Goal: Communication & Community: Share content

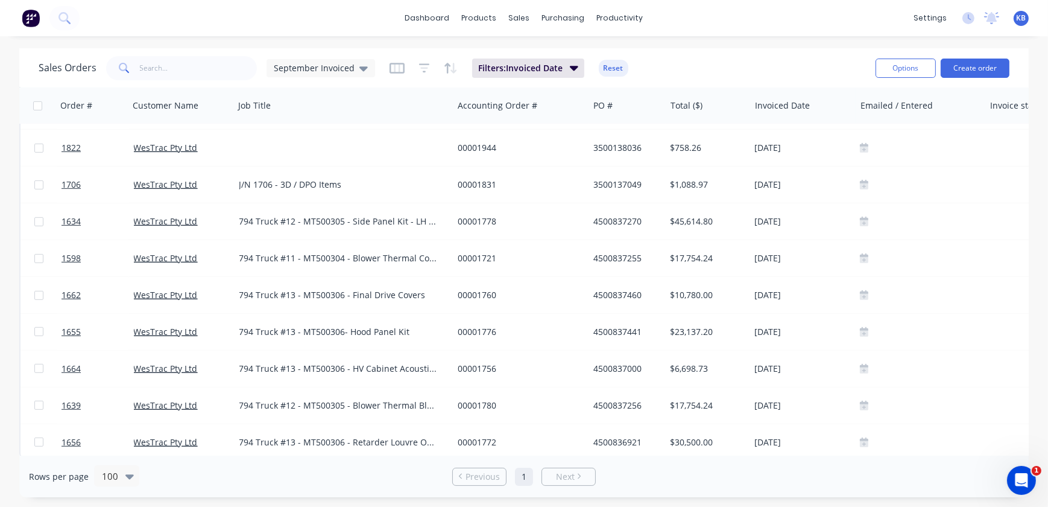
scroll to position [1070, 0]
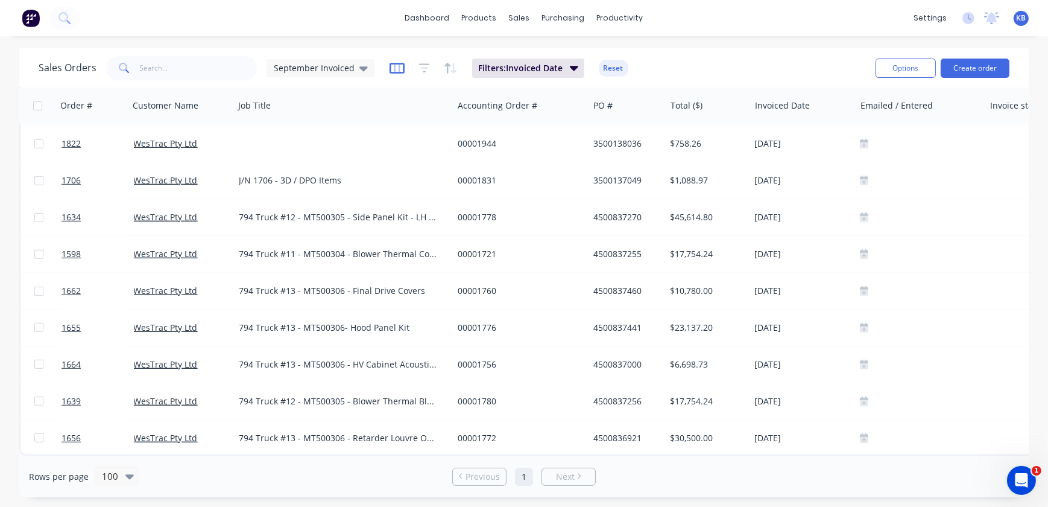
click at [398, 65] on icon "button" at bounding box center [397, 68] width 15 height 12
click at [428, 63] on div "Filters: Invoiced Date Reset" at bounding box center [509, 68] width 239 height 19
click at [425, 66] on icon "button" at bounding box center [424, 68] width 11 height 12
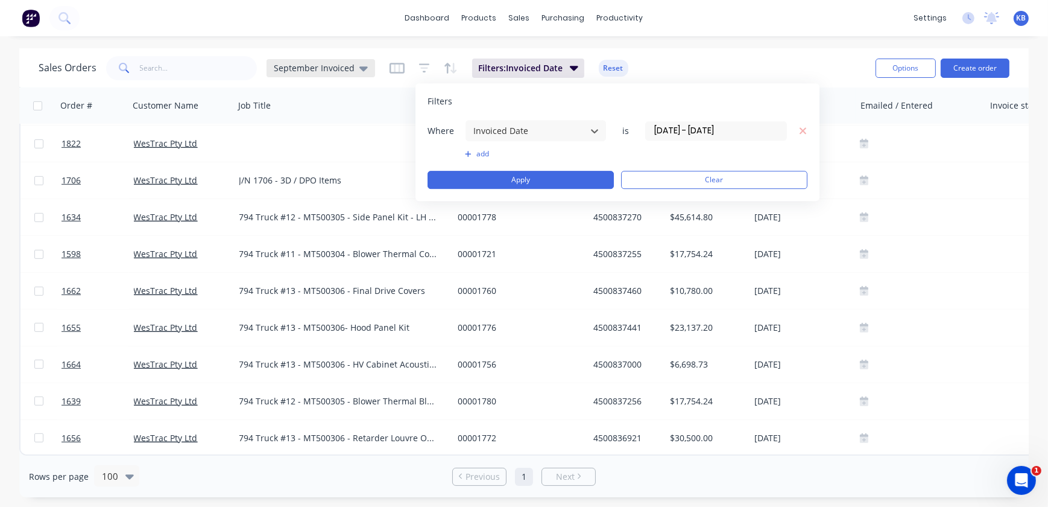
click at [371, 67] on div "September Invoiced" at bounding box center [321, 68] width 109 height 18
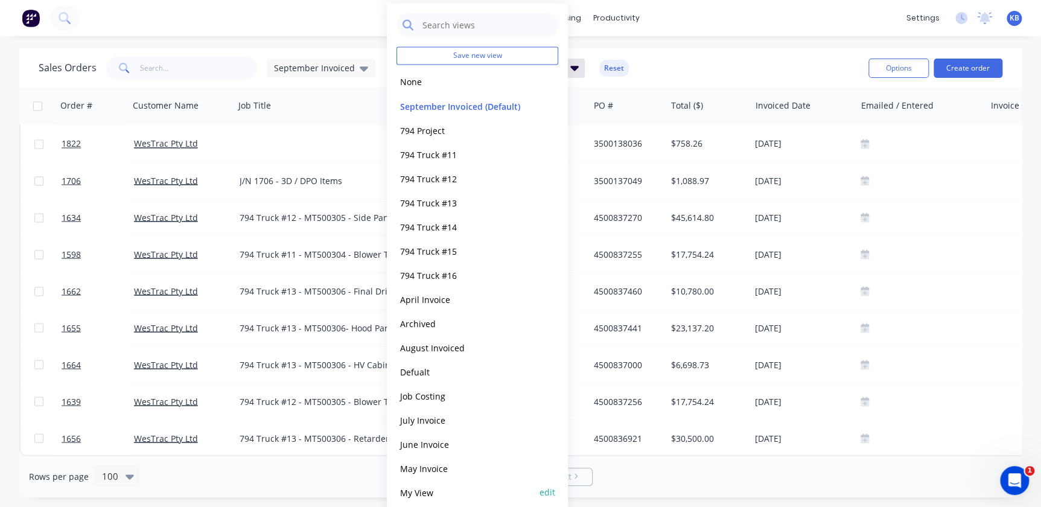
click at [448, 491] on button "My View" at bounding box center [465, 492] width 138 height 14
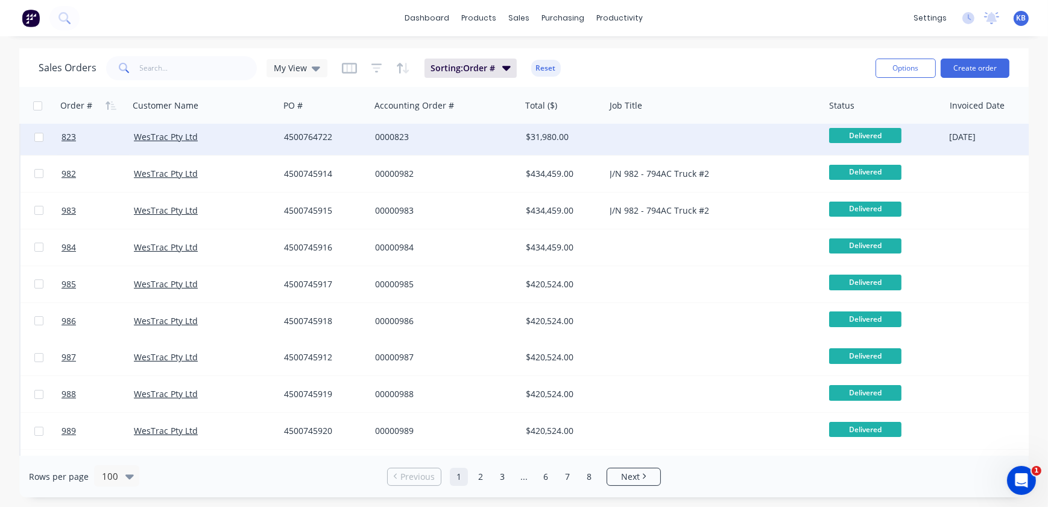
scroll to position [0, 0]
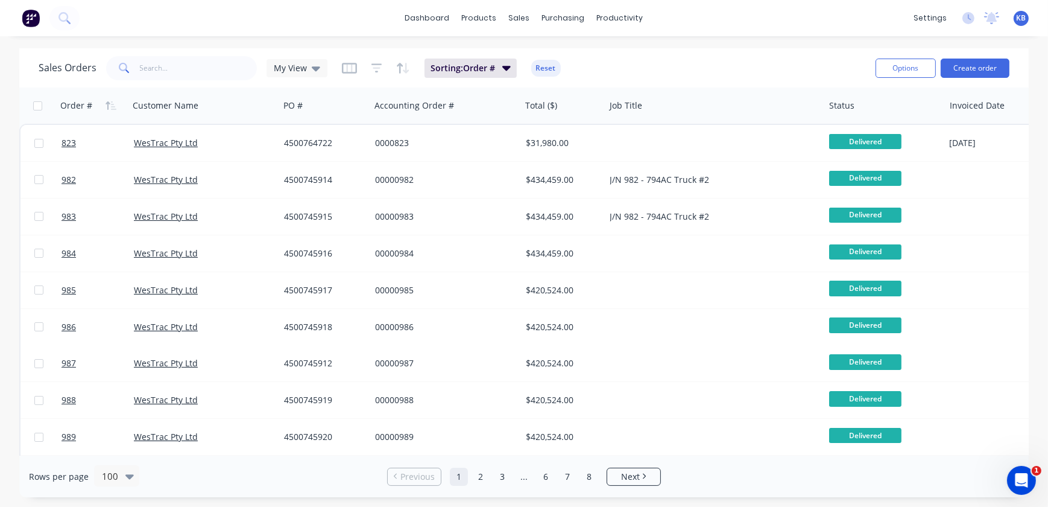
click at [358, 69] on div "Sorting: Order # Reset" at bounding box center [451, 68] width 219 height 19
click at [356, 69] on div "Sorting: Order # Reset" at bounding box center [451, 68] width 219 height 19
click at [351, 70] on icon "button" at bounding box center [349, 68] width 15 height 12
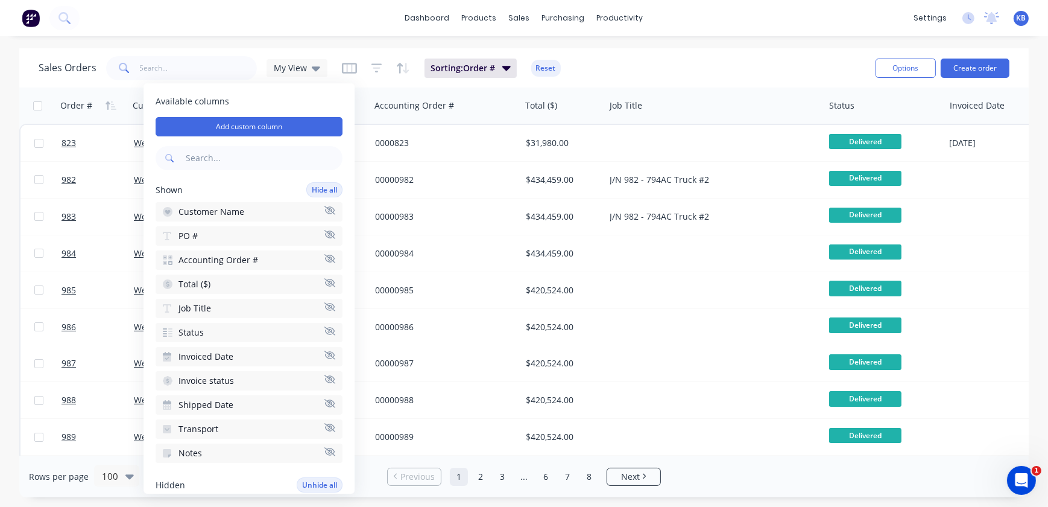
click at [325, 352] on icon "button" at bounding box center [330, 354] width 11 height 9
click at [731, 66] on div "Sales Orders My View Sorting: Order # Reset" at bounding box center [453, 68] width 828 height 30
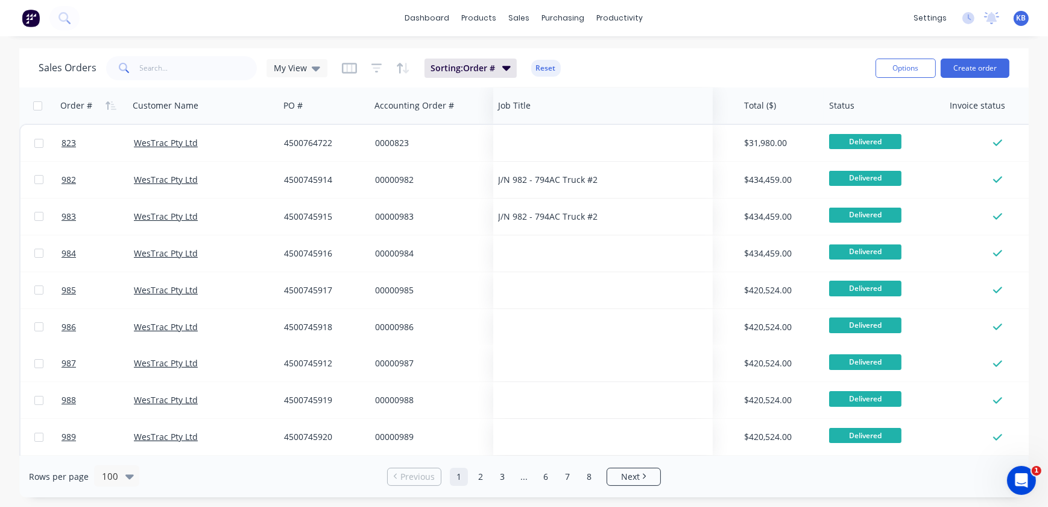
drag, startPoint x: 630, startPoint y: 110, endPoint x: 519, endPoint y: 121, distance: 112.1
click at [519, 121] on div "Job Title" at bounding box center [603, 105] width 220 height 36
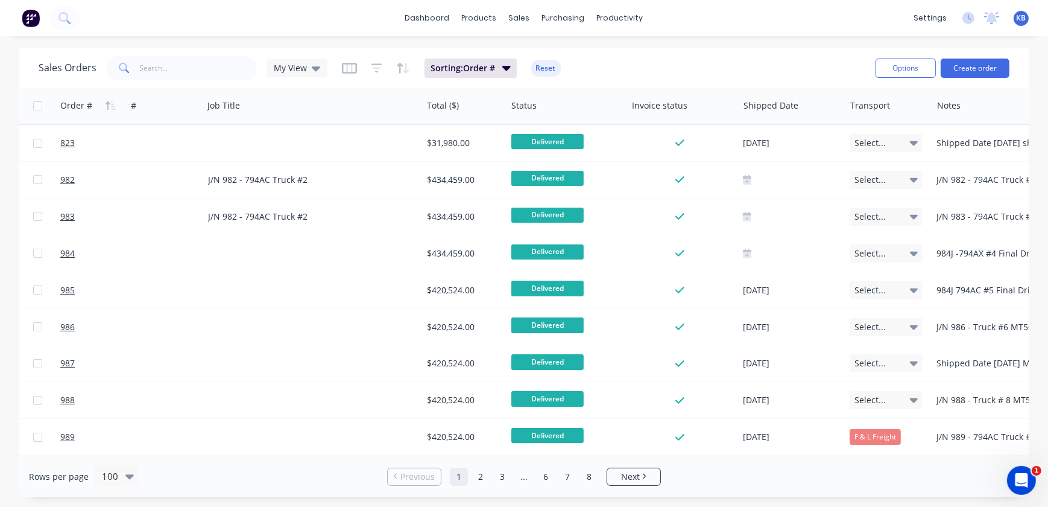
scroll to position [0, 386]
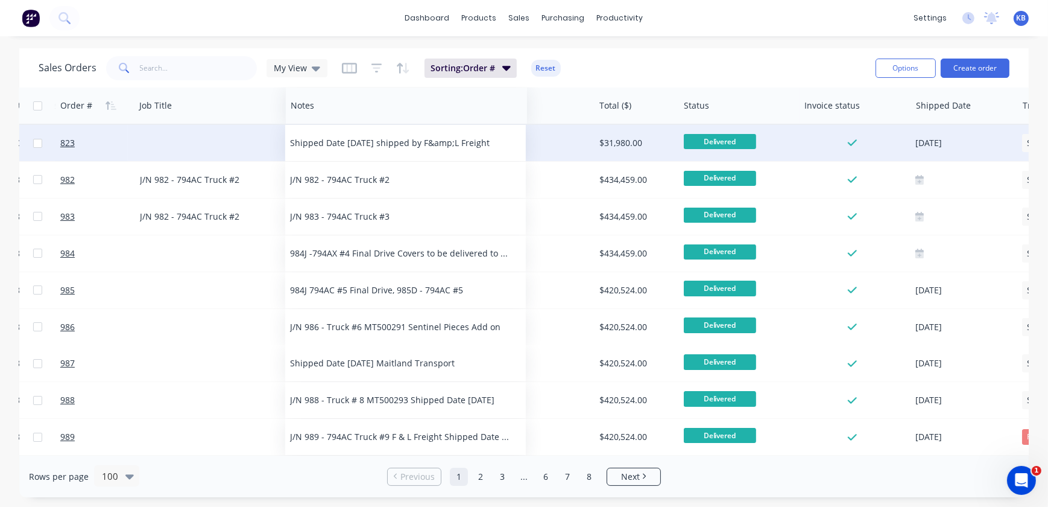
drag, startPoint x: 881, startPoint y: 103, endPoint x: 292, endPoint y: 138, distance: 590.4
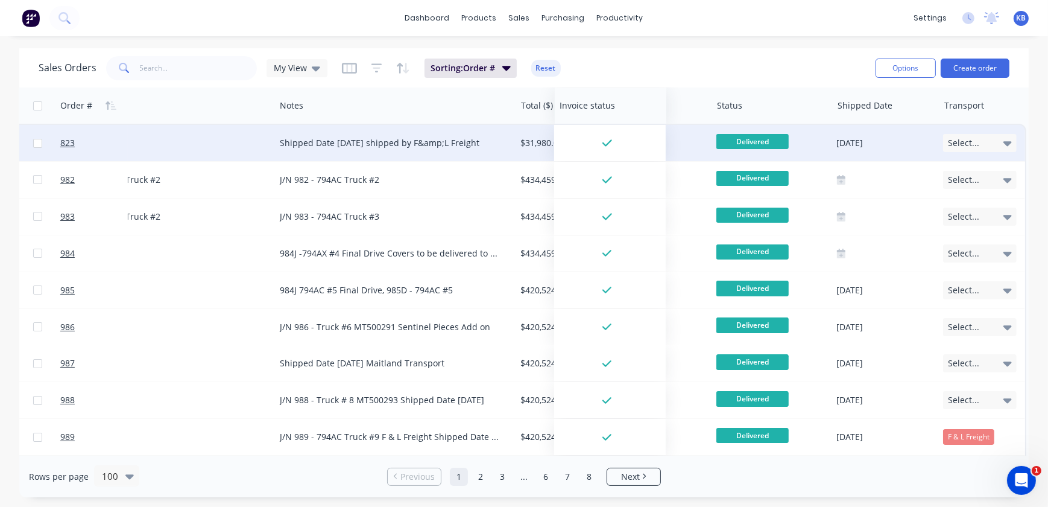
scroll to position [0, 464]
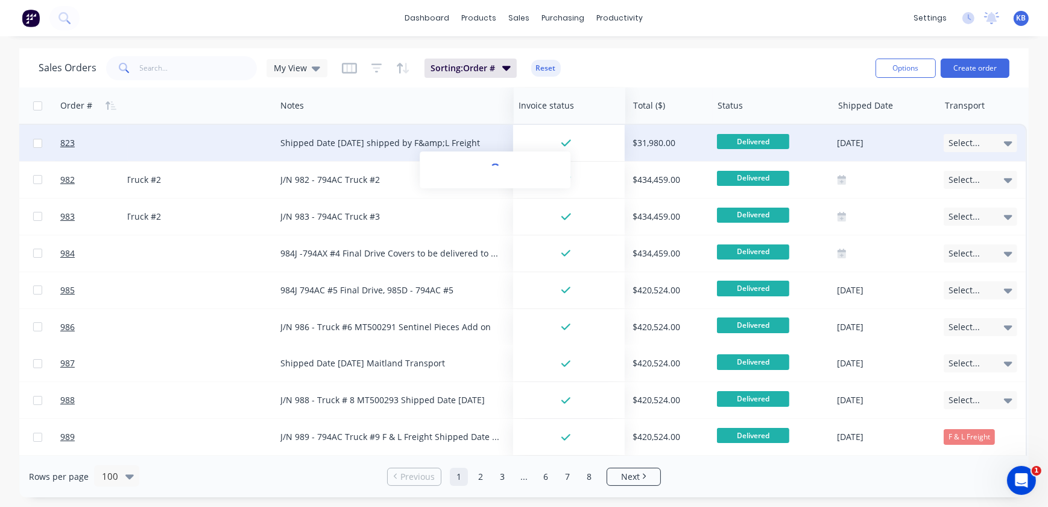
drag, startPoint x: 775, startPoint y: 110, endPoint x: 566, endPoint y: 138, distance: 210.0
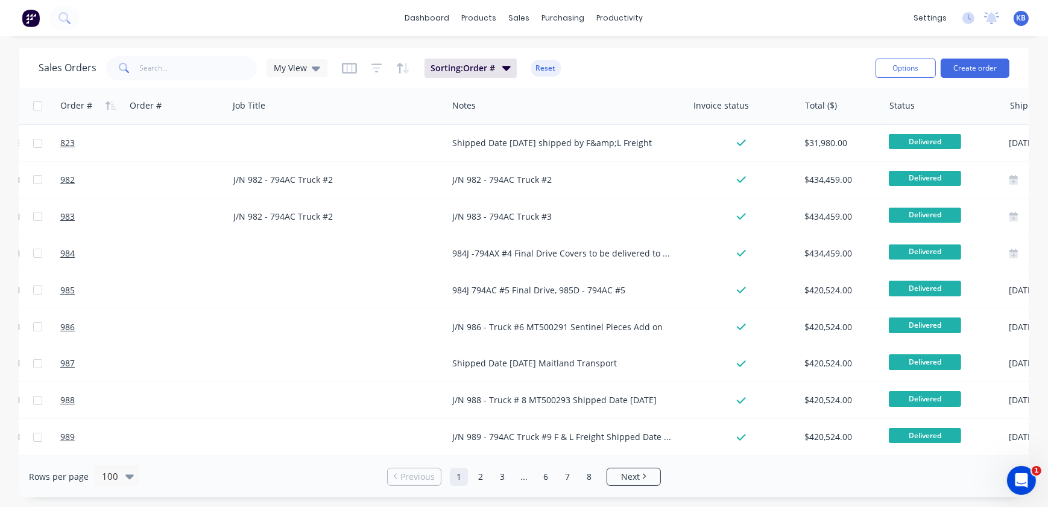
scroll to position [0, 361]
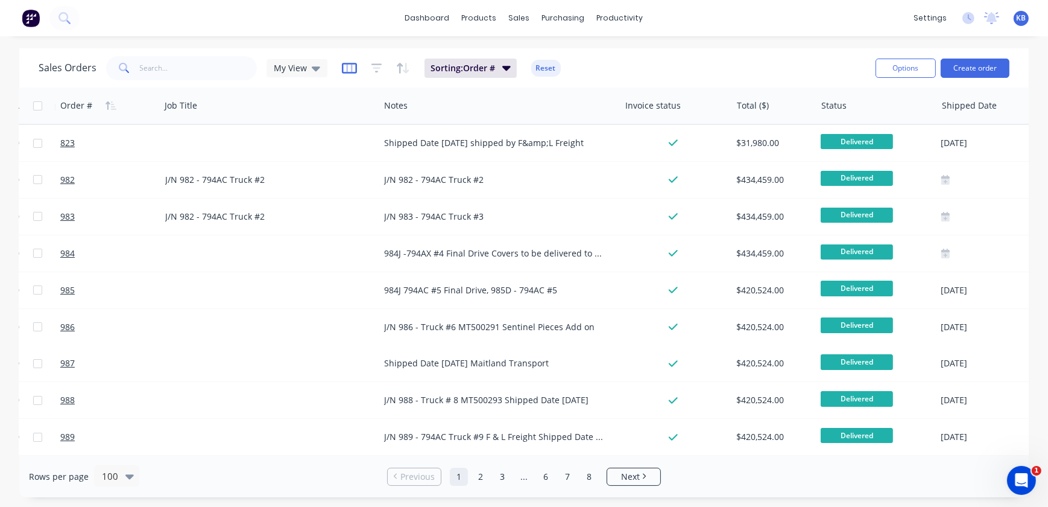
click at [353, 69] on icon "button" at bounding box center [349, 68] width 15 height 12
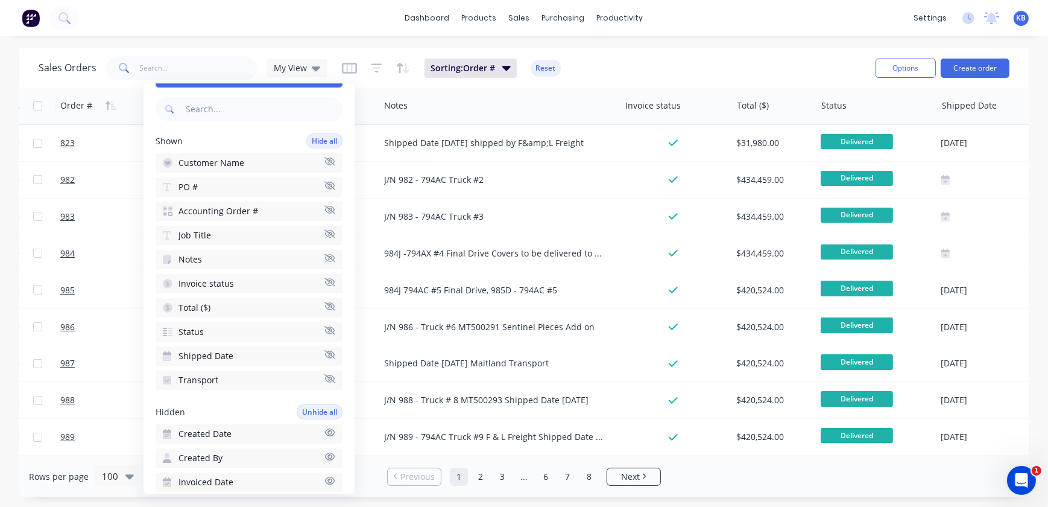
scroll to position [0, 0]
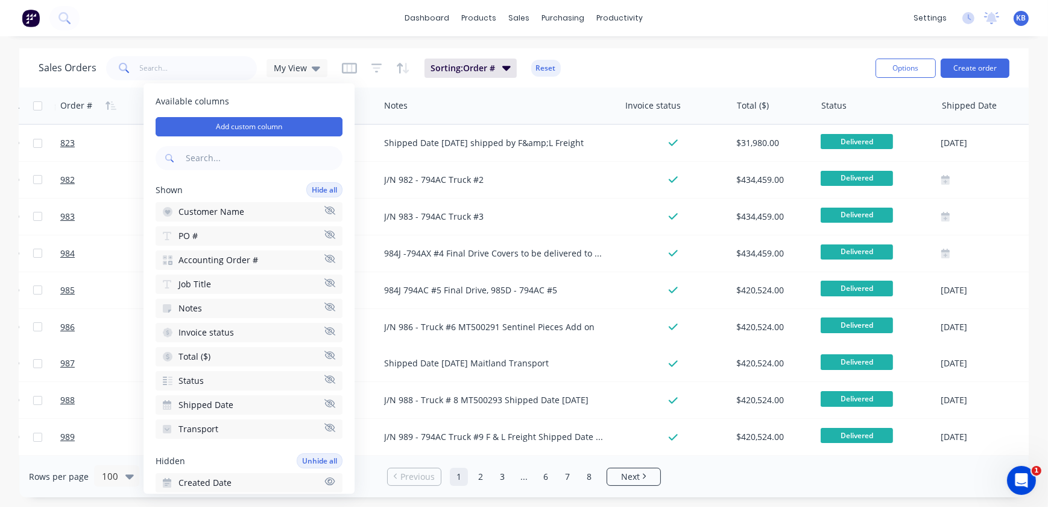
click at [325, 303] on icon "button" at bounding box center [330, 306] width 11 height 8
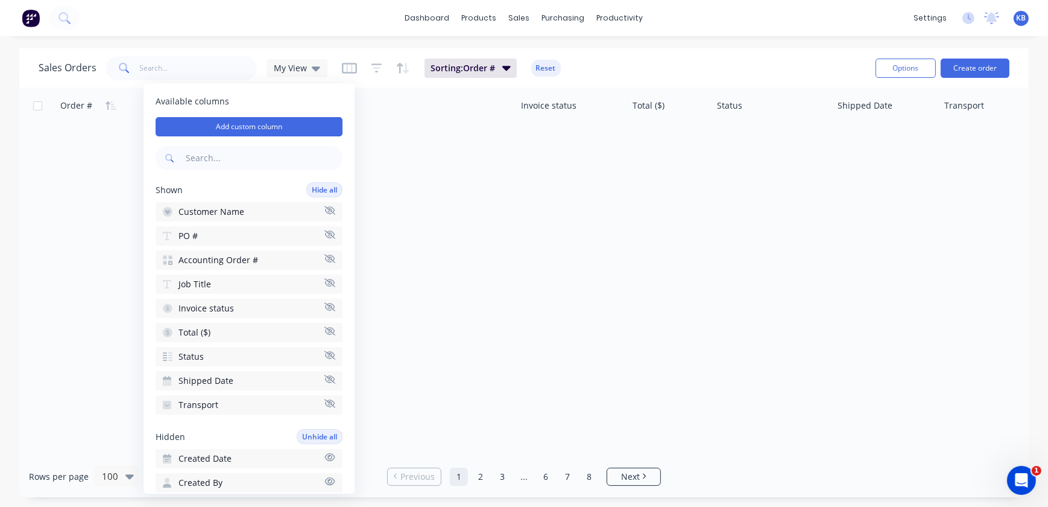
scroll to position [0, 223]
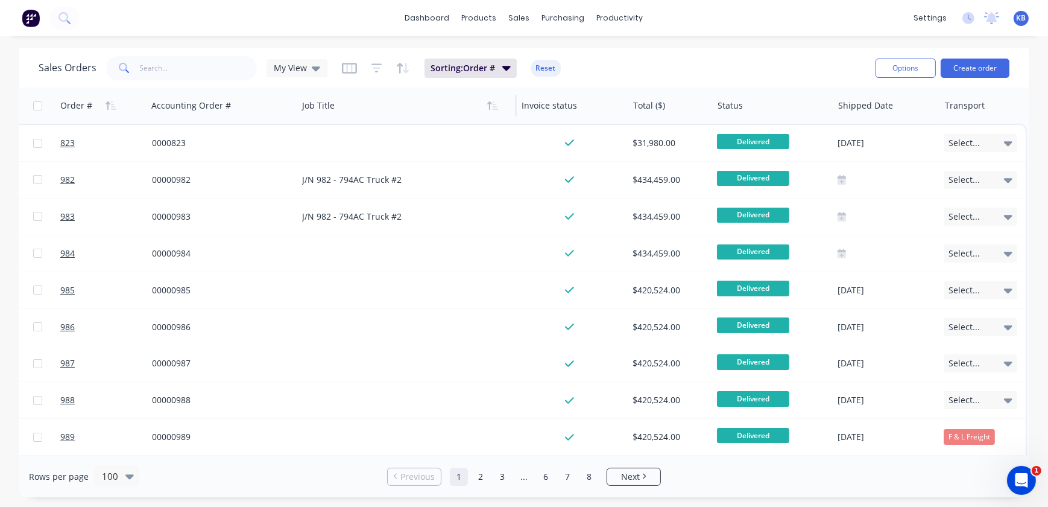
click at [420, 94] on div at bounding box center [402, 106] width 200 height 24
click at [347, 72] on icon "button" at bounding box center [349, 68] width 15 height 11
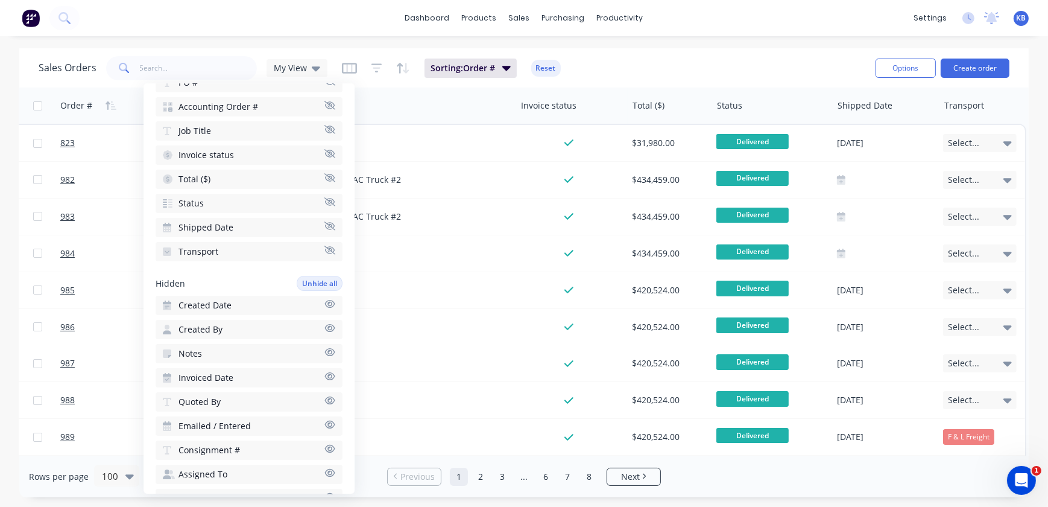
scroll to position [164, 0]
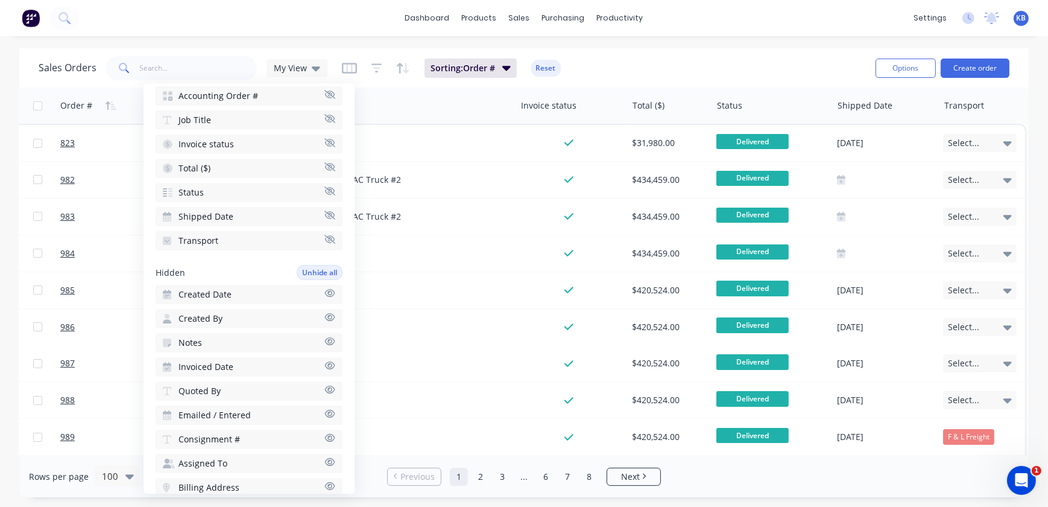
click at [221, 364] on span "Invoiced Date" at bounding box center [206, 367] width 55 height 12
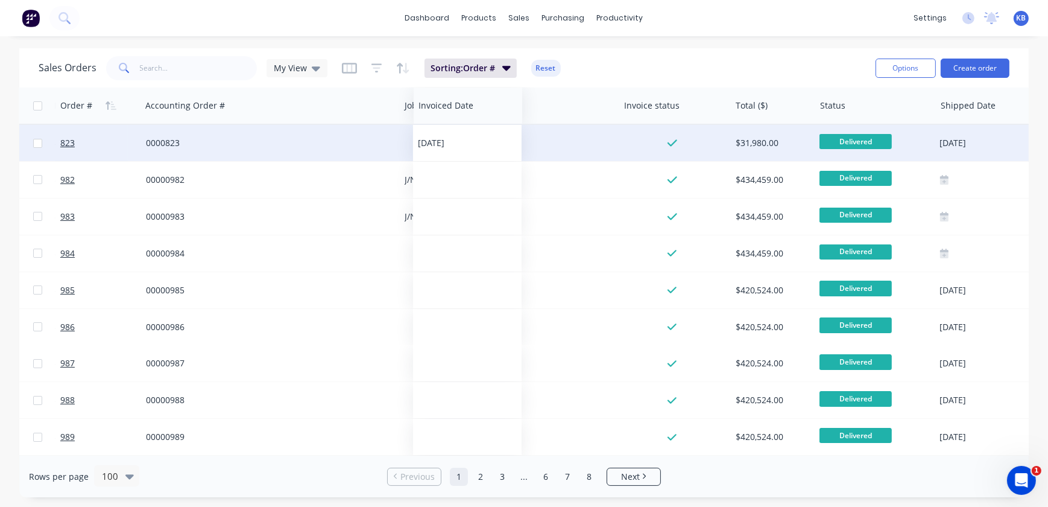
drag, startPoint x: 844, startPoint y: 110, endPoint x: 430, endPoint y: 128, distance: 414.2
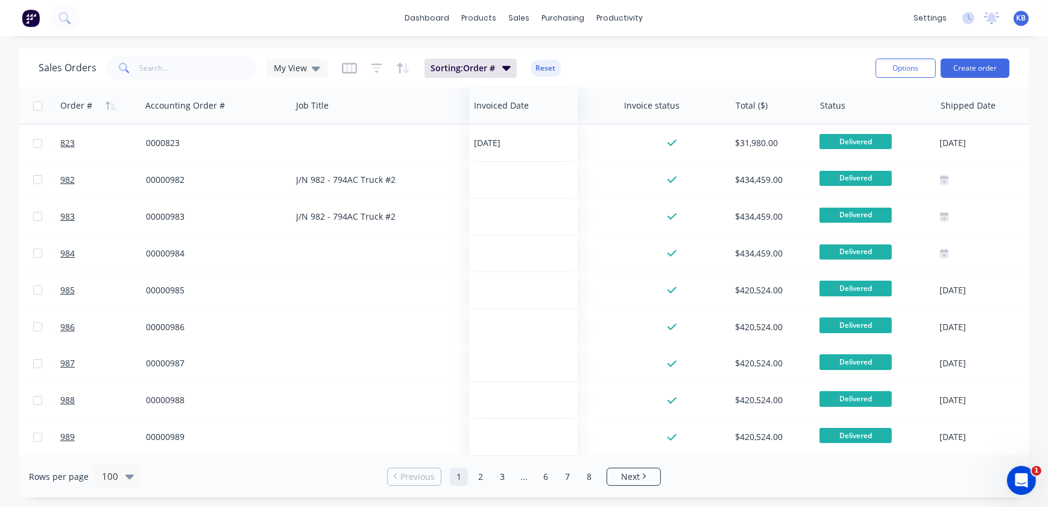
drag, startPoint x: 323, startPoint y: 114, endPoint x: 497, endPoint y: 120, distance: 174.4
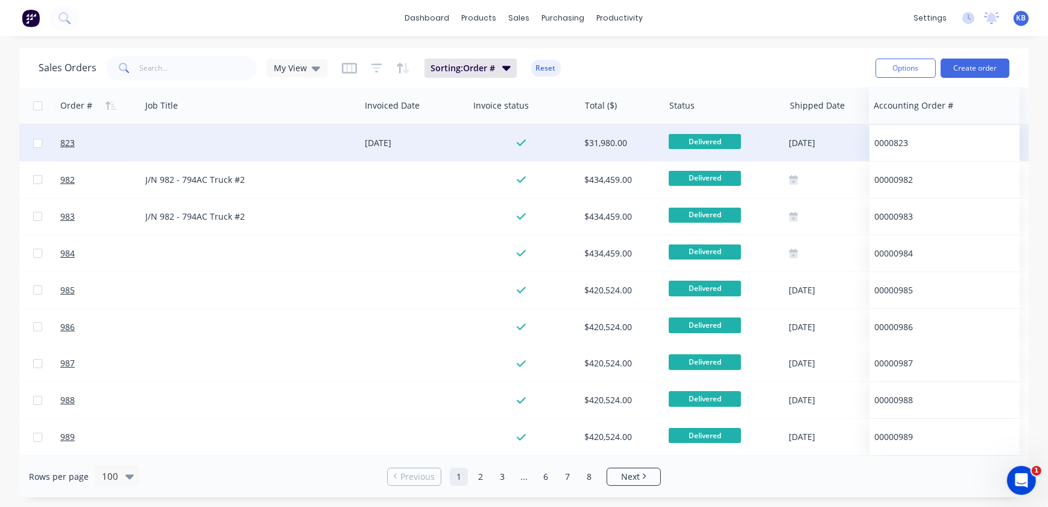
drag, startPoint x: 199, startPoint y: 111, endPoint x: 928, endPoint y: 134, distance: 729.1
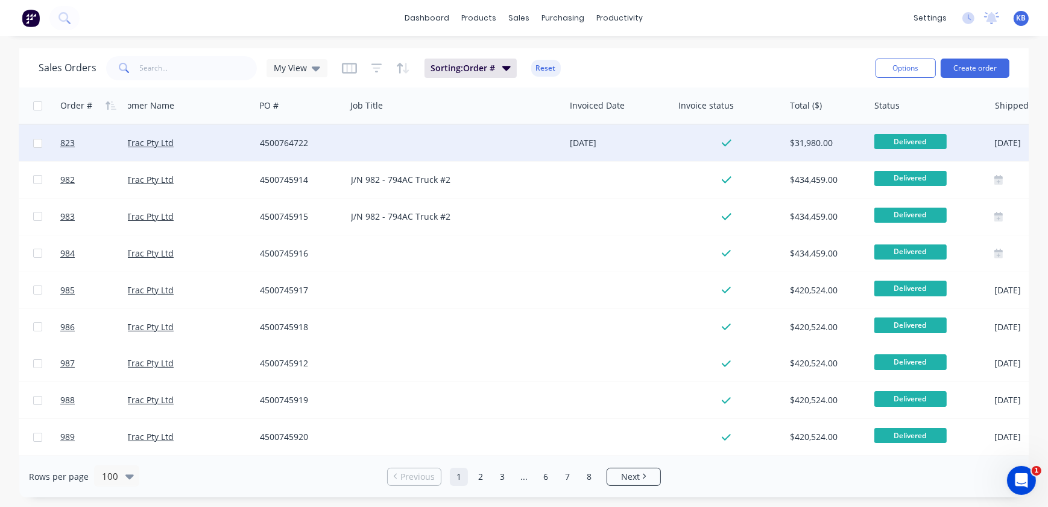
scroll to position [0, 21]
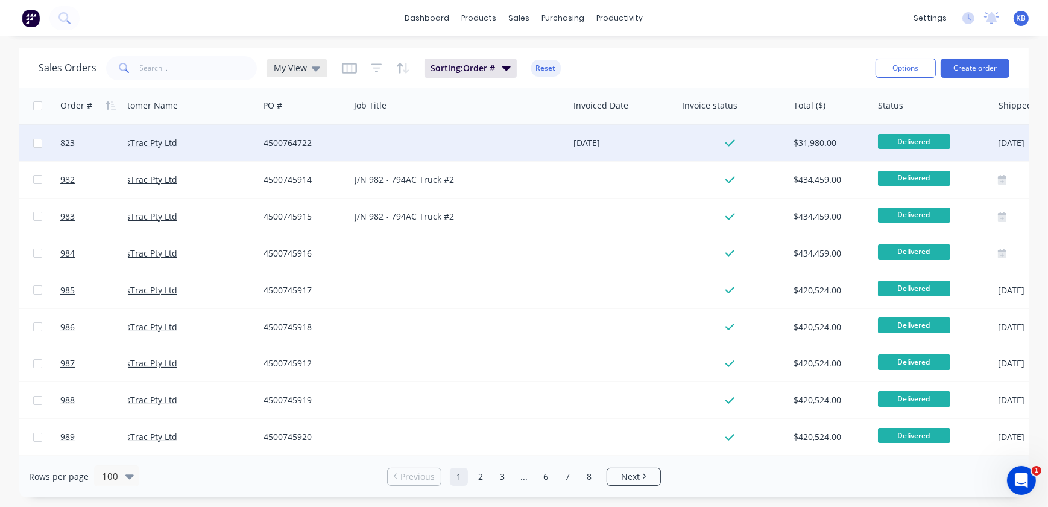
click at [324, 71] on div "My View" at bounding box center [297, 68] width 61 height 18
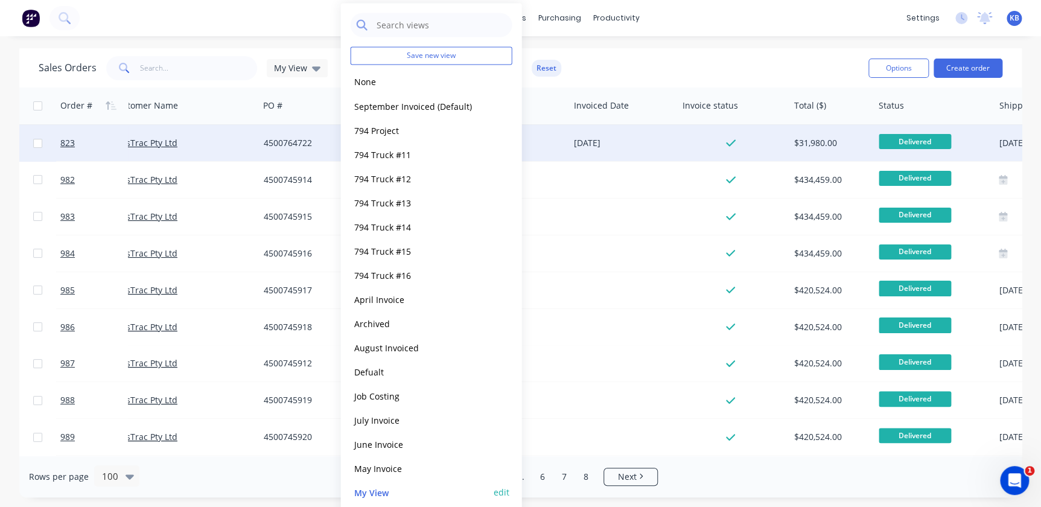
click at [500, 492] on button "edit" at bounding box center [501, 492] width 16 height 13
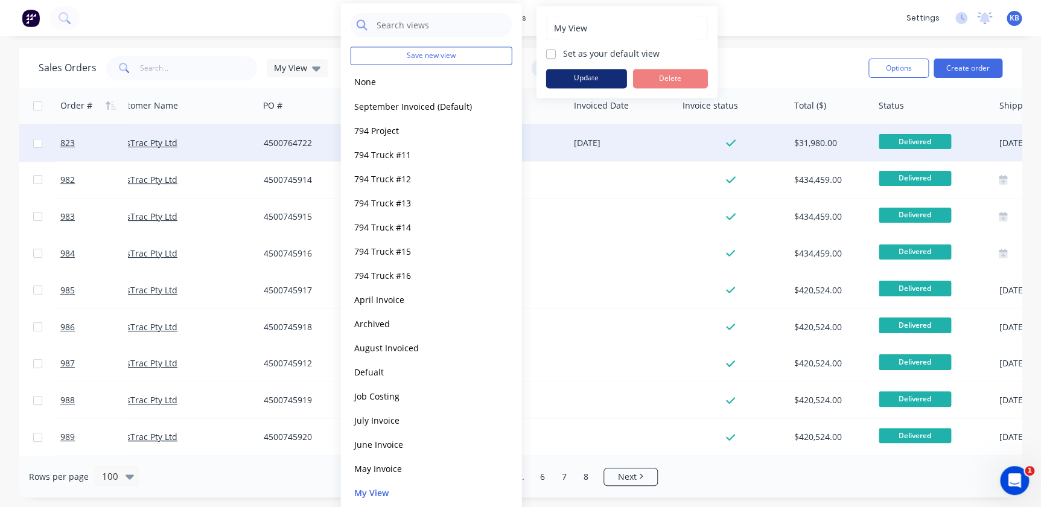
click at [579, 78] on button "Update" at bounding box center [586, 78] width 81 height 19
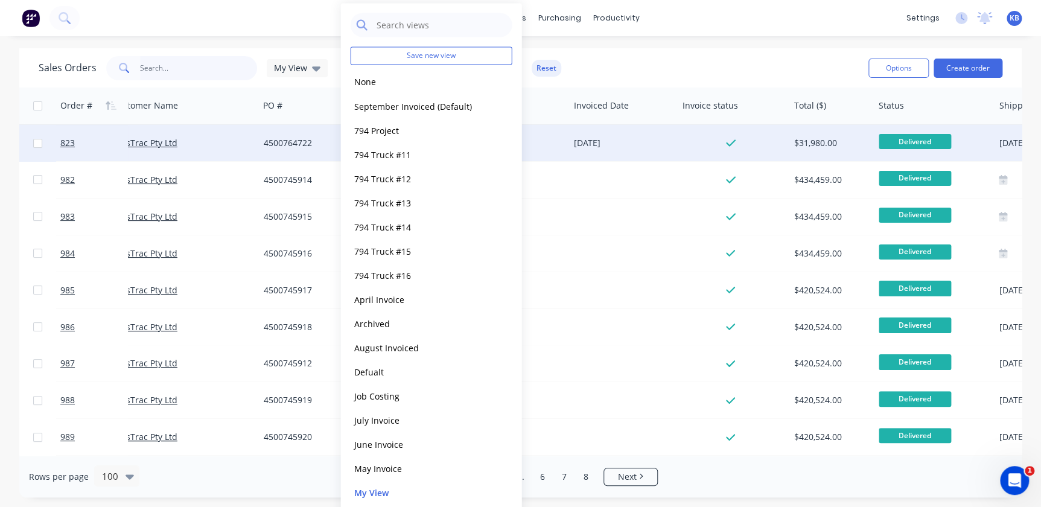
click at [236, 62] on input "text" at bounding box center [199, 68] width 118 height 24
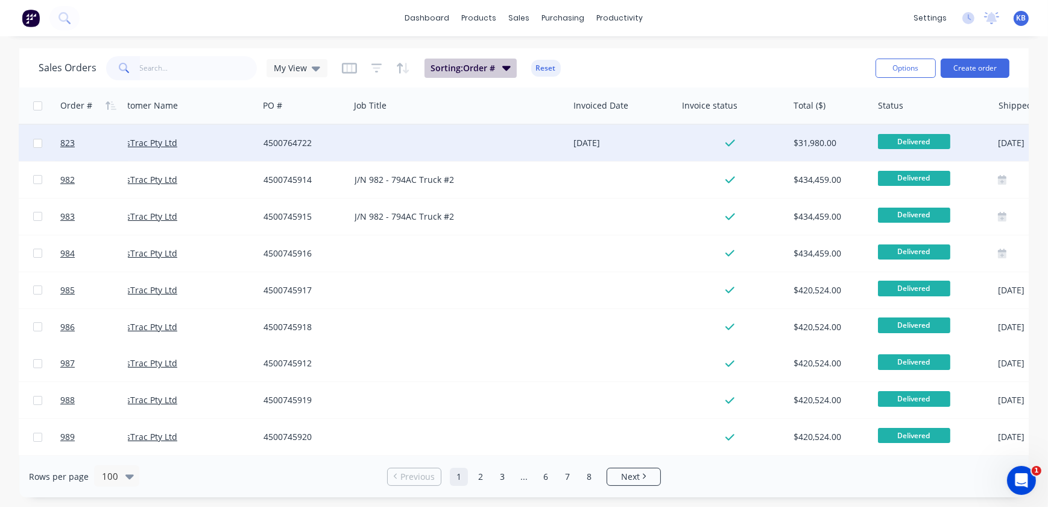
click at [497, 63] on button "Sorting: Order #" at bounding box center [471, 68] width 92 height 19
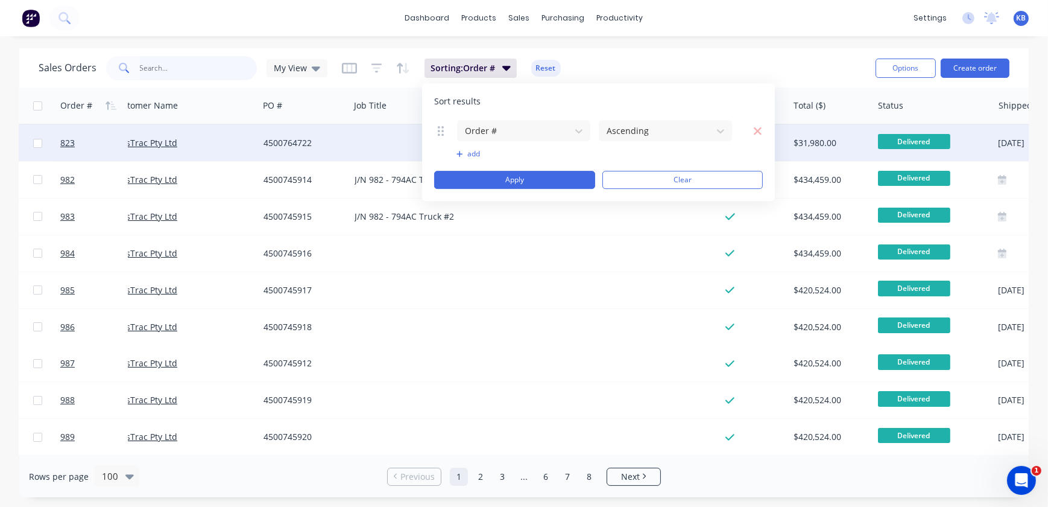
click at [174, 71] on input "text" at bounding box center [199, 68] width 118 height 24
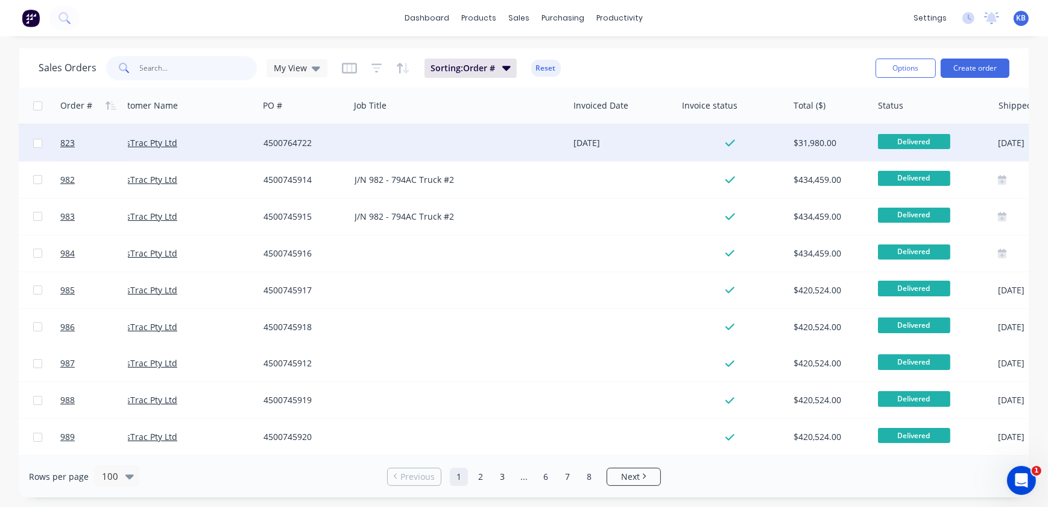
click at [160, 63] on input "text" at bounding box center [199, 68] width 118 height 24
click at [200, 61] on input "text" at bounding box center [199, 68] width 118 height 24
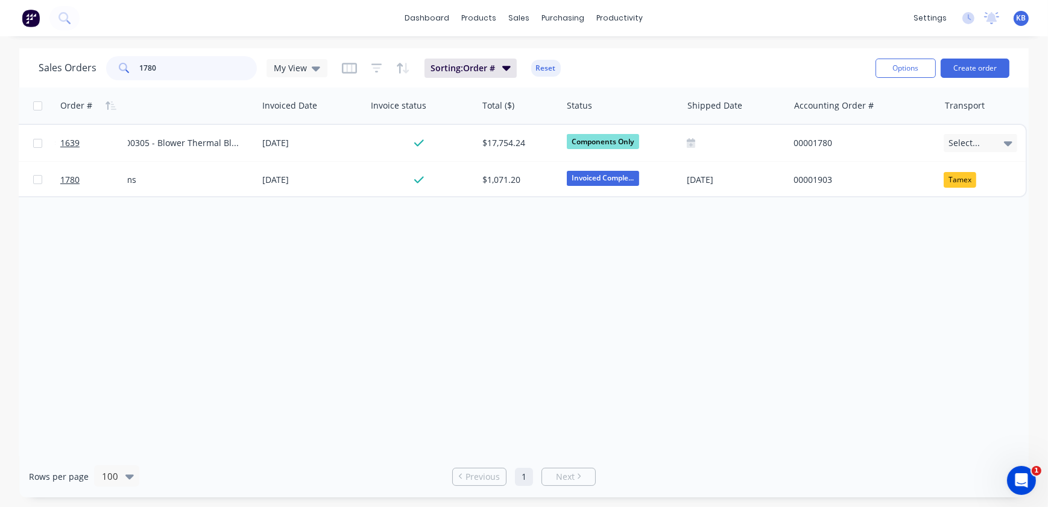
scroll to position [0, 0]
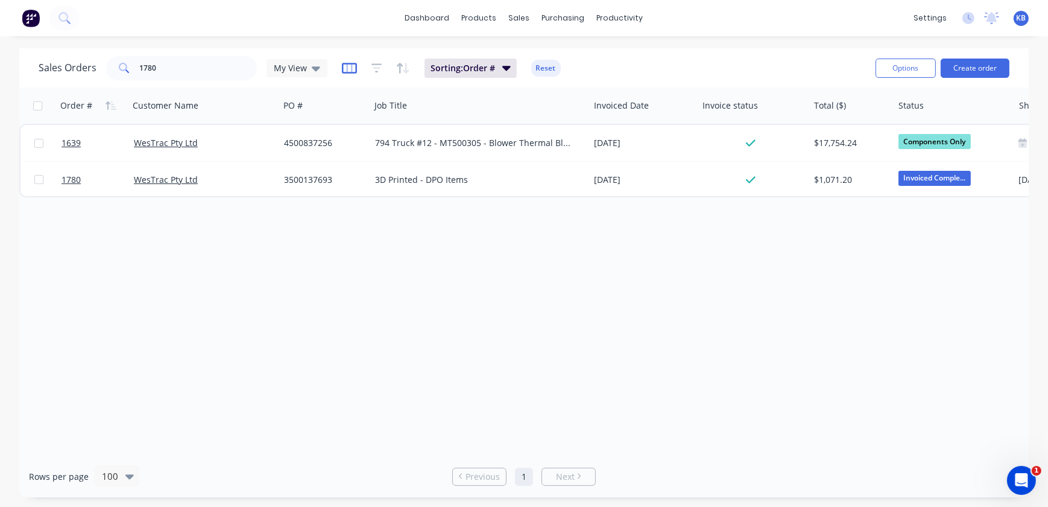
click at [350, 71] on icon "button" at bounding box center [349, 68] width 15 height 12
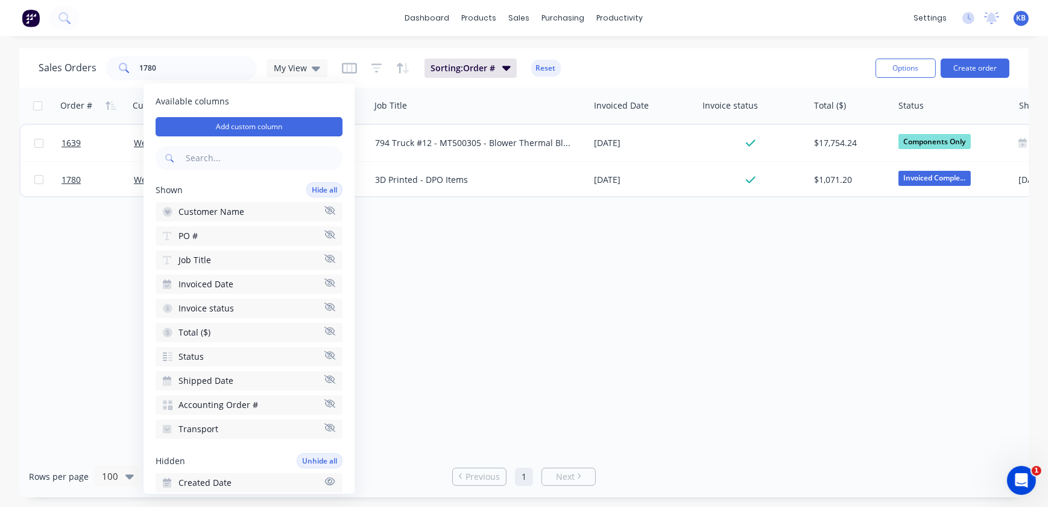
scroll to position [164, 0]
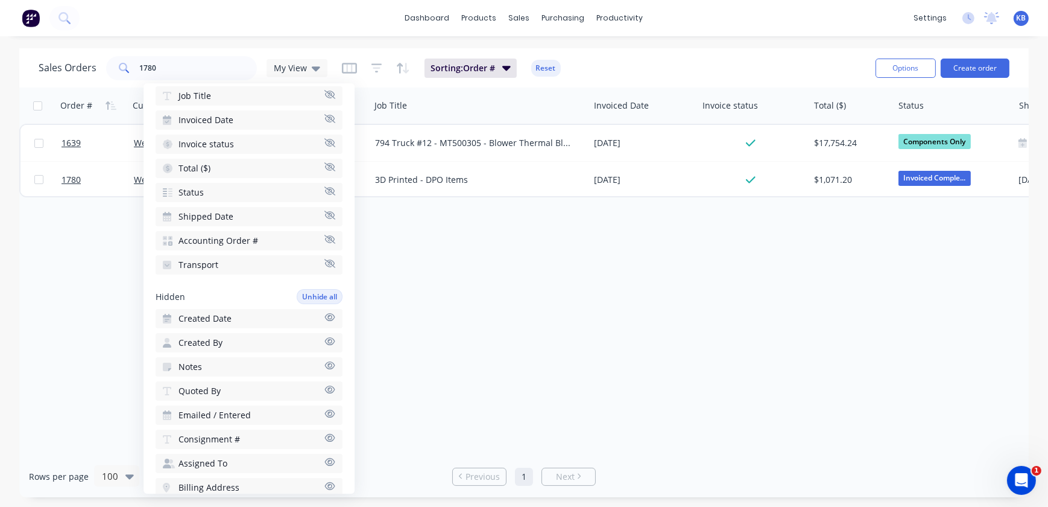
click at [325, 410] on icon "button" at bounding box center [330, 413] width 11 height 9
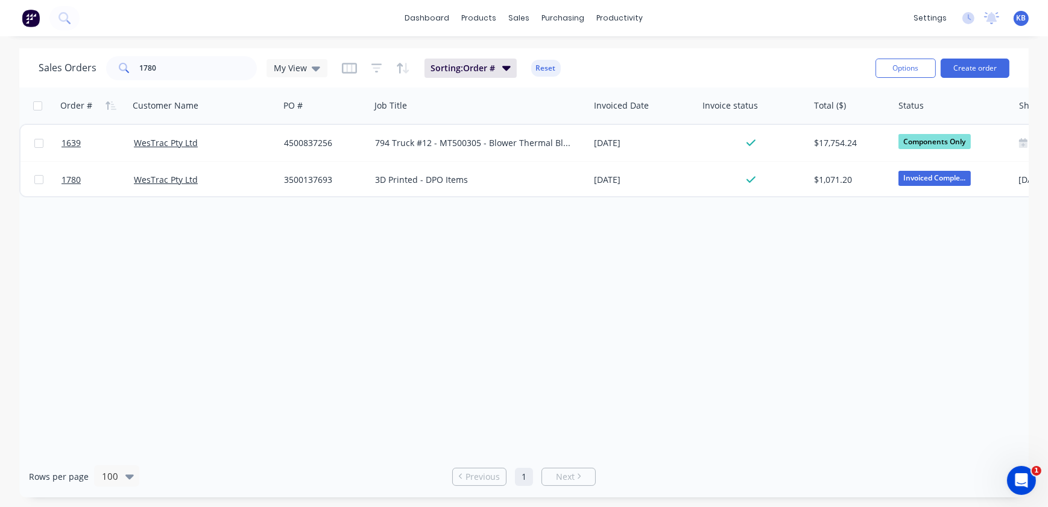
drag, startPoint x: 622, startPoint y: 458, endPoint x: 638, endPoint y: 458, distance: 15.7
click at [638, 458] on div "Rows per page 100 Previous 1 Next" at bounding box center [524, 476] width 1010 height 42
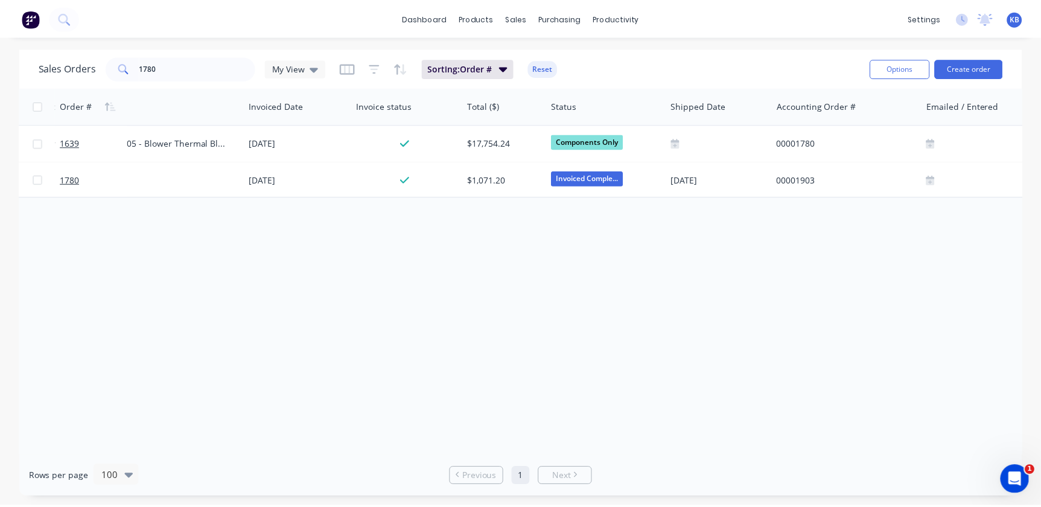
scroll to position [0, 401]
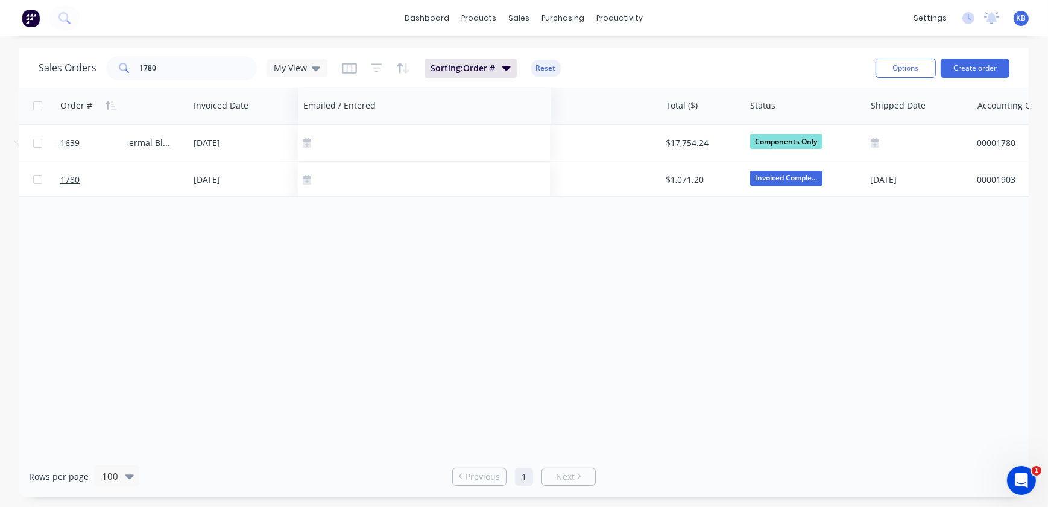
drag, startPoint x: 896, startPoint y: 106, endPoint x: 323, endPoint y: 122, distance: 573.3
click at [323, 122] on div "Emailed / Entered" at bounding box center [425, 105] width 253 height 36
drag, startPoint x: 442, startPoint y: 110, endPoint x: 317, endPoint y: 116, distance: 125.0
click at [318, 116] on div at bounding box center [405, 106] width 231 height 24
click at [319, 72] on div "My View" at bounding box center [297, 68] width 61 height 18
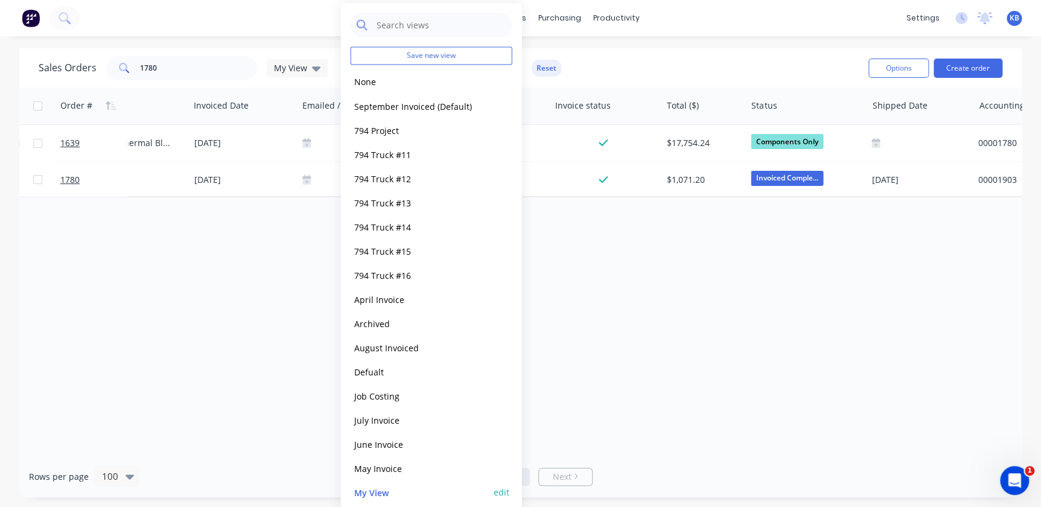
click at [498, 493] on button "edit" at bounding box center [501, 492] width 16 height 13
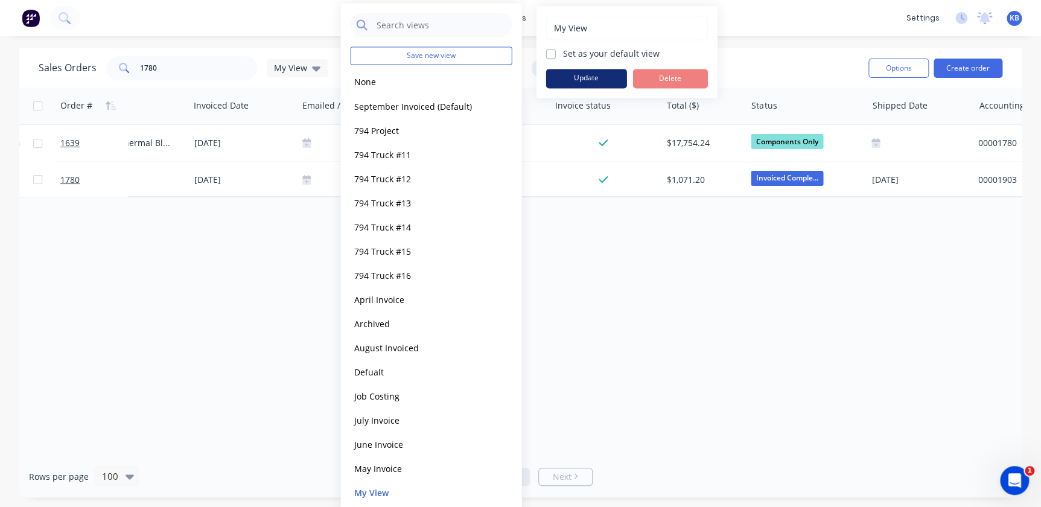
click at [585, 81] on button "Update" at bounding box center [586, 78] width 81 height 19
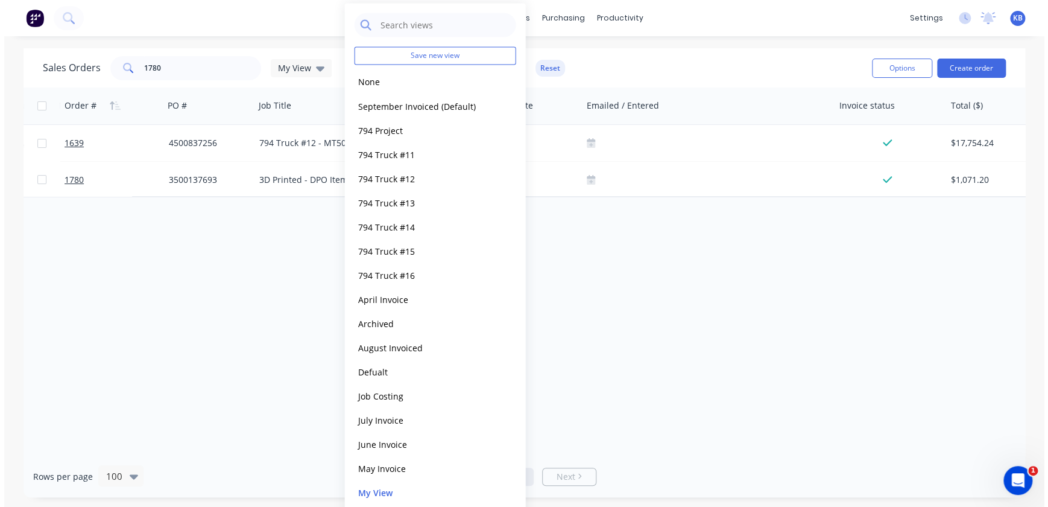
scroll to position [0, 0]
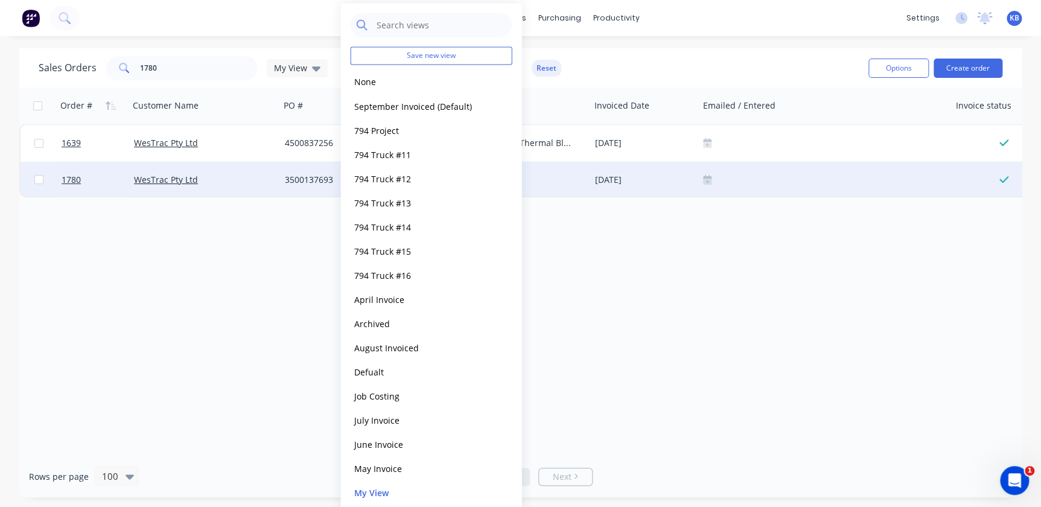
click at [709, 179] on icon at bounding box center [707, 182] width 8 height 6
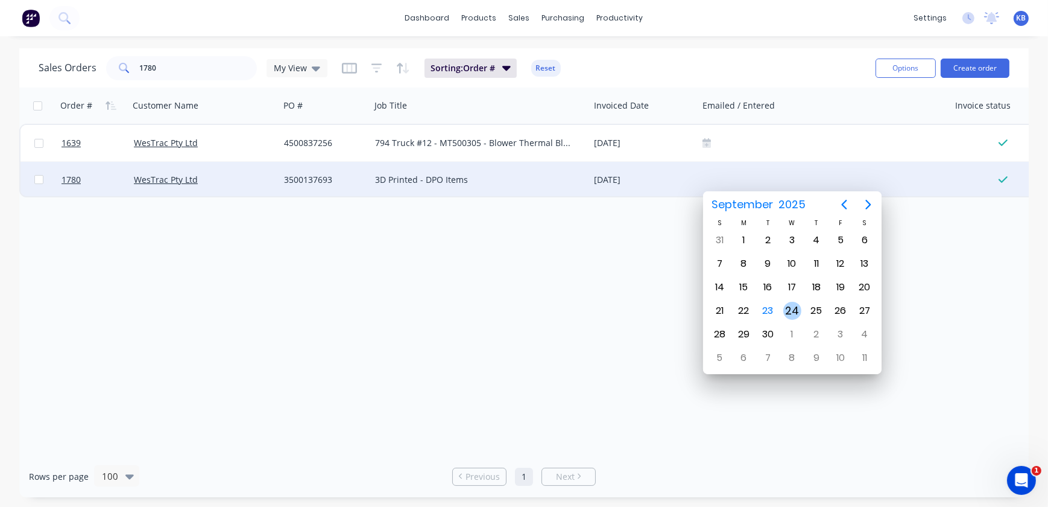
click at [777, 313] on div "23" at bounding box center [768, 310] width 24 height 23
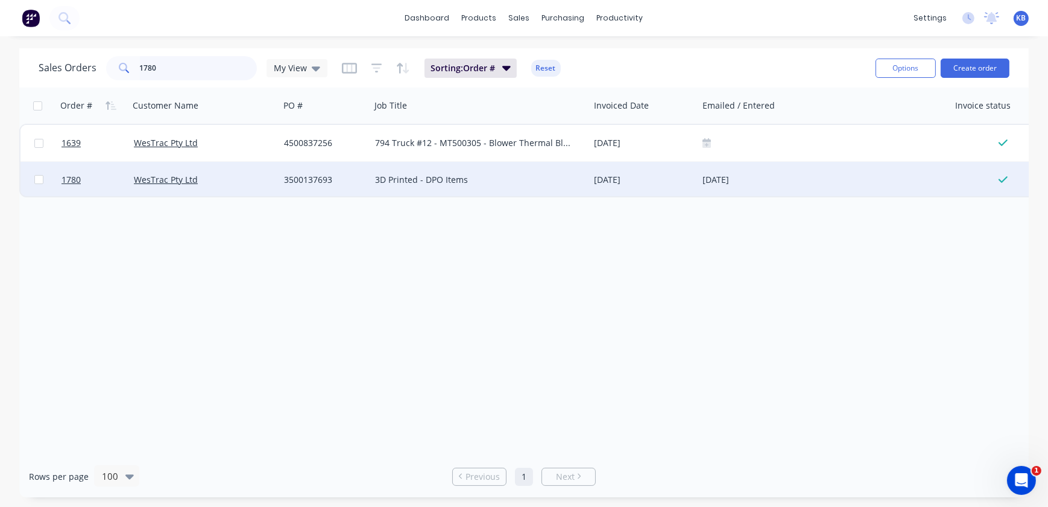
drag, startPoint x: 203, startPoint y: 74, endPoint x: 6, endPoint y: 52, distance: 197.9
click at [61, 53] on div "Sales Orders 1780 My View Sorting: Order # Reset" at bounding box center [453, 68] width 828 height 30
click at [720, 182] on div at bounding box center [824, 180] width 242 height 10
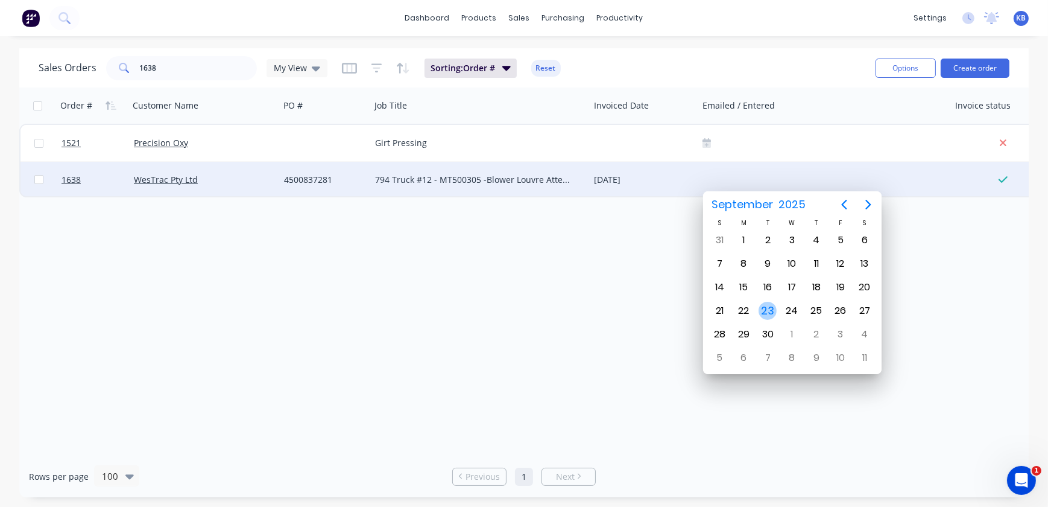
click at [774, 310] on div "23" at bounding box center [768, 311] width 18 height 18
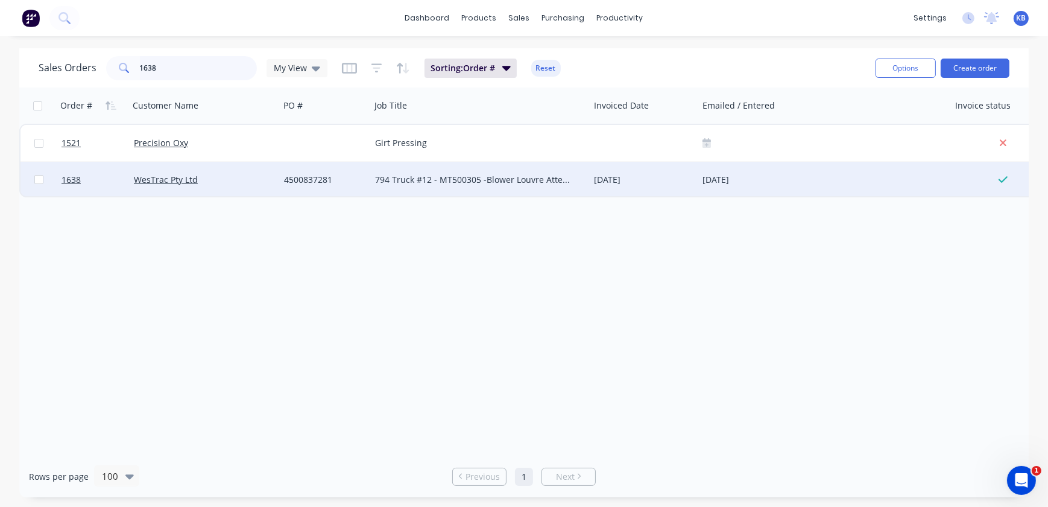
drag, startPoint x: 225, startPoint y: 63, endPoint x: -59, endPoint y: 77, distance: 283.8
click at [0, 77] on html "dashboard products sales purchasing productivity dashboard products Product Cat…" at bounding box center [524, 253] width 1048 height 507
click at [712, 181] on div at bounding box center [824, 180] width 242 height 10
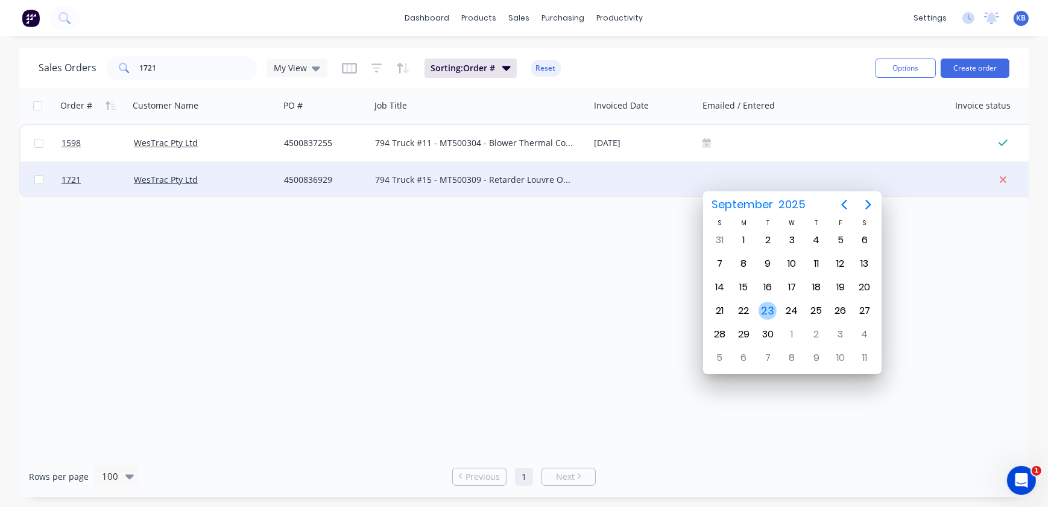
click at [771, 308] on div "23" at bounding box center [768, 311] width 18 height 18
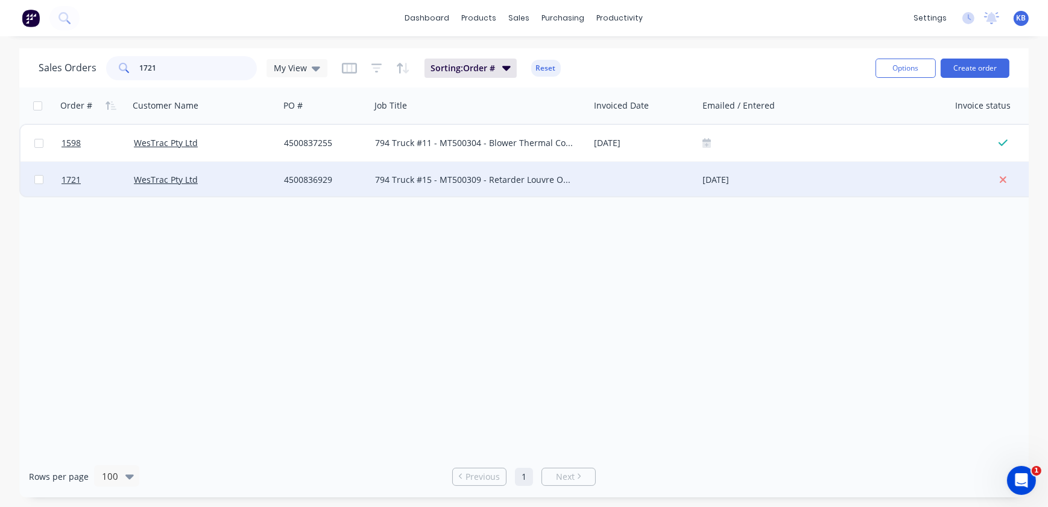
drag, startPoint x: 159, startPoint y: 63, endPoint x: -11, endPoint y: 66, distance: 170.7
click at [0, 66] on html "dashboard products sales purchasing productivity dashboard products Product Cat…" at bounding box center [524, 253] width 1048 height 507
click at [711, 177] on div at bounding box center [824, 180] width 242 height 10
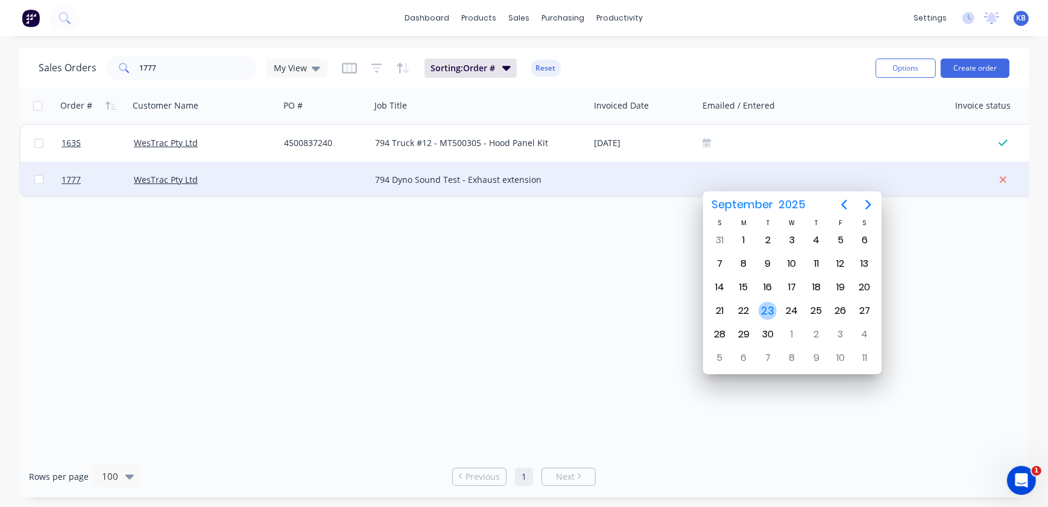
click at [767, 305] on div "23" at bounding box center [768, 311] width 18 height 18
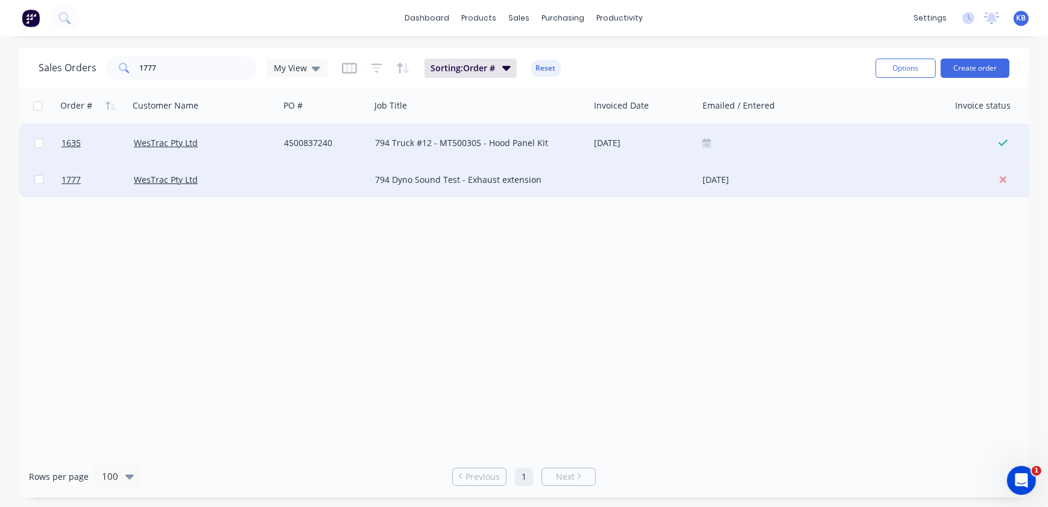
click at [698, 136] on div at bounding box center [824, 143] width 252 height 36
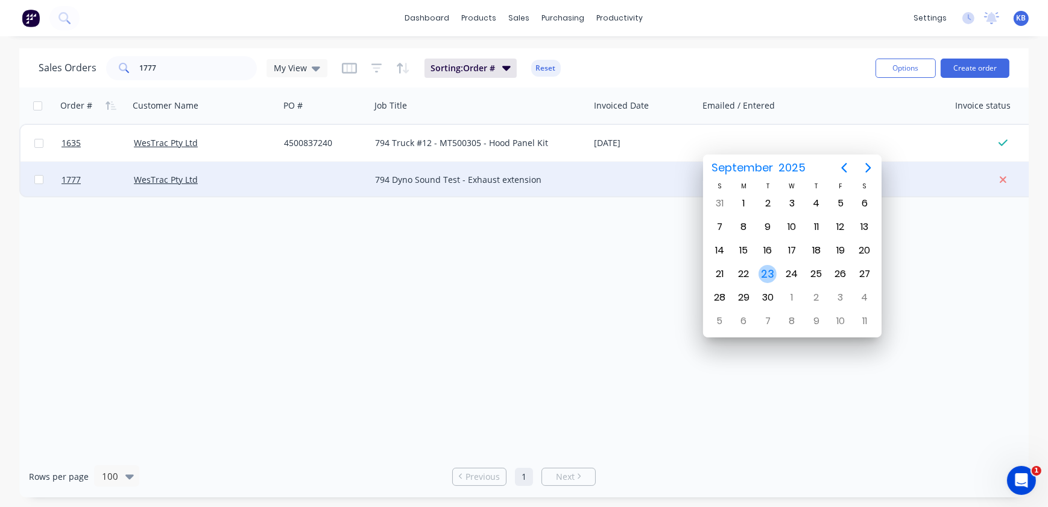
click at [766, 271] on div "23" at bounding box center [768, 274] width 18 height 18
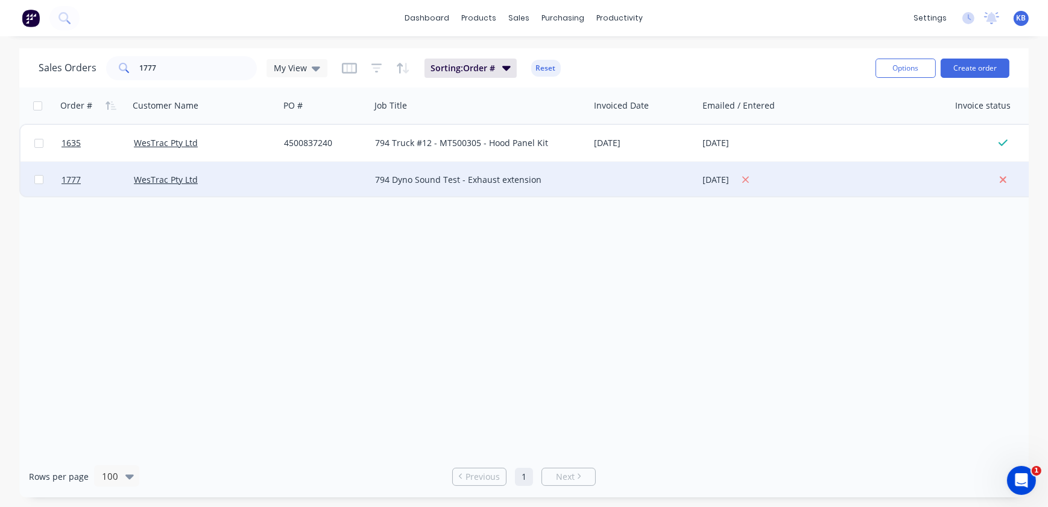
click at [733, 180] on div "[DATE]" at bounding box center [824, 179] width 242 height 15
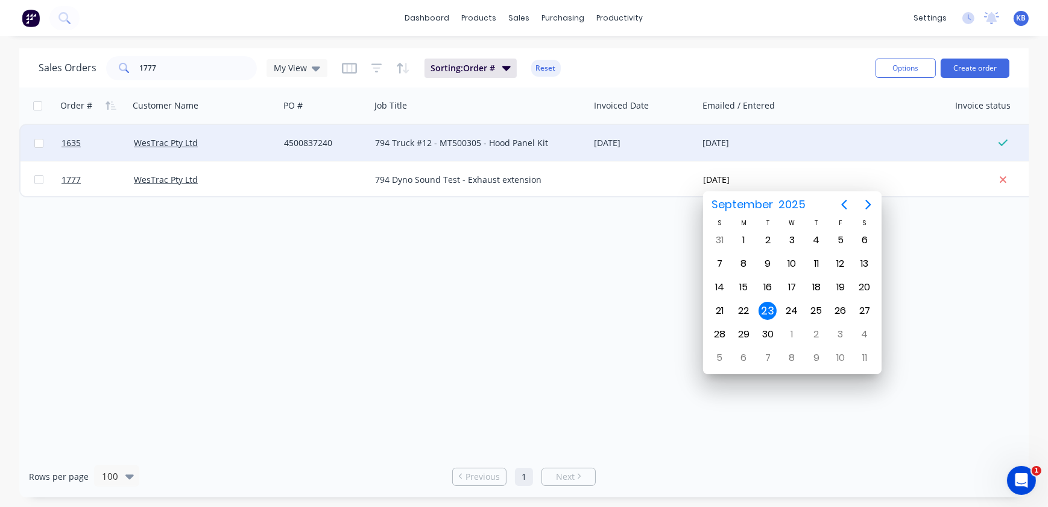
drag, startPoint x: 761, startPoint y: 180, endPoint x: 542, endPoint y: 150, distance: 221.0
click at [553, 149] on div "1635 WesTrac Pty Ltd 4500837240 794 Truck #12 - MT500305 - Hood Panel Kit [DATE…" at bounding box center [815, 161] width 1593 height 74
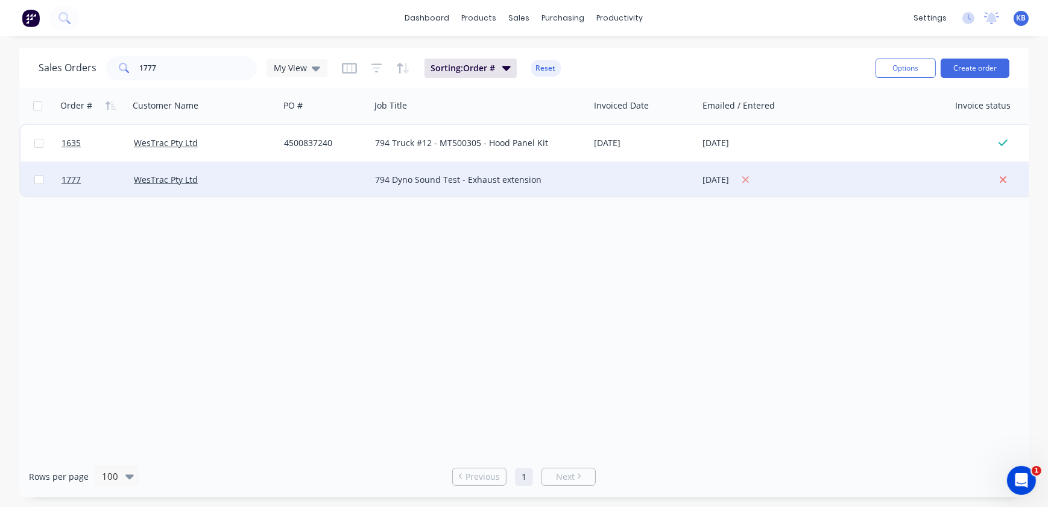
click at [737, 177] on div "[DATE]" at bounding box center [824, 179] width 242 height 15
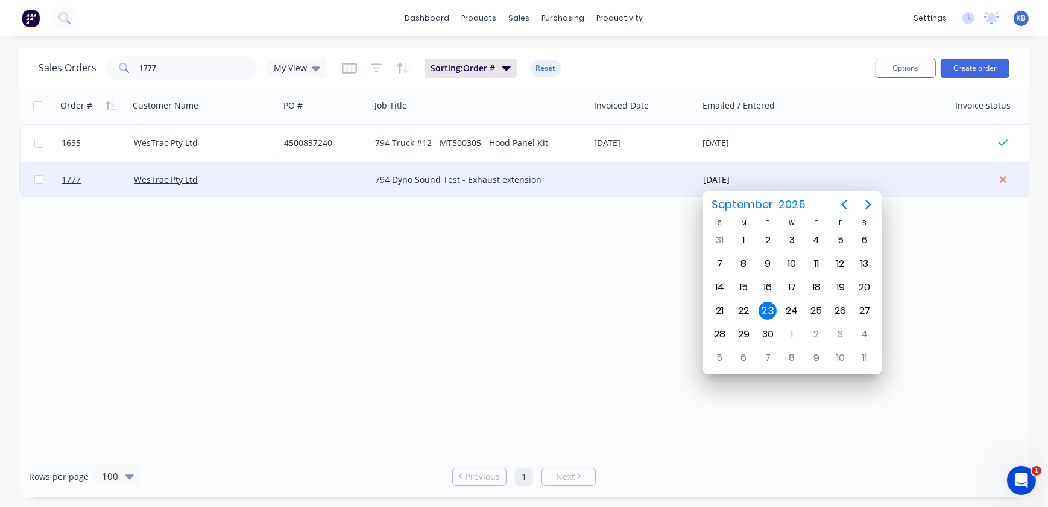
click at [767, 180] on input "[DATE]" at bounding box center [753, 180] width 101 height 18
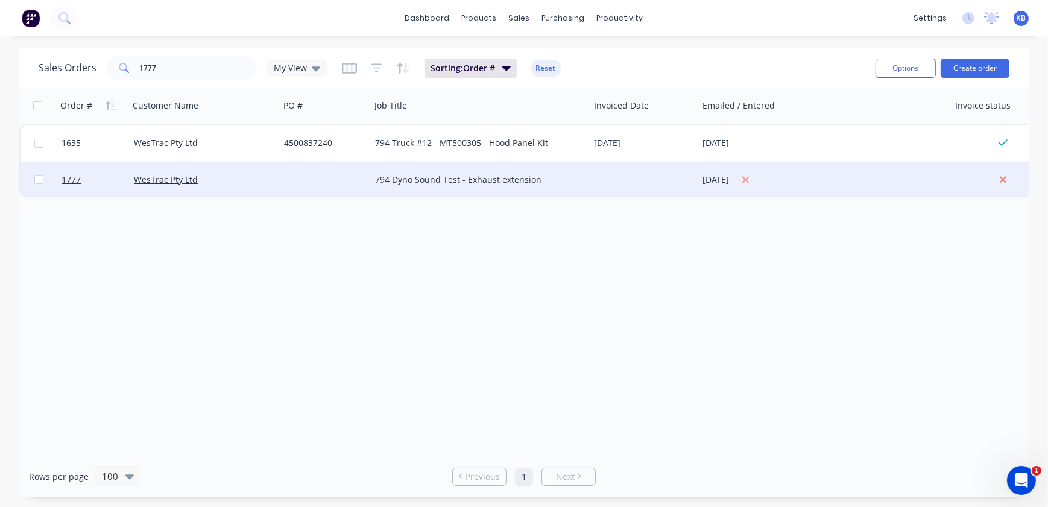
click at [749, 181] on icon at bounding box center [746, 179] width 7 height 7
click at [721, 296] on div "Order # Customer Name PO # Job Title Invoiced Date Emailed / Entered Invoice st…" at bounding box center [524, 271] width 1010 height 368
drag, startPoint x: 226, startPoint y: 65, endPoint x: -64, endPoint y: 67, distance: 289.6
click at [0, 67] on html "dashboard products sales purchasing productivity dashboard products Product Cat…" at bounding box center [524, 253] width 1048 height 507
type input "1598"
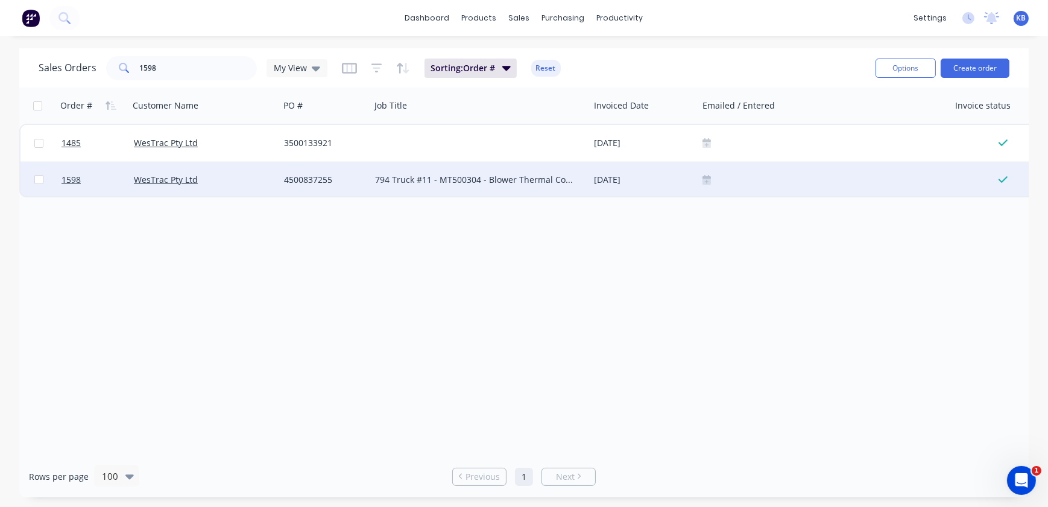
click at [706, 180] on icon at bounding box center [707, 182] width 8 height 6
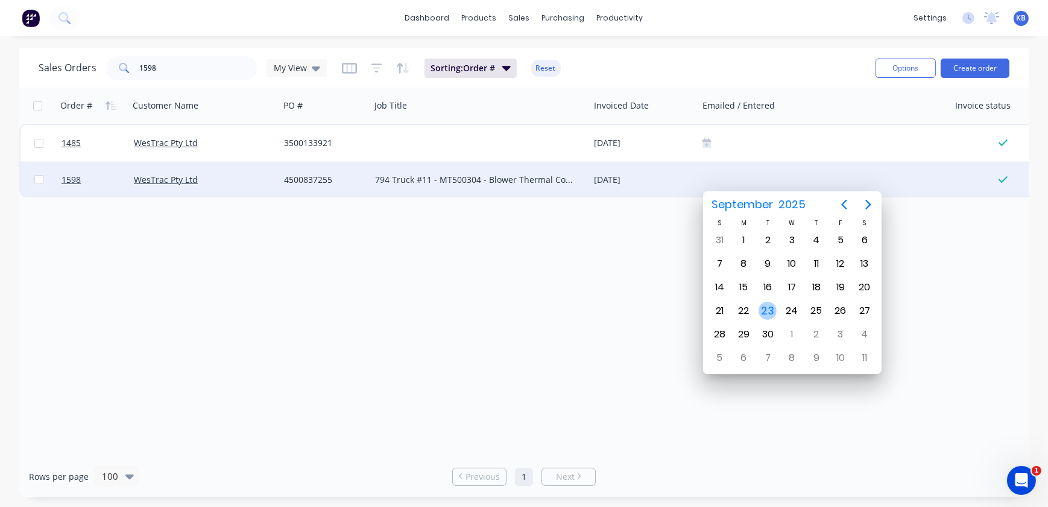
click at [765, 305] on div "23" at bounding box center [768, 311] width 18 height 18
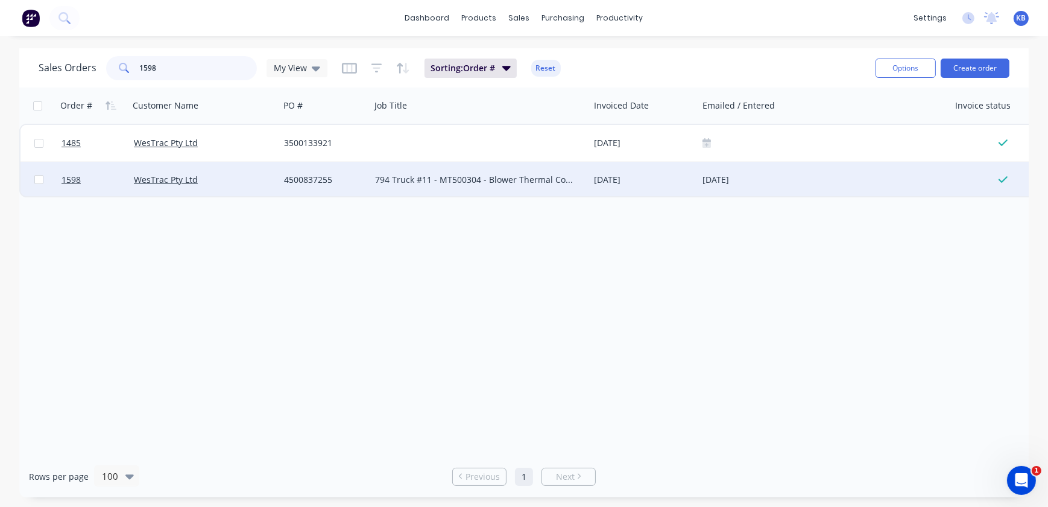
drag, startPoint x: 164, startPoint y: 66, endPoint x: 119, endPoint y: 60, distance: 45.6
click at [123, 60] on div "1598" at bounding box center [181, 68] width 151 height 24
click at [750, 178] on icon at bounding box center [746, 179] width 8 height 11
drag, startPoint x: 202, startPoint y: 64, endPoint x: -50, endPoint y: 69, distance: 252.2
click at [0, 69] on html "dashboard products sales purchasing productivity dashboard products Product Cat…" at bounding box center [524, 253] width 1048 height 507
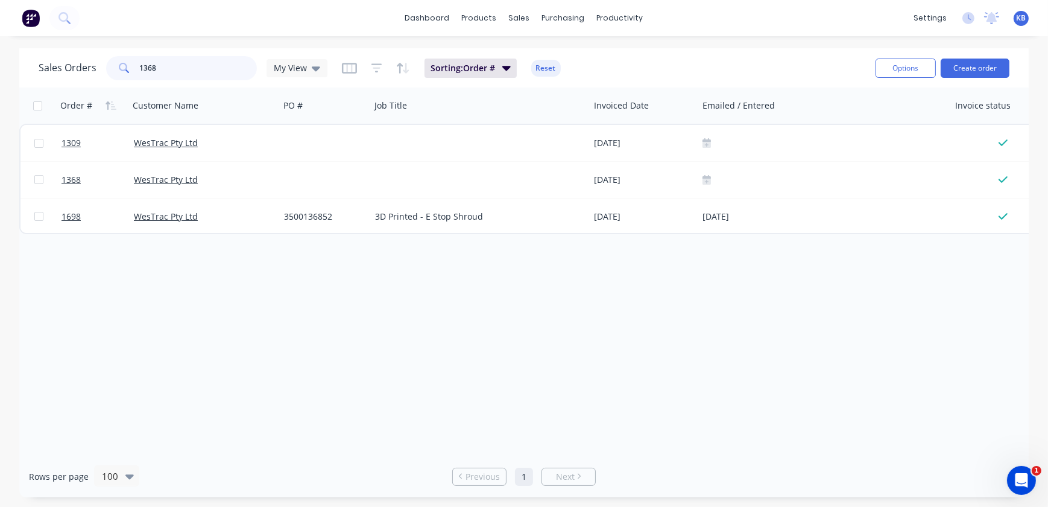
drag, startPoint x: 170, startPoint y: 60, endPoint x: -49, endPoint y: 54, distance: 219.1
click at [0, 54] on html "dashboard products sales purchasing productivity dashboard products Product Cat…" at bounding box center [524, 253] width 1048 height 507
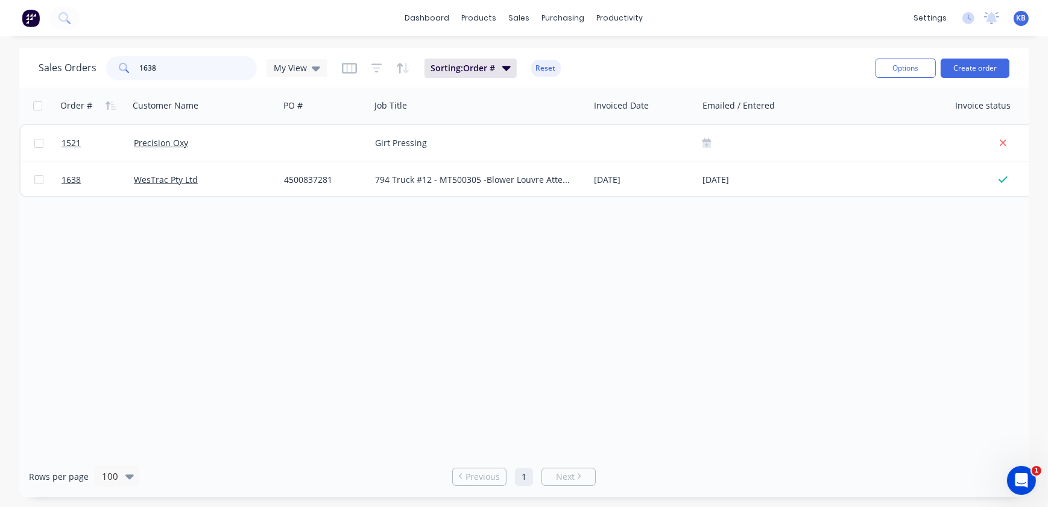
drag, startPoint x: 212, startPoint y: 76, endPoint x: -2, endPoint y: 55, distance: 215.1
click at [0, 55] on html "dashboard products sales purchasing productivity dashboard products Product Cat…" at bounding box center [524, 253] width 1048 height 507
drag, startPoint x: 185, startPoint y: 73, endPoint x: 3, endPoint y: 54, distance: 183.1
click at [22, 59] on div "Sales Orders 1780 My View Sorting: Order # Reset Options Create order" at bounding box center [524, 67] width 1010 height 39
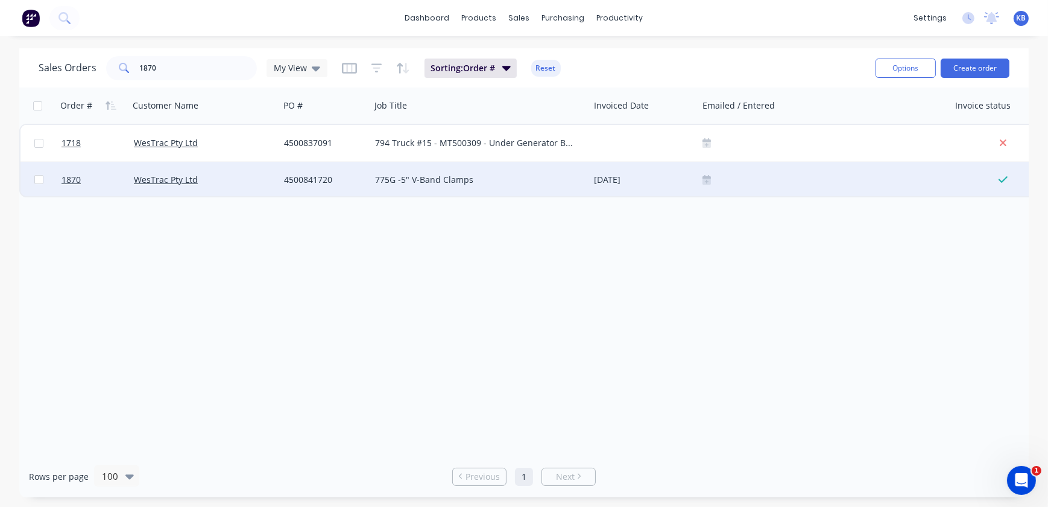
click at [716, 181] on div at bounding box center [824, 180] width 242 height 10
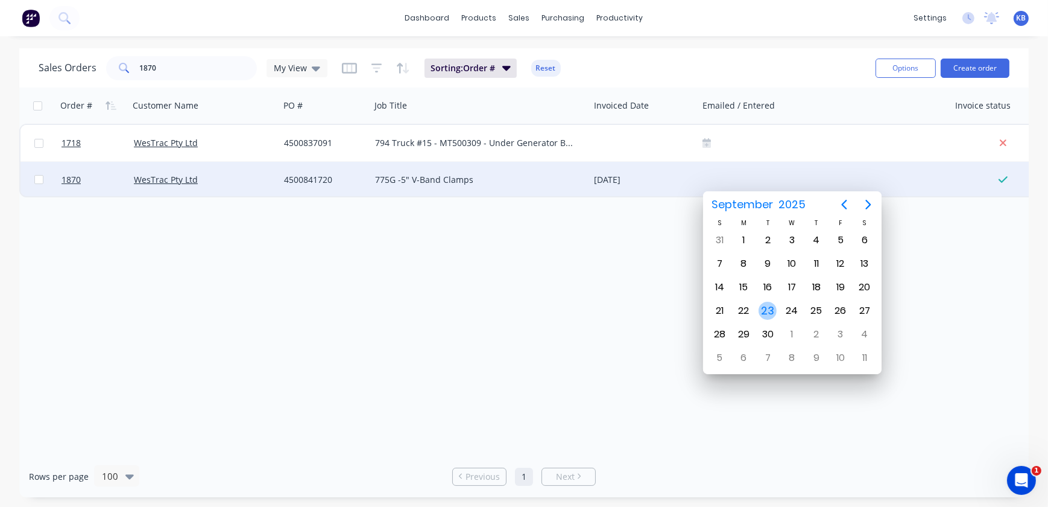
click at [773, 309] on div "23" at bounding box center [768, 311] width 18 height 18
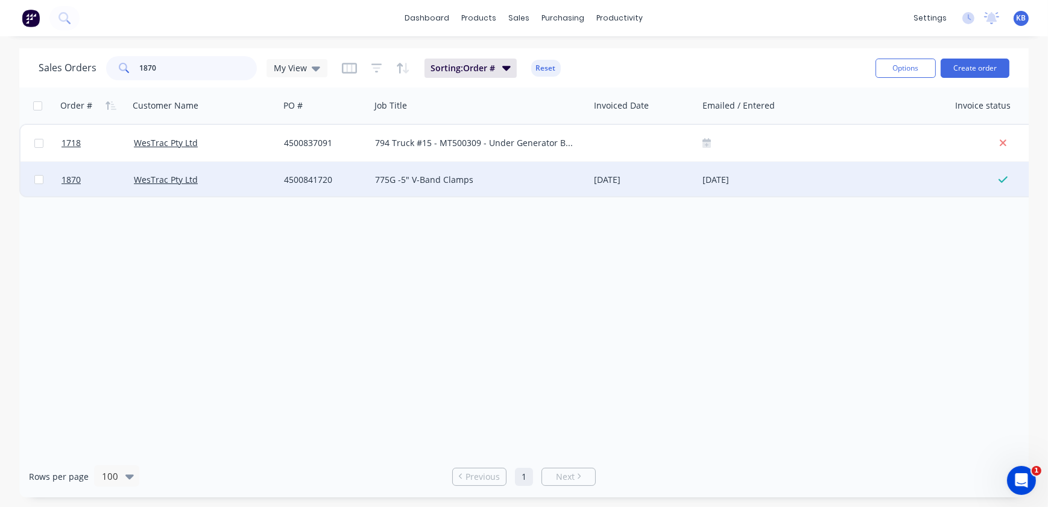
drag, startPoint x: 170, startPoint y: 63, endPoint x: 74, endPoint y: 56, distance: 96.2
click at [87, 58] on div "Sales Orders 1870 My View" at bounding box center [183, 68] width 289 height 24
click at [710, 183] on icon at bounding box center [707, 182] width 8 height 6
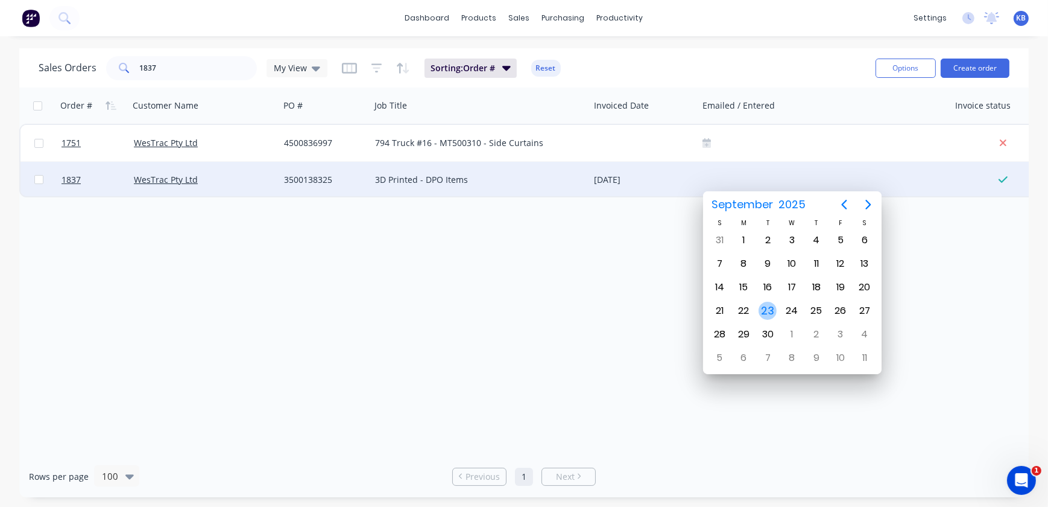
click at [771, 308] on div "23" at bounding box center [768, 311] width 18 height 18
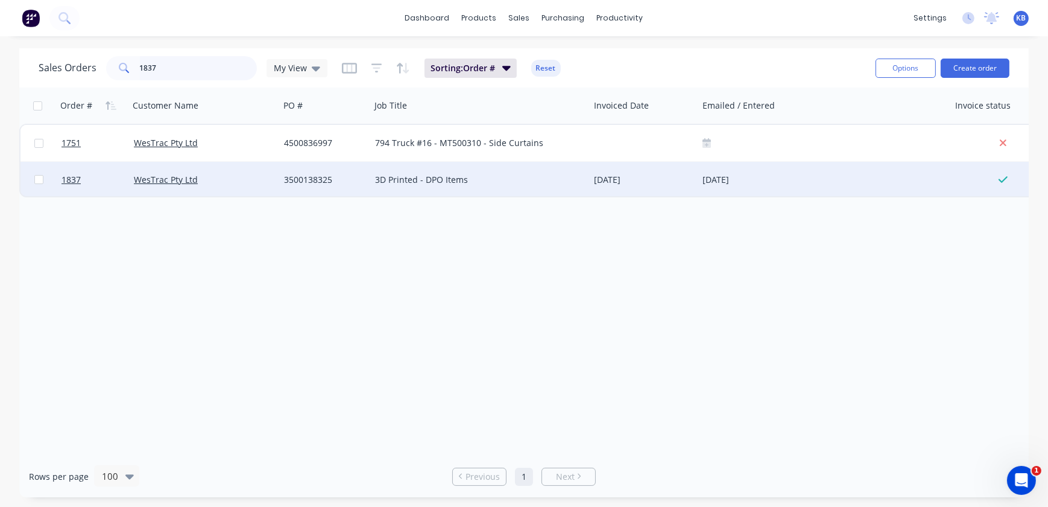
drag, startPoint x: 214, startPoint y: 63, endPoint x: 1, endPoint y: 67, distance: 213.0
click at [72, 63] on div "Sales Orders 1837 My View" at bounding box center [183, 68] width 289 height 24
click at [712, 177] on div at bounding box center [824, 180] width 242 height 10
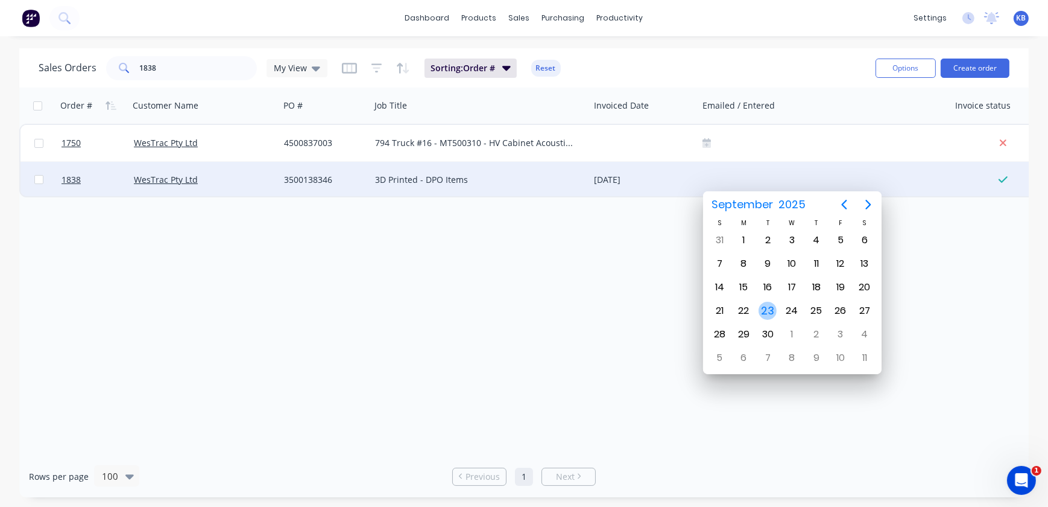
click at [760, 304] on div "23" at bounding box center [768, 311] width 18 height 18
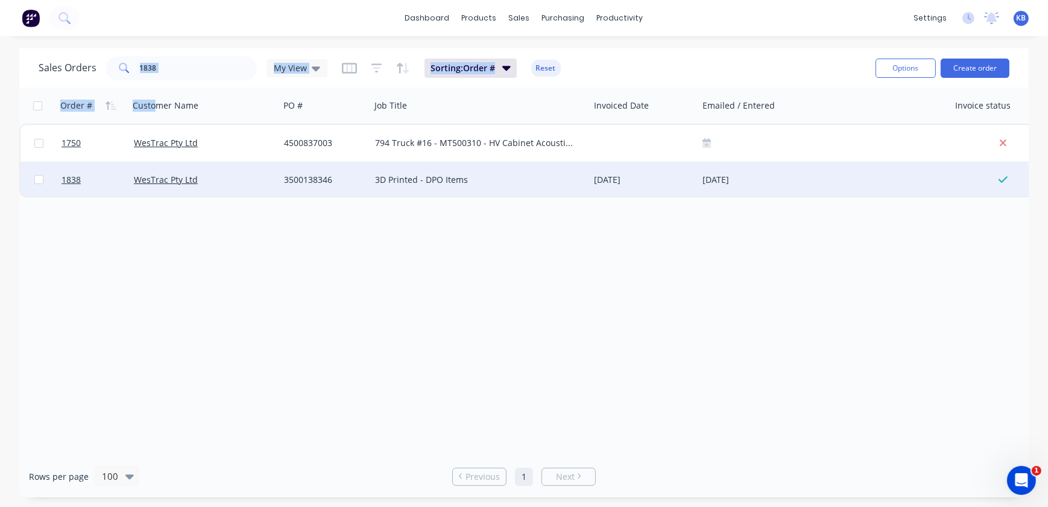
drag, startPoint x: 157, startPoint y: 89, endPoint x: 115, endPoint y: 67, distance: 46.9
click at [113, 68] on div "Sales Orders 1838 My View Sorting: Order # Reset Options Create order Order # C…" at bounding box center [524, 272] width 1010 height 449
click at [163, 66] on input "1838" at bounding box center [199, 68] width 118 height 24
click at [183, 62] on input "1838" at bounding box center [199, 68] width 118 height 24
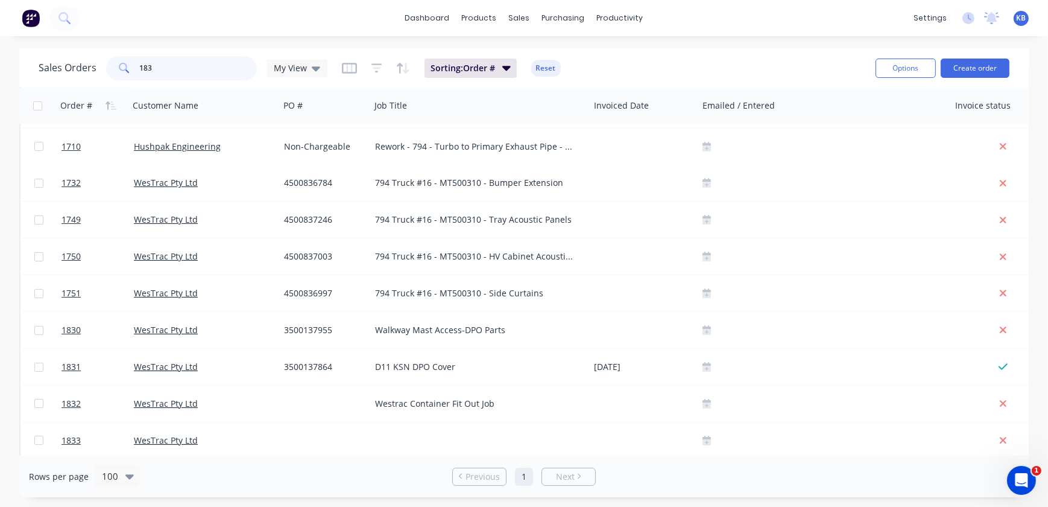
scroll to position [409, 0]
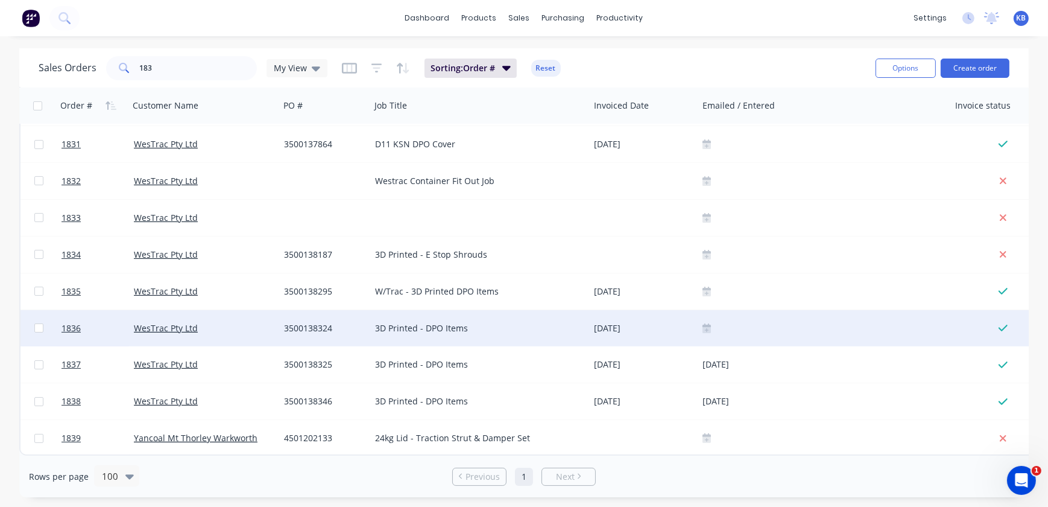
click at [708, 327] on icon at bounding box center [707, 330] width 8 height 6
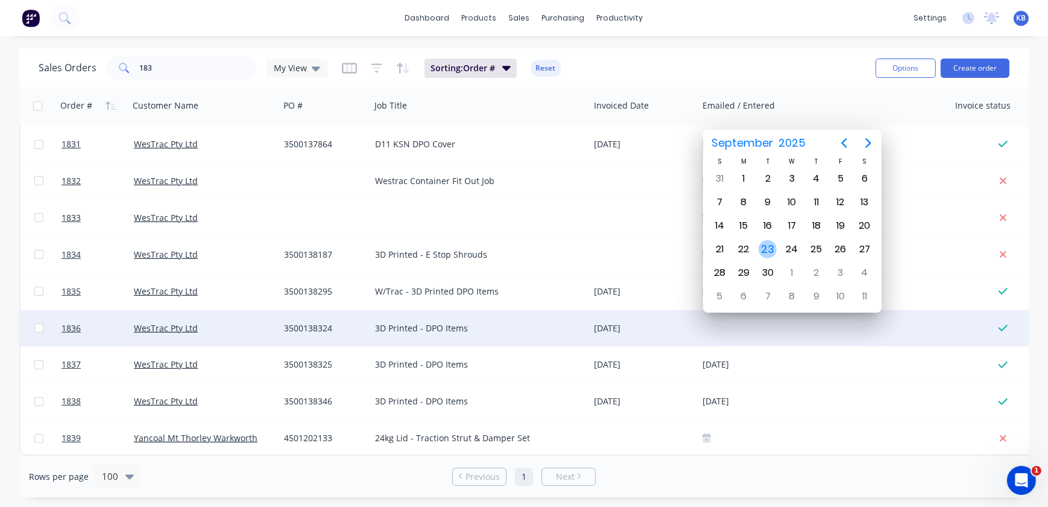
click at [766, 250] on div "23" at bounding box center [768, 249] width 18 height 18
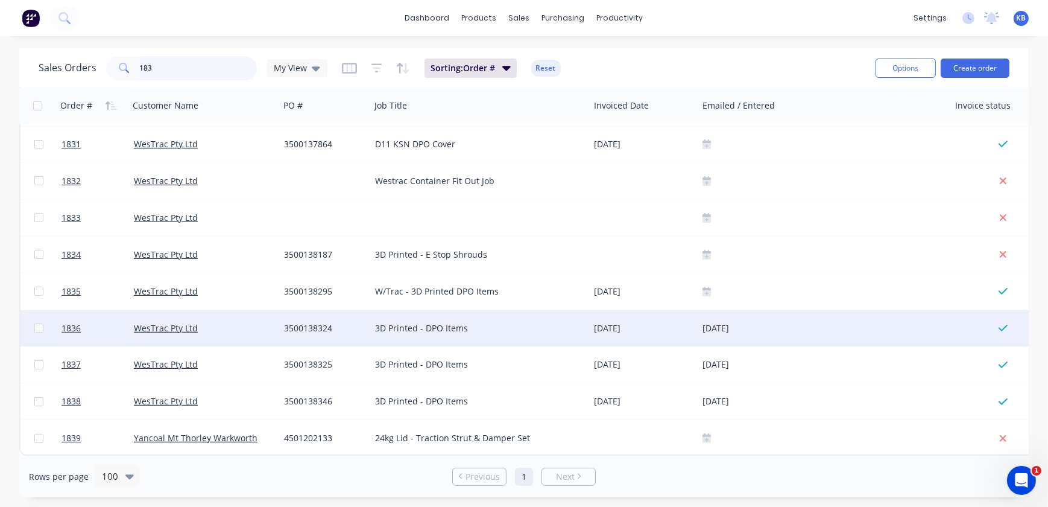
click at [151, 67] on input "183" at bounding box center [199, 68] width 118 height 24
type input "1"
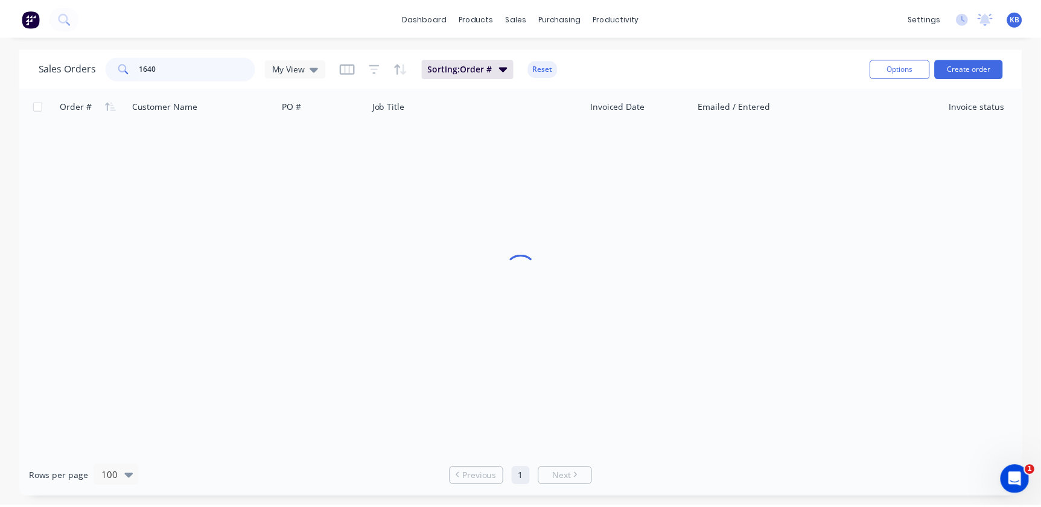
scroll to position [0, 0]
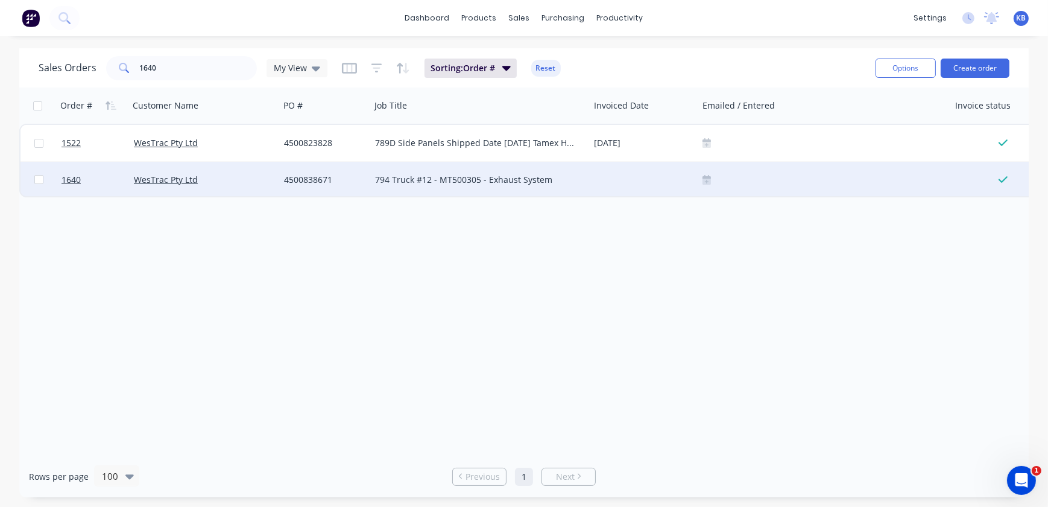
click at [703, 190] on div at bounding box center [824, 180] width 252 height 36
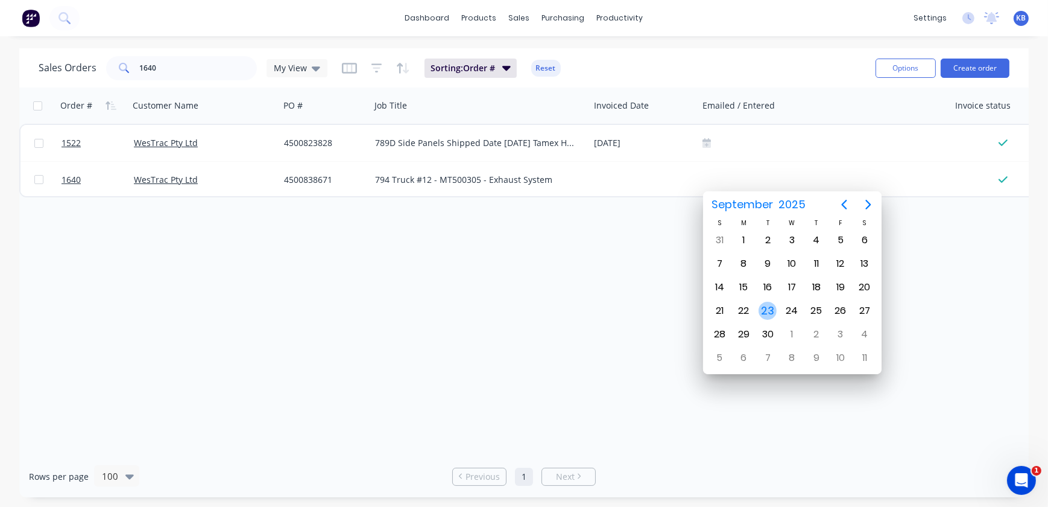
click at [772, 311] on div "23" at bounding box center [768, 311] width 18 height 18
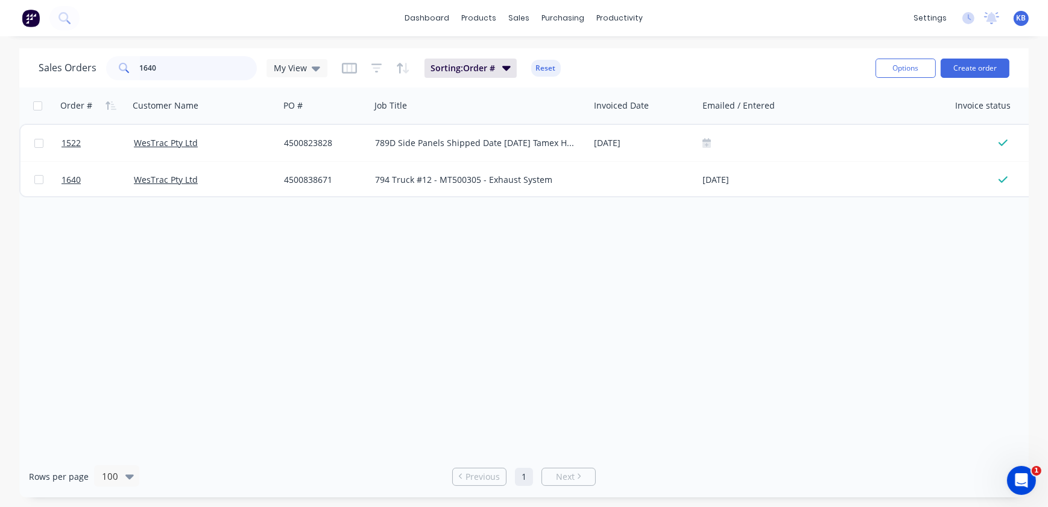
drag, startPoint x: 168, startPoint y: 70, endPoint x: 106, endPoint y: 64, distance: 61.8
click at [106, 64] on div "1640" at bounding box center [181, 68] width 151 height 24
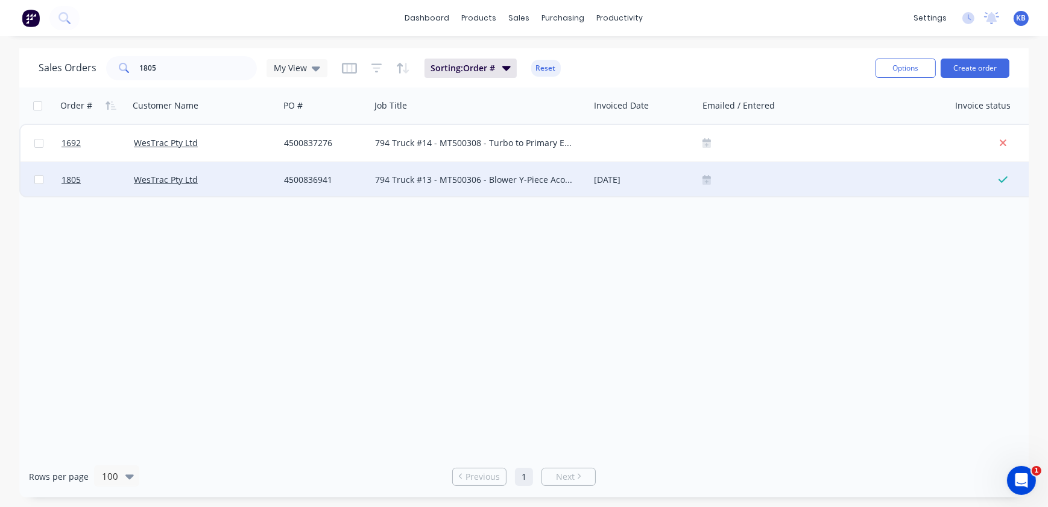
click at [705, 187] on div at bounding box center [824, 180] width 252 height 36
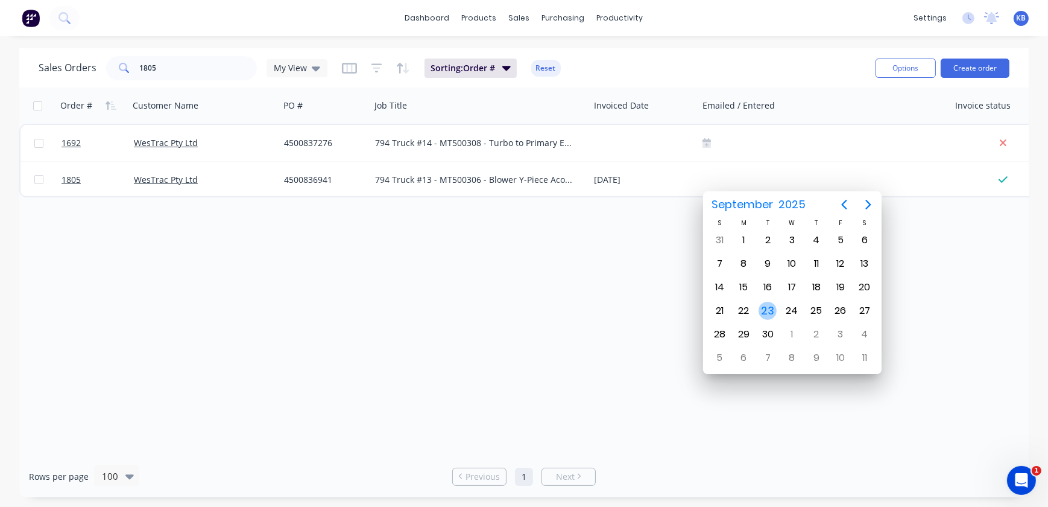
click at [776, 318] on div "23" at bounding box center [768, 310] width 24 height 23
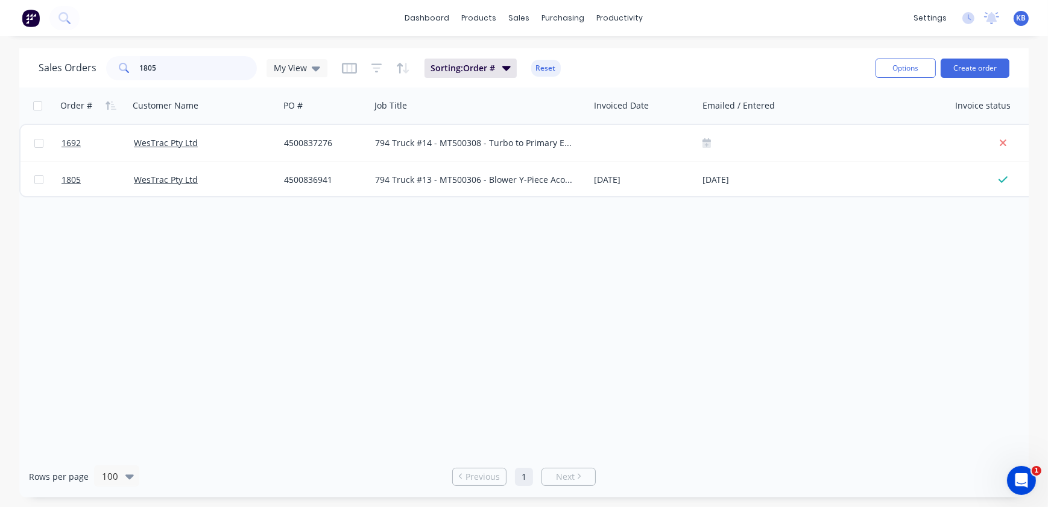
drag, startPoint x: 122, startPoint y: 57, endPoint x: 78, endPoint y: 56, distance: 44.1
click at [88, 56] on div "Sales Orders 1805 My View" at bounding box center [183, 68] width 289 height 24
drag, startPoint x: 198, startPoint y: 55, endPoint x: 196, endPoint y: 65, distance: 9.4
click at [196, 65] on div "Sales Orders 1805 My View Sorting: Order # Reset" at bounding box center [453, 68] width 828 height 30
drag, startPoint x: 196, startPoint y: 65, endPoint x: 40, endPoint y: 54, distance: 156.6
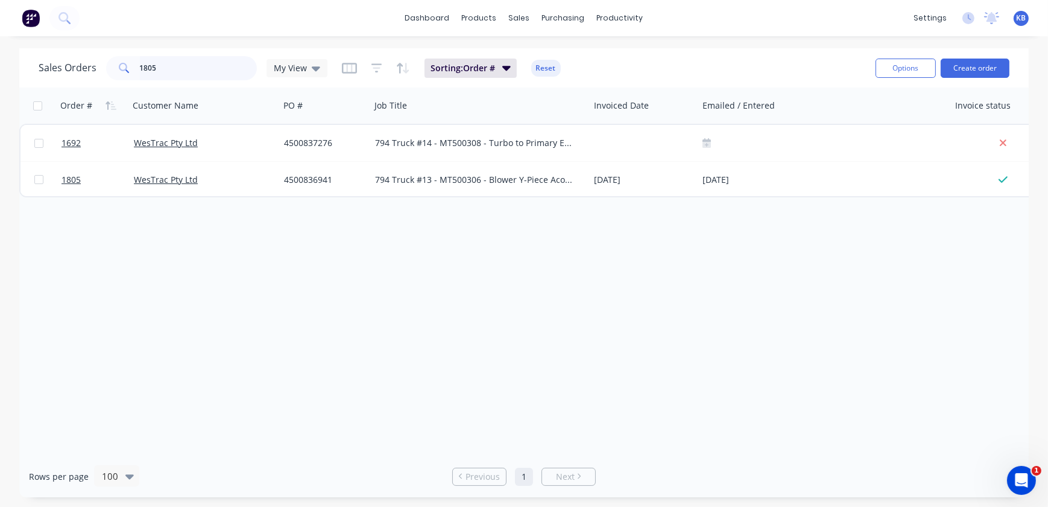
click at [63, 65] on div "Sales Orders 1805 My View" at bounding box center [183, 68] width 289 height 24
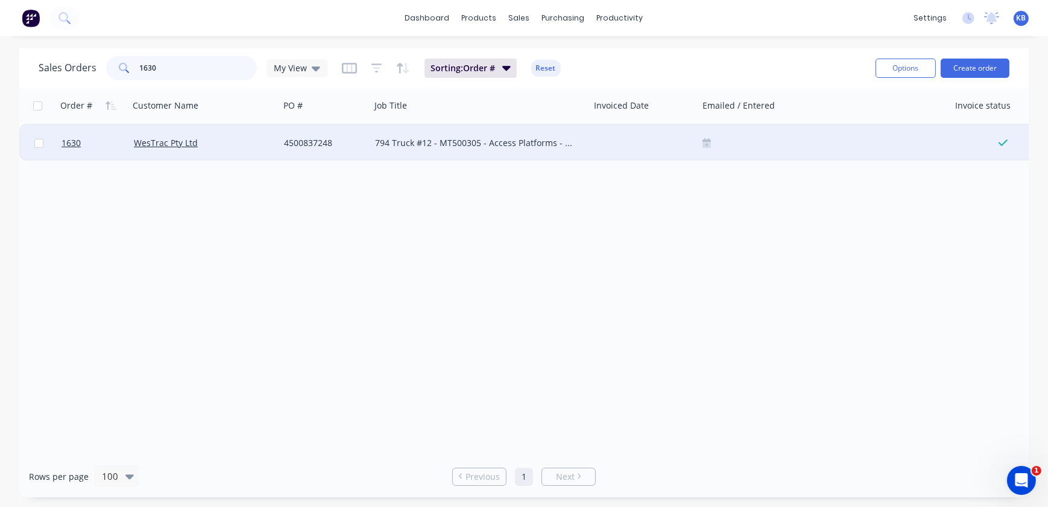
type input "1630"
click at [699, 145] on div at bounding box center [824, 143] width 252 height 36
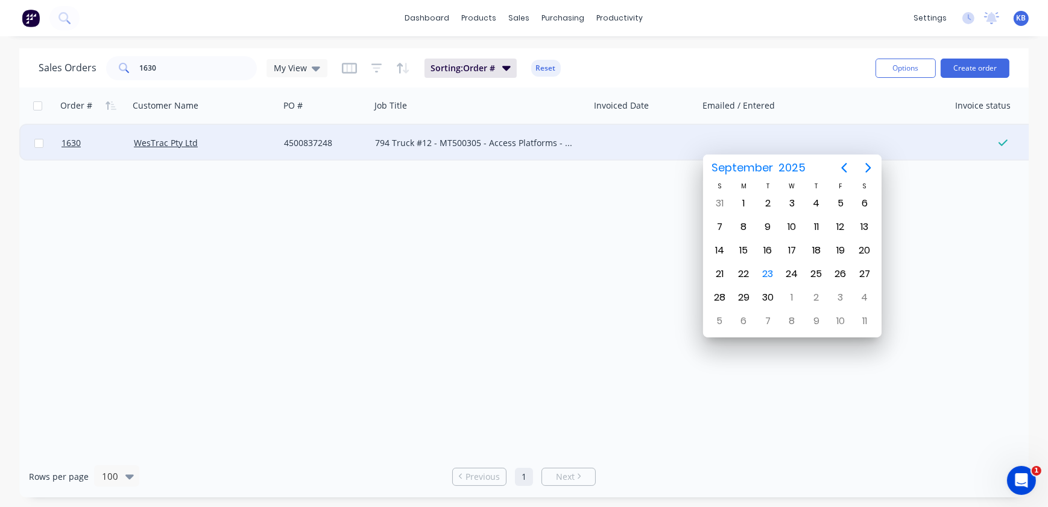
click at [634, 130] on div at bounding box center [644, 143] width 109 height 36
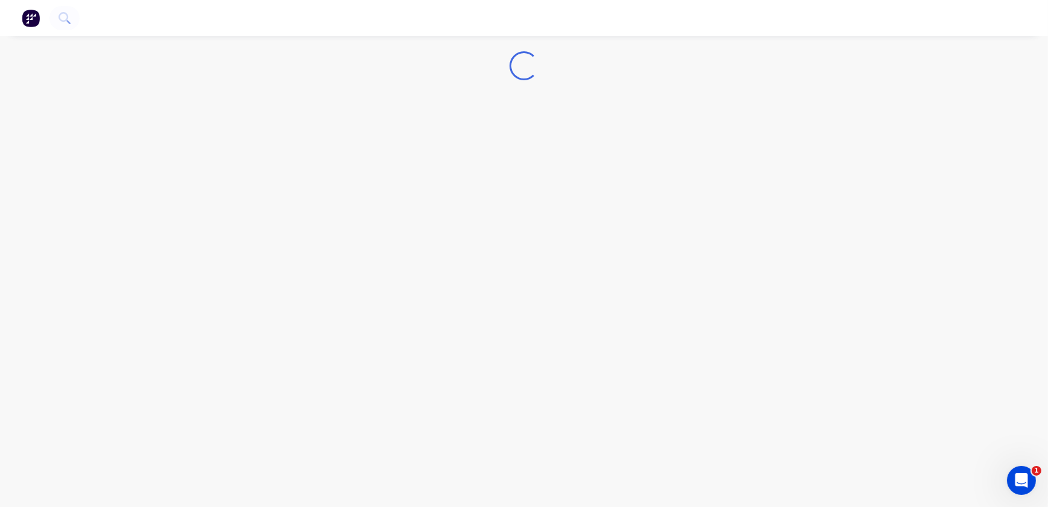
click at [635, 139] on div "Loading..." at bounding box center [524, 253] width 1048 height 507
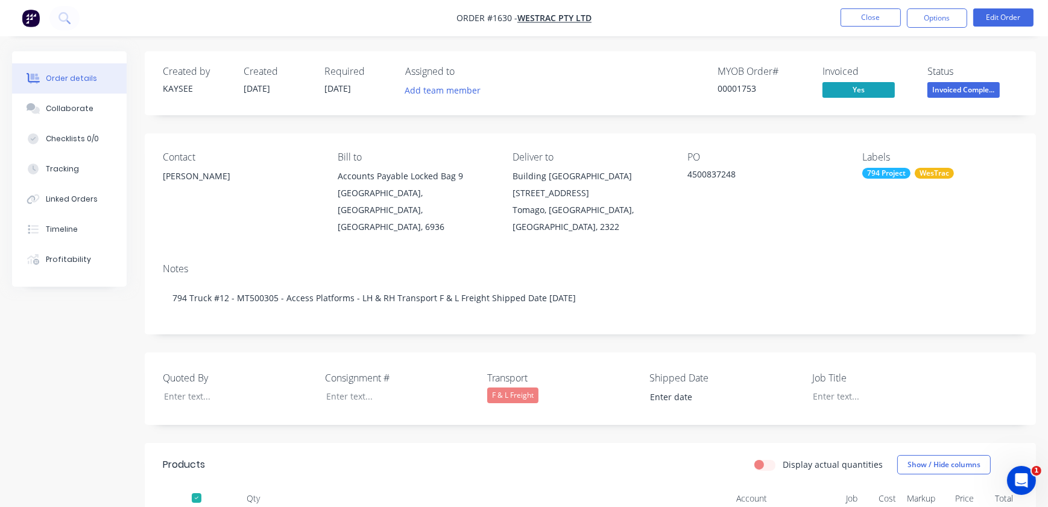
type input "[DATE]"
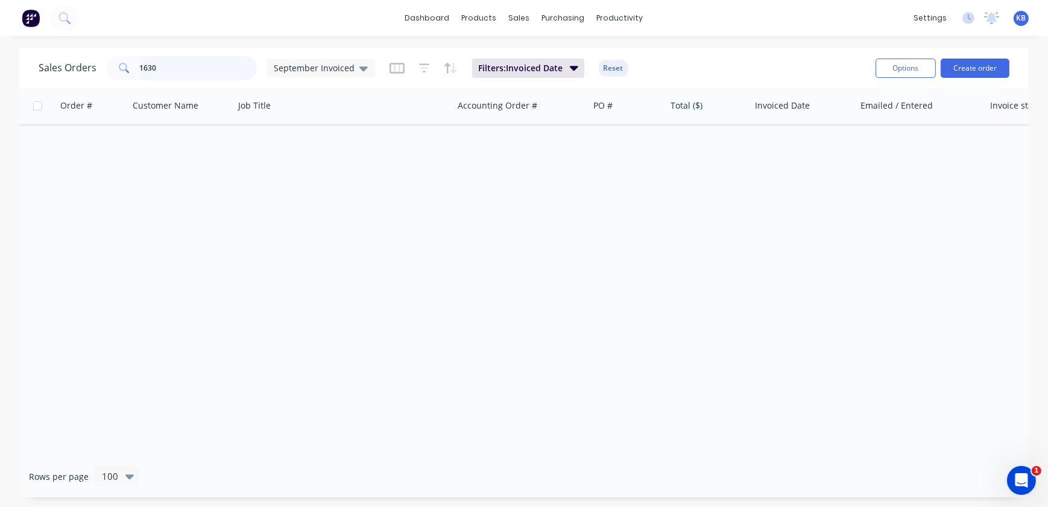
click at [208, 70] on input "1630" at bounding box center [199, 68] width 118 height 24
click at [201, 68] on input "1630" at bounding box center [199, 68] width 118 height 24
click at [326, 71] on span "September Invoiced" at bounding box center [314, 68] width 81 height 13
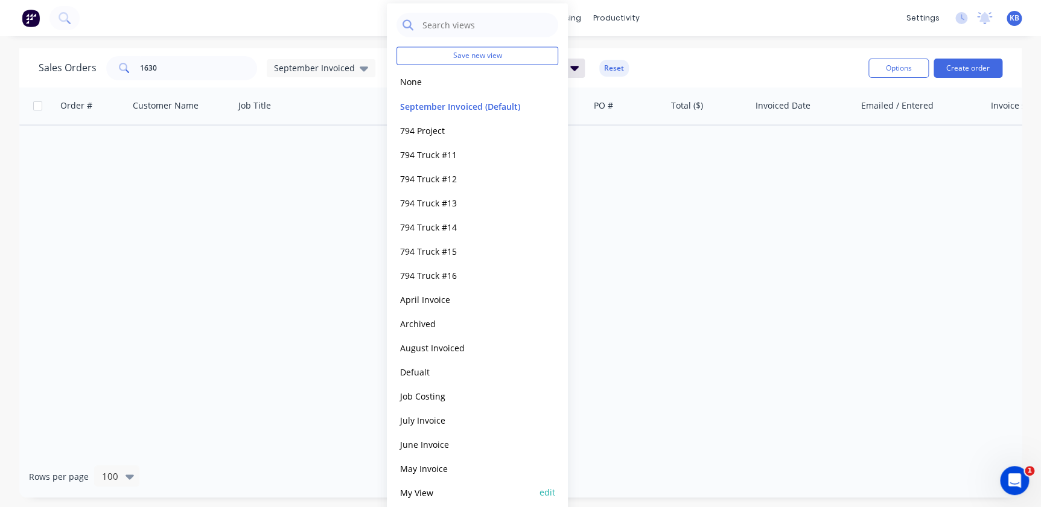
click at [496, 490] on button "My View" at bounding box center [465, 492] width 138 height 14
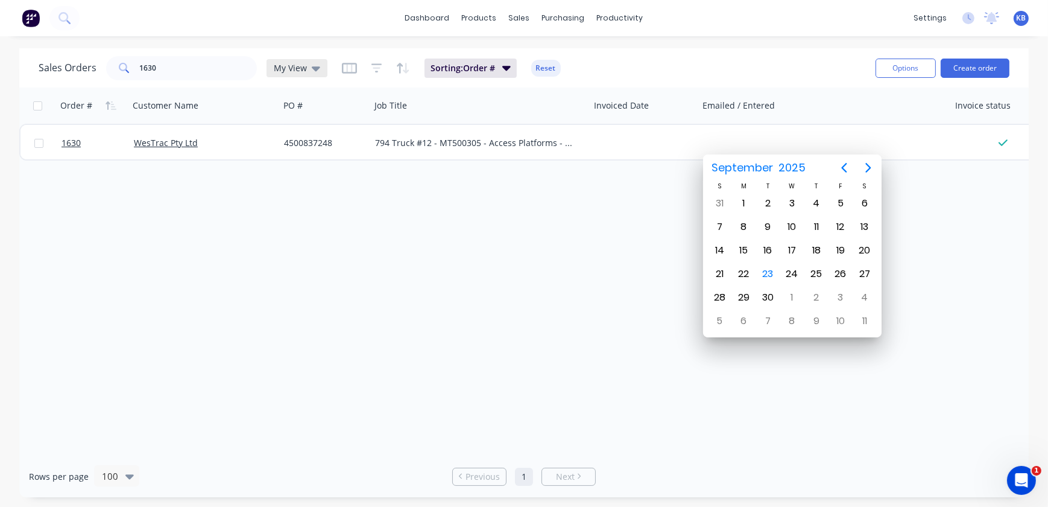
click at [318, 66] on icon at bounding box center [316, 68] width 8 height 5
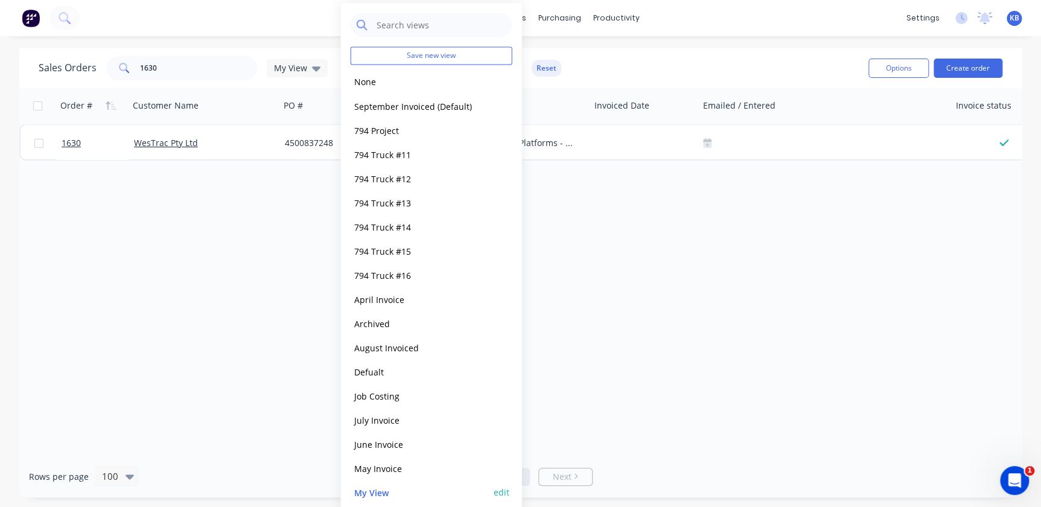
click at [503, 492] on button "edit" at bounding box center [501, 492] width 16 height 13
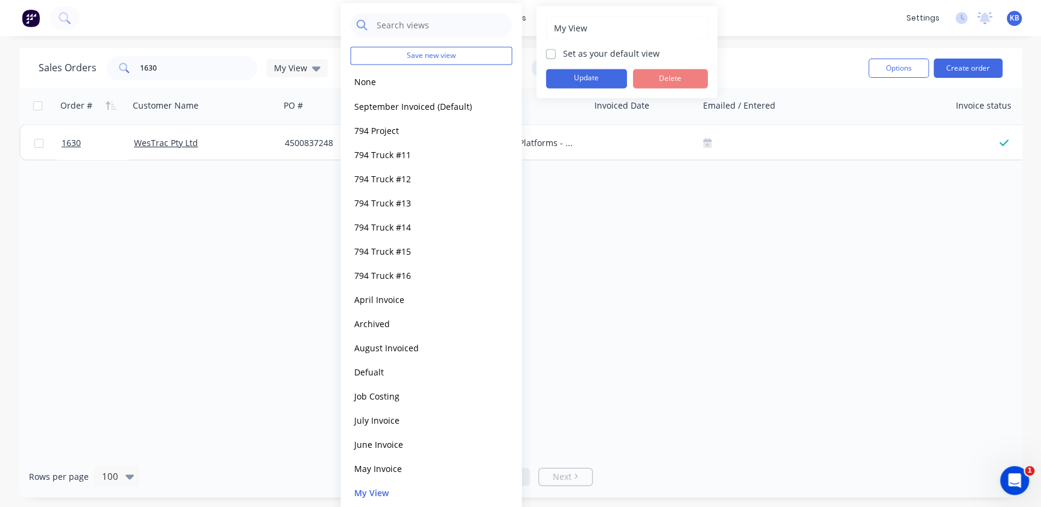
click at [563, 49] on label "Set as your default view" at bounding box center [611, 53] width 97 height 13
click at [556, 49] on input "Set as your default view" at bounding box center [551, 52] width 10 height 11
checkbox input "true"
click at [564, 78] on button "Update" at bounding box center [586, 78] width 81 height 19
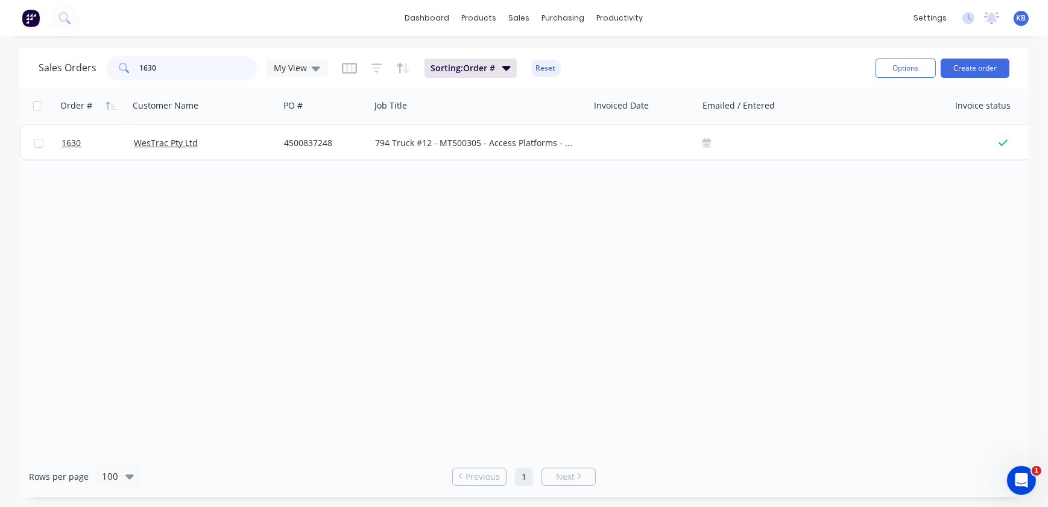
click at [189, 70] on input "1630" at bounding box center [199, 68] width 118 height 24
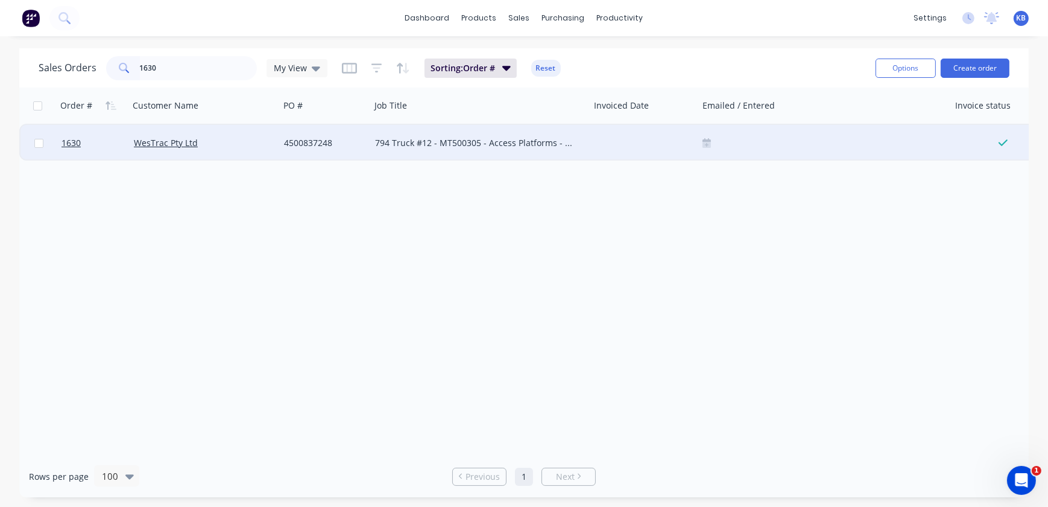
click at [713, 146] on div at bounding box center [824, 143] width 242 height 10
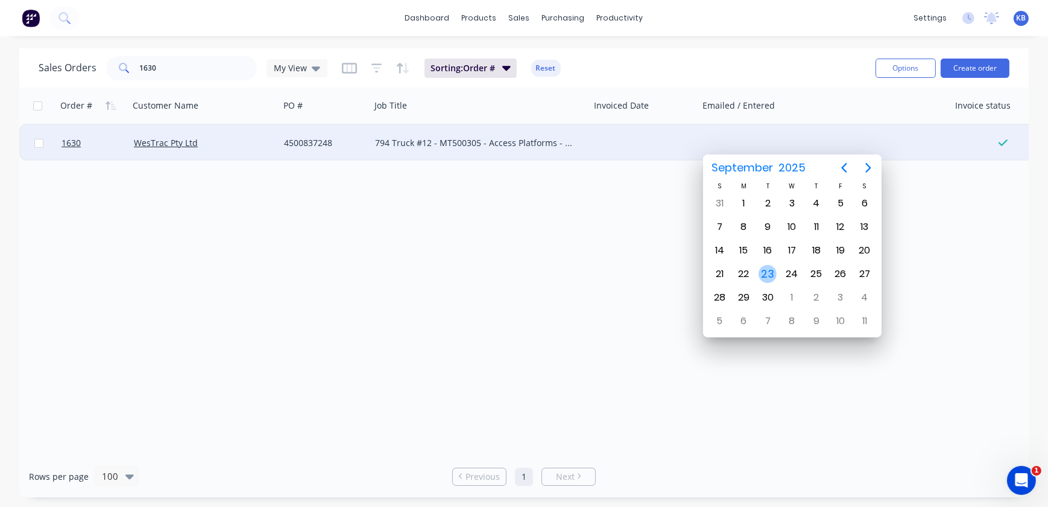
click at [761, 279] on div "23" at bounding box center [768, 274] width 18 height 18
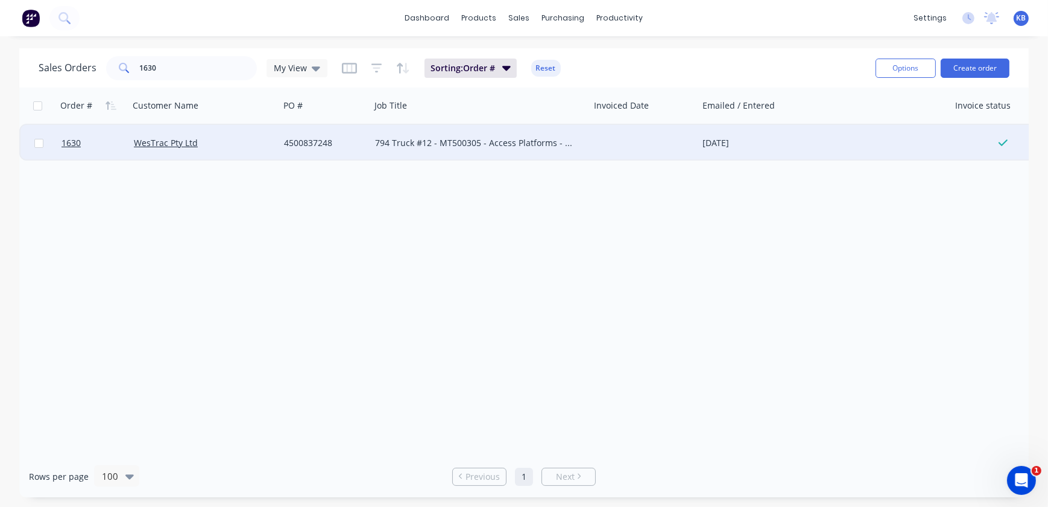
click at [766, 336] on div "Order # Customer Name PO # Job Title Invoiced Date Emailed / Entered Invoice st…" at bounding box center [524, 271] width 1010 height 368
drag, startPoint x: 159, startPoint y: 69, endPoint x: 84, endPoint y: 75, distance: 74.4
click at [119, 68] on div "1630" at bounding box center [181, 68] width 151 height 24
click at [701, 145] on div at bounding box center [824, 143] width 252 height 36
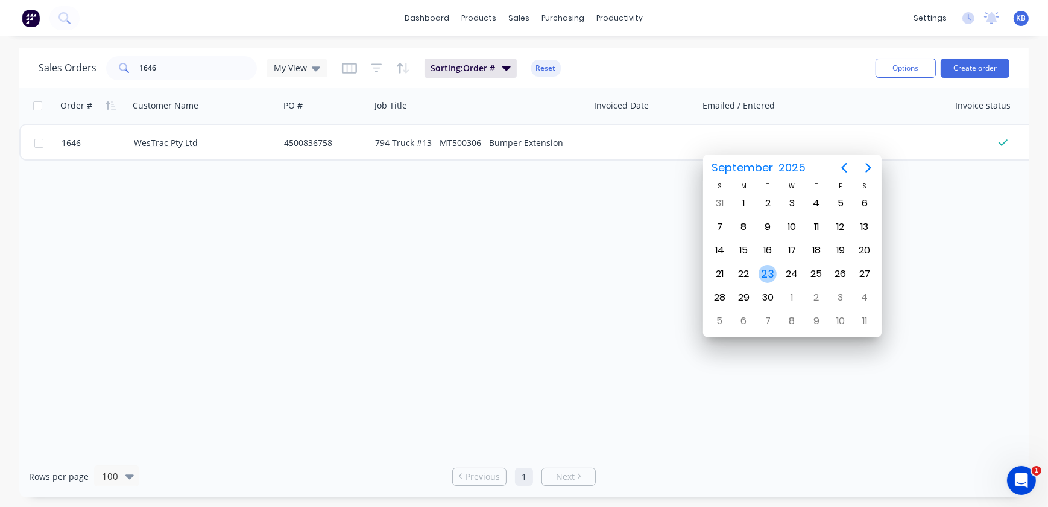
click at [769, 275] on div "23" at bounding box center [768, 274] width 18 height 18
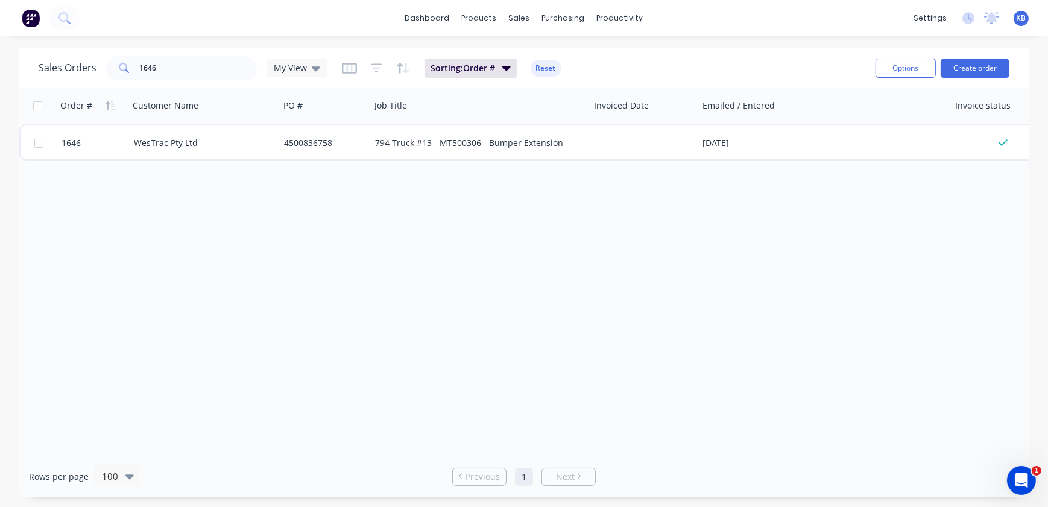
click at [743, 370] on div "Order # Customer Name PO # Job Title Invoiced Date Emailed / Entered Invoice st…" at bounding box center [524, 271] width 1010 height 368
drag, startPoint x: 172, startPoint y: 71, endPoint x: 66, endPoint y: 70, distance: 106.2
click at [90, 70] on div "Sales Orders 1646 My View" at bounding box center [183, 68] width 289 height 24
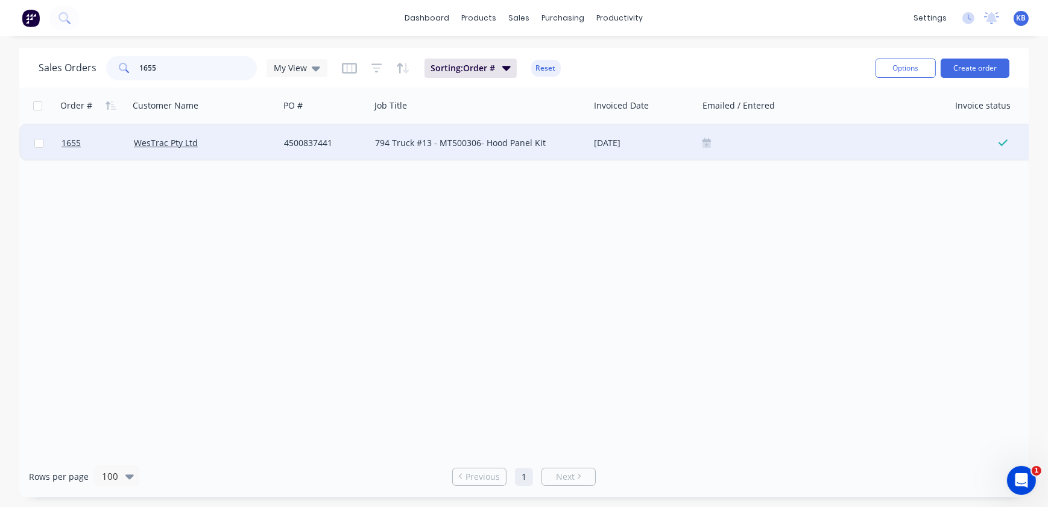
type input "1655"
click at [680, 133] on div "[DATE]" at bounding box center [644, 143] width 109 height 36
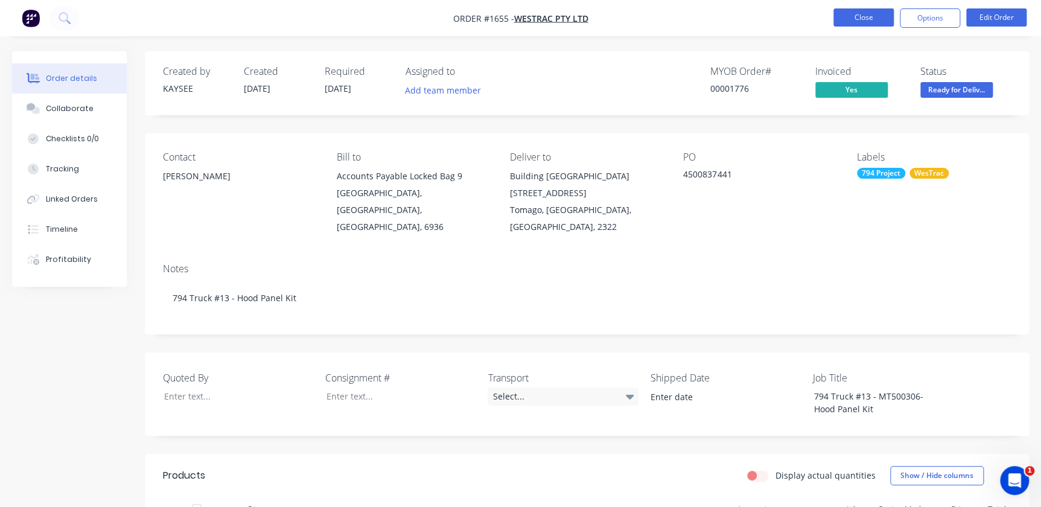
click at [849, 24] on button "Close" at bounding box center [863, 17] width 60 height 18
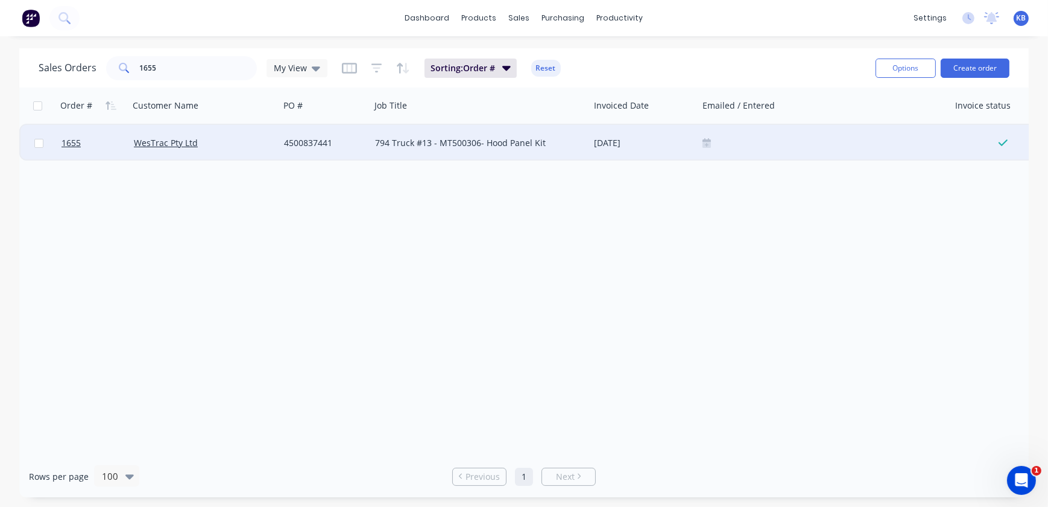
click at [702, 148] on div at bounding box center [824, 143] width 252 height 36
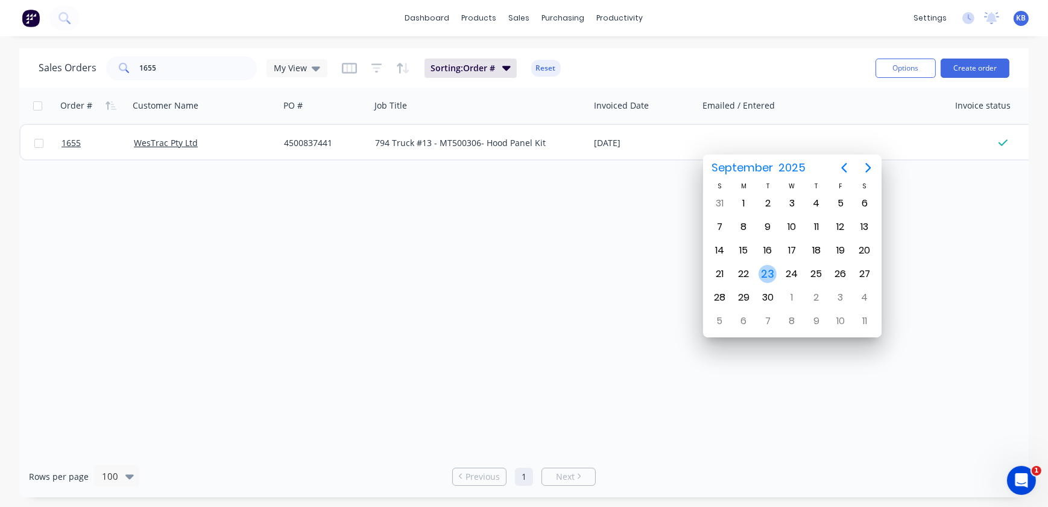
click at [763, 268] on div "23" at bounding box center [768, 274] width 18 height 18
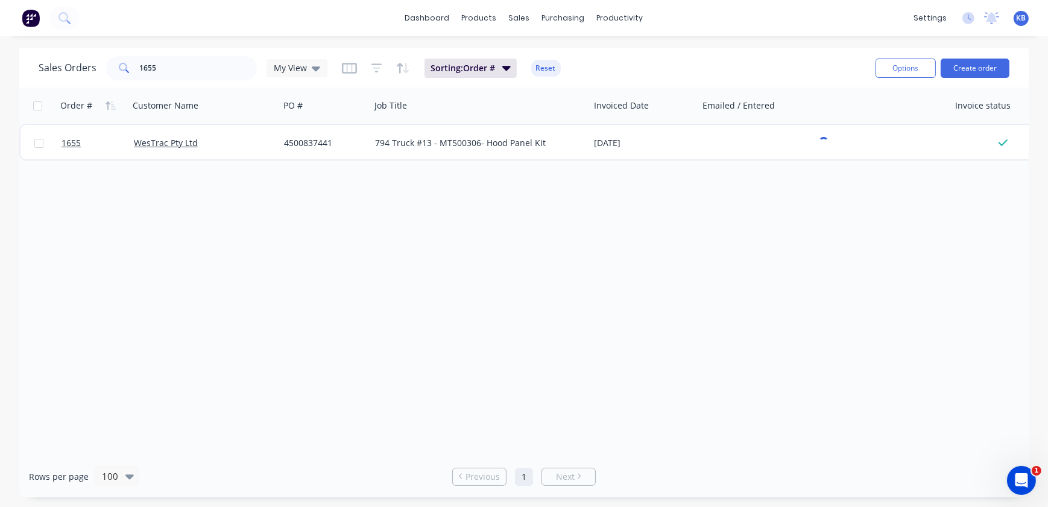
click at [787, 342] on div "Order # Customer Name PO # Job Title Invoiced Date Emailed / Entered Invoice st…" at bounding box center [524, 271] width 1010 height 368
drag, startPoint x: 195, startPoint y: 66, endPoint x: 0, endPoint y: 47, distance: 195.7
click at [52, 47] on div "dashboard products sales purchasing productivity dashboard products Product Cat…" at bounding box center [524, 253] width 1048 height 507
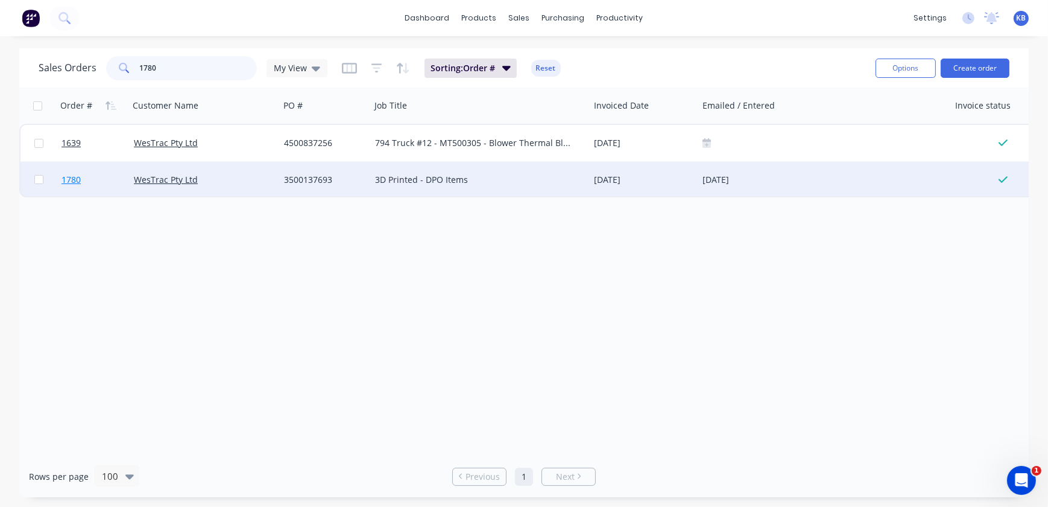
type input "1780"
click at [77, 182] on span "1780" at bounding box center [71, 180] width 19 height 12
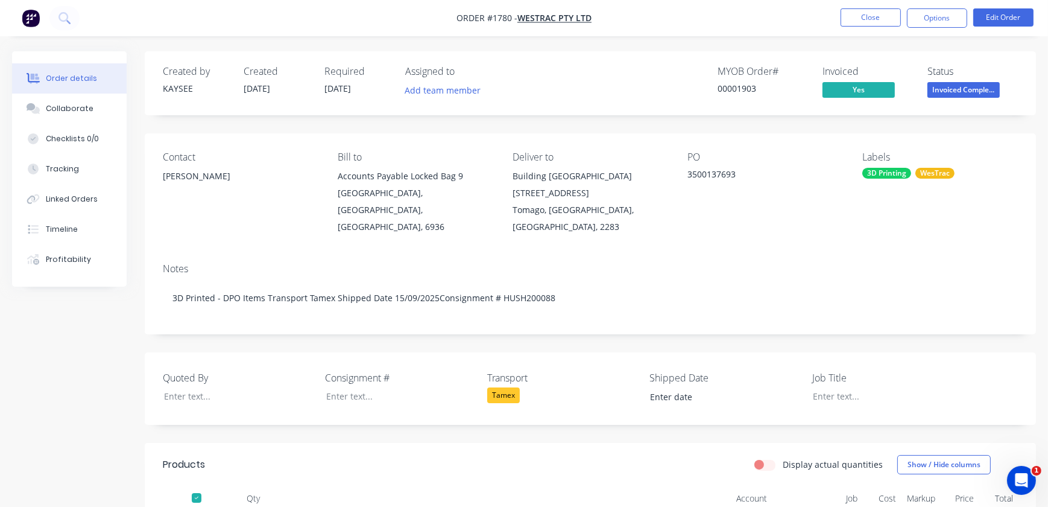
type input "[DATE]"
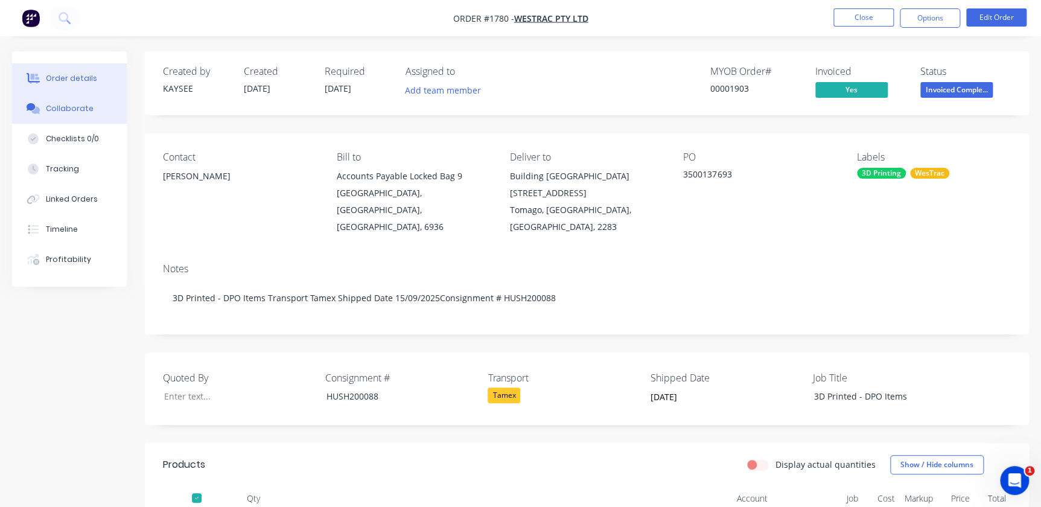
click at [83, 106] on div "Collaborate" at bounding box center [70, 108] width 48 height 11
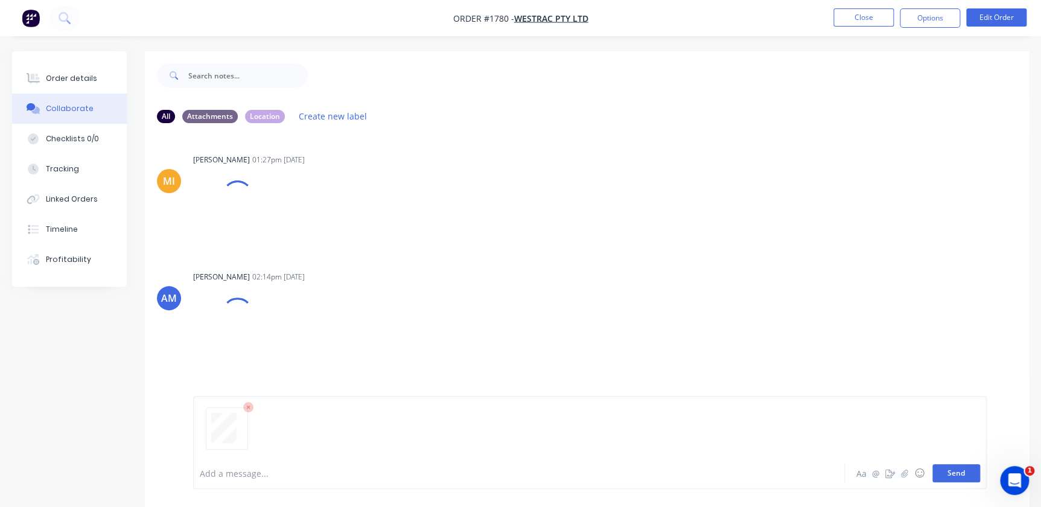
click at [950, 471] on button "Send" at bounding box center [956, 473] width 48 height 18
click at [870, 30] on nav "Order #1780 - WesTrac Pty Ltd Close Options Edit Order" at bounding box center [520, 18] width 1041 height 36
click at [872, 22] on button "Close" at bounding box center [863, 17] width 60 height 18
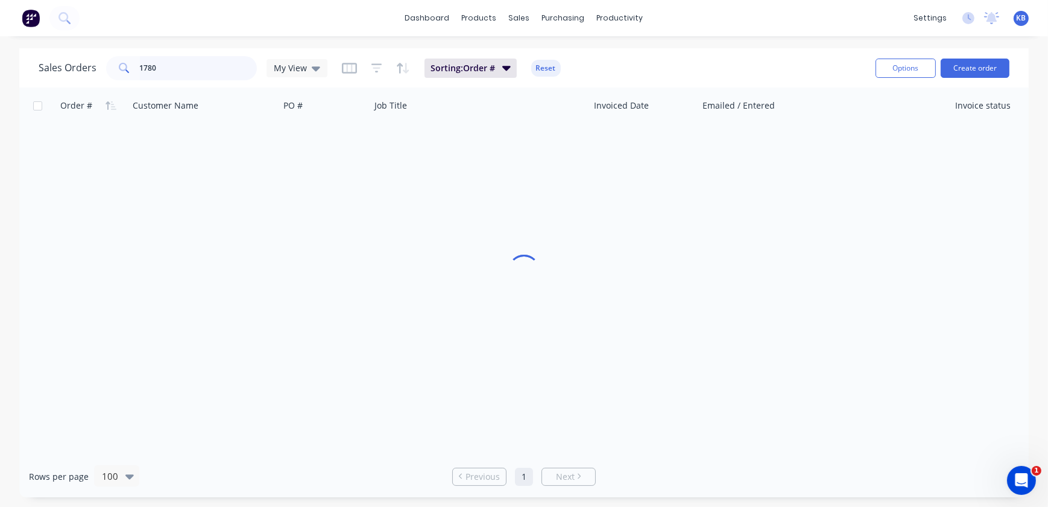
drag, startPoint x: 160, startPoint y: 67, endPoint x: 54, endPoint y: 68, distance: 106.8
click at [135, 67] on div "1780" at bounding box center [181, 68] width 151 height 24
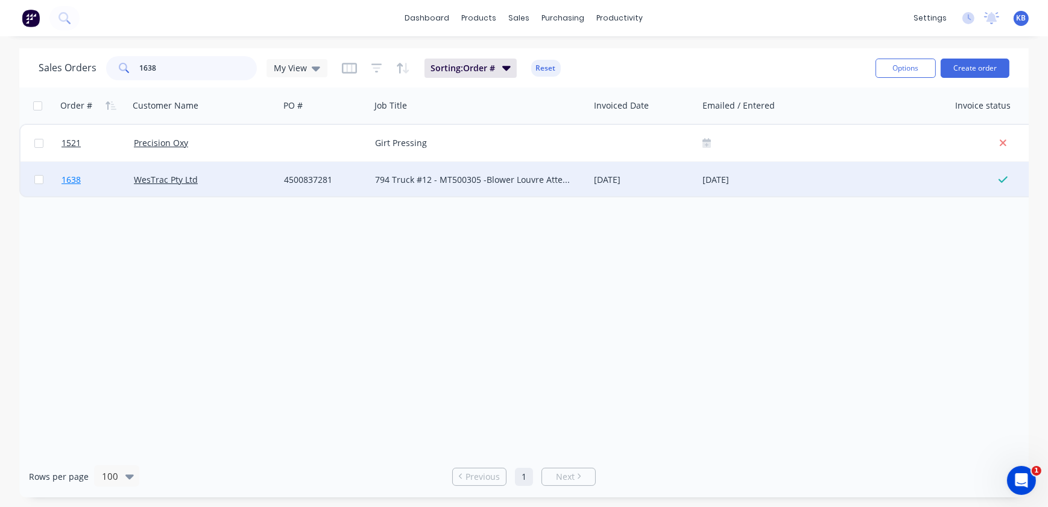
type input "1638"
click at [75, 179] on span "1638" at bounding box center [71, 180] width 19 height 12
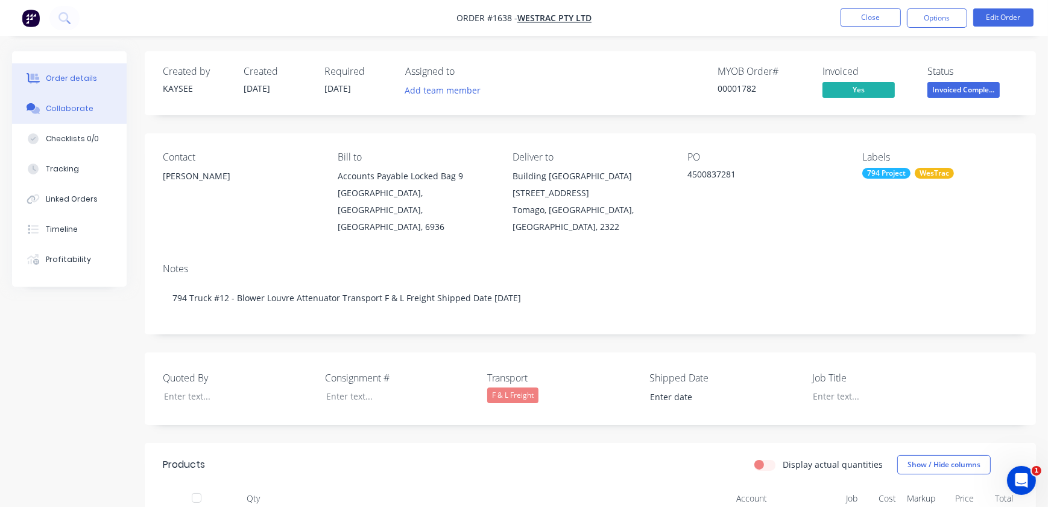
type input "[DATE]"
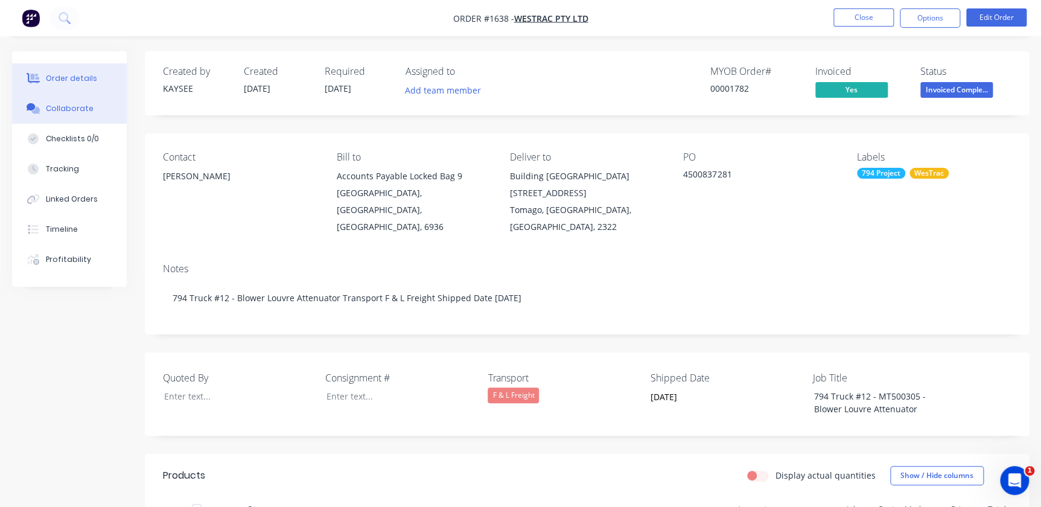
click at [77, 113] on div "Collaborate" at bounding box center [70, 108] width 48 height 11
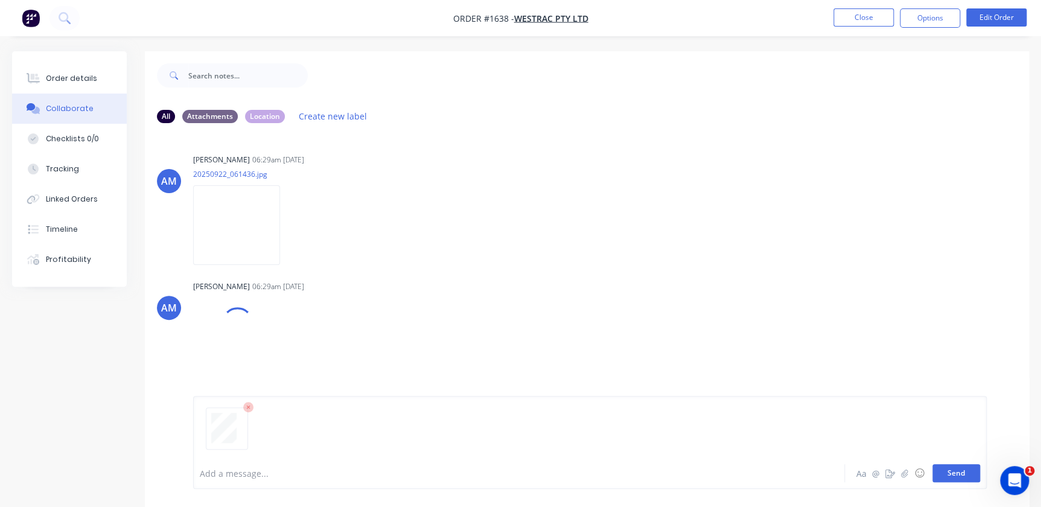
click at [975, 480] on button "Send" at bounding box center [956, 473] width 48 height 18
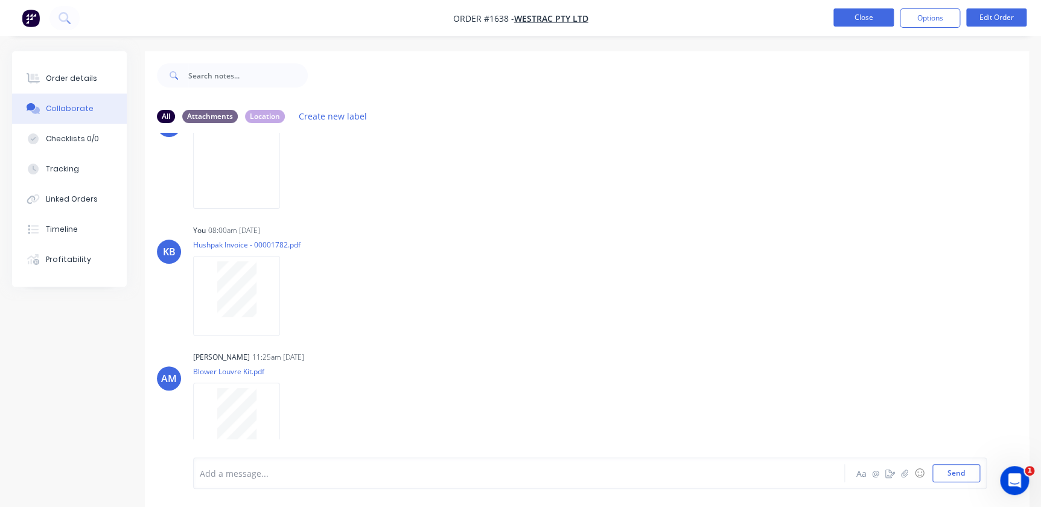
click at [877, 26] on button "Close" at bounding box center [863, 17] width 60 height 18
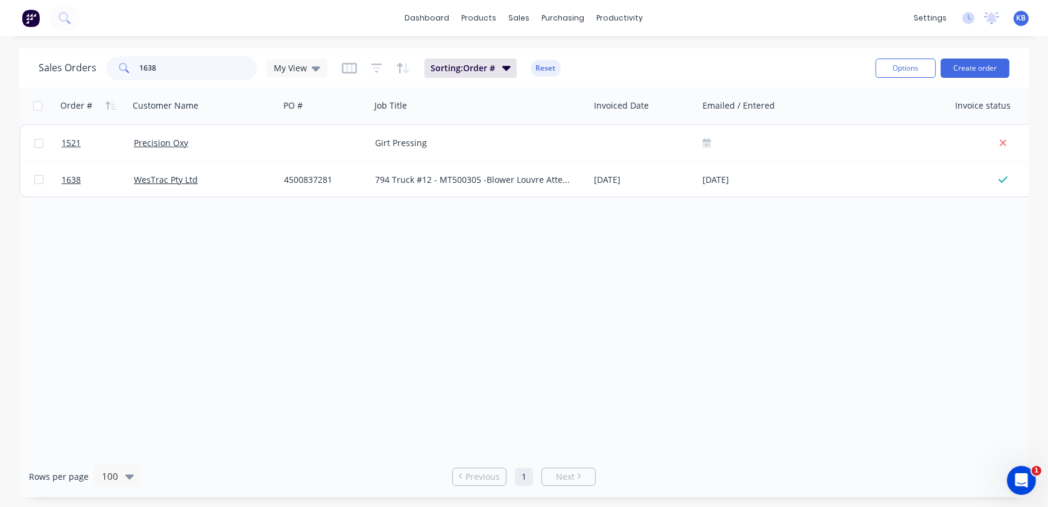
drag, startPoint x: 164, startPoint y: 63, endPoint x: 63, endPoint y: 60, distance: 101.4
click at [104, 63] on div "Sales Orders 1638 My View" at bounding box center [183, 68] width 289 height 24
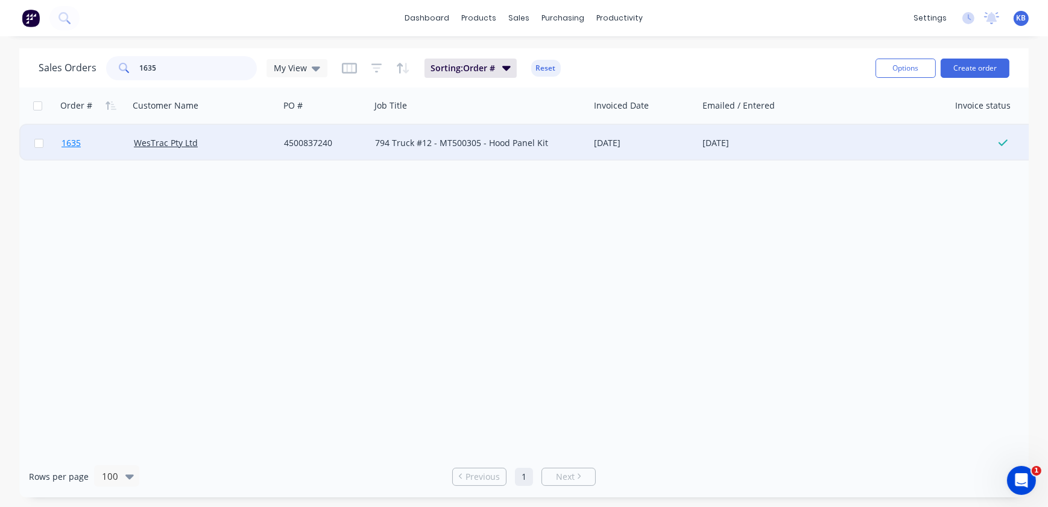
type input "1635"
click at [75, 143] on span "1635" at bounding box center [71, 143] width 19 height 12
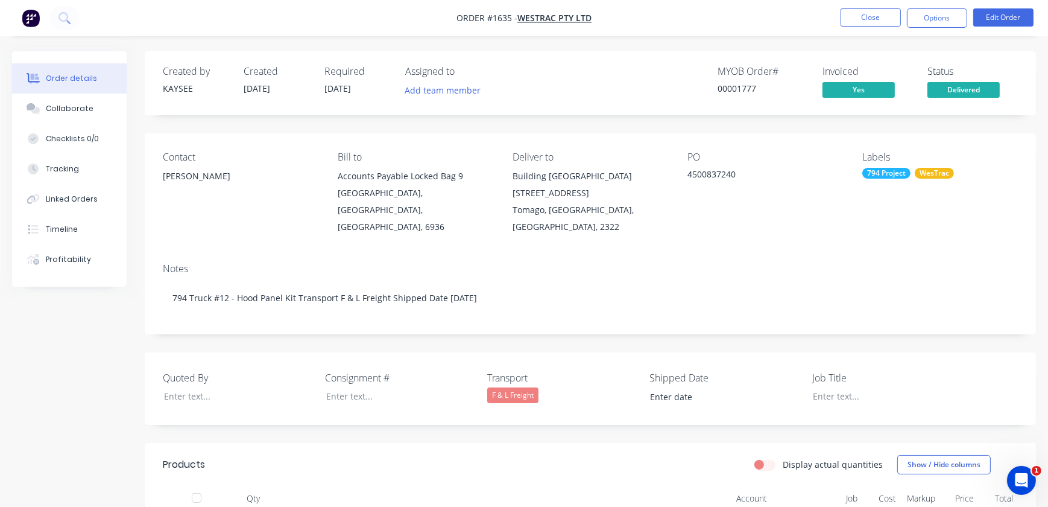
type input "[DATE]"
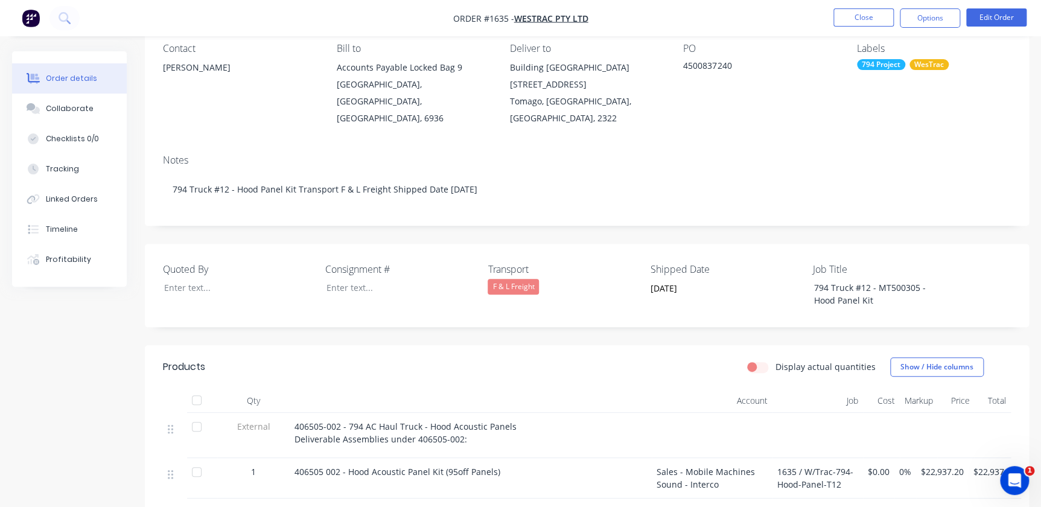
scroll to position [109, 0]
click at [74, 113] on div "Collaborate" at bounding box center [70, 108] width 48 height 11
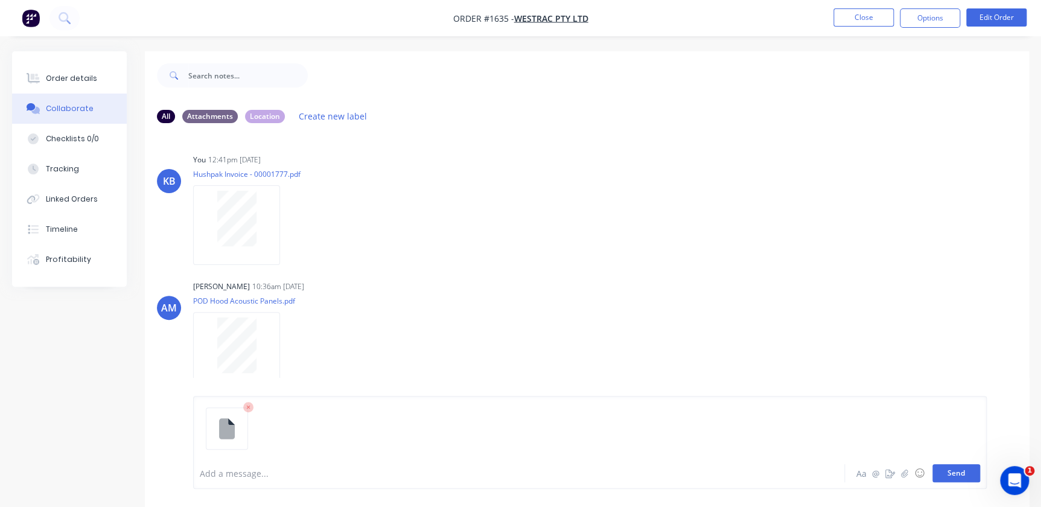
click at [972, 477] on button "Send" at bounding box center [956, 473] width 48 height 18
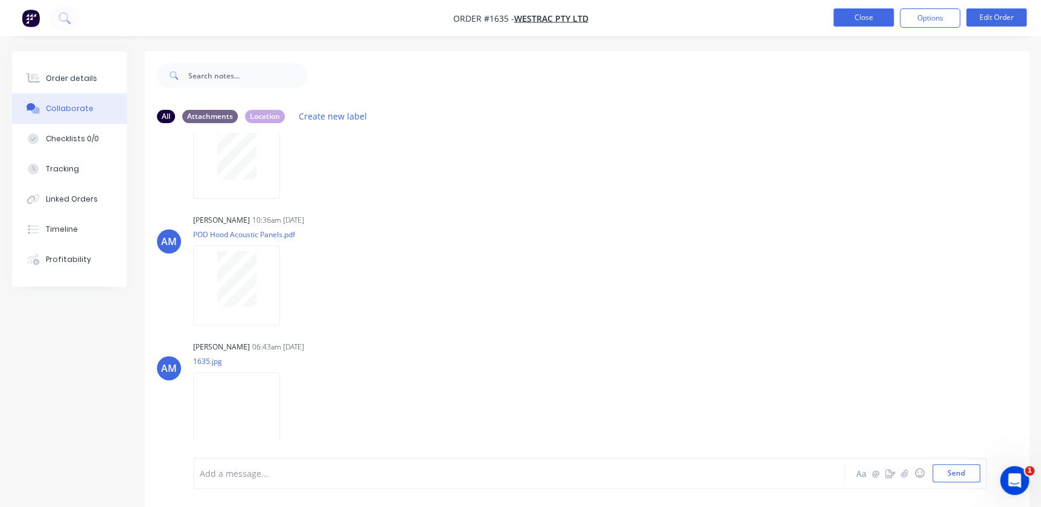
click at [879, 20] on button "Close" at bounding box center [863, 17] width 60 height 18
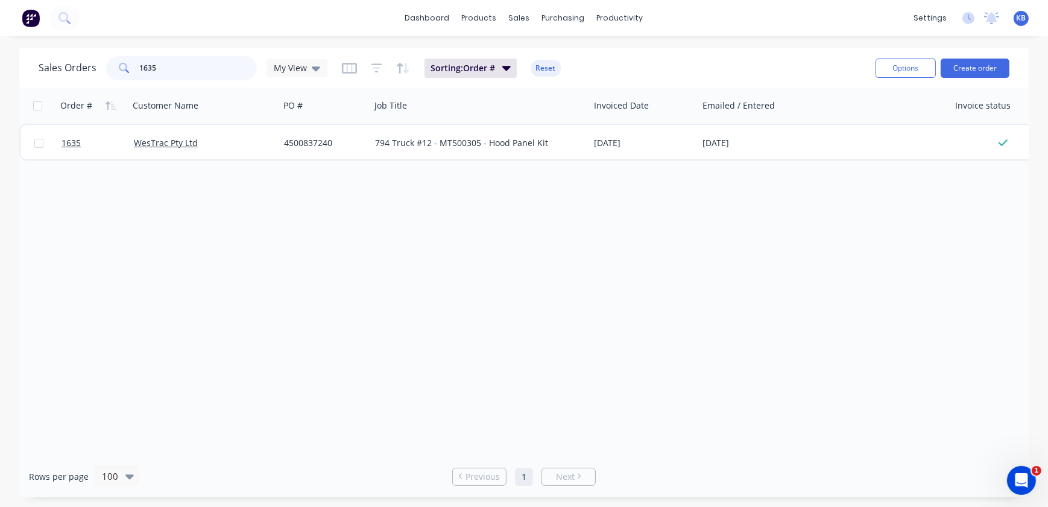
drag, startPoint x: 191, startPoint y: 65, endPoint x: 19, endPoint y: 62, distance: 172.0
click at [72, 61] on div "Sales Orders 1635 My View" at bounding box center [183, 68] width 289 height 24
type input "1598"
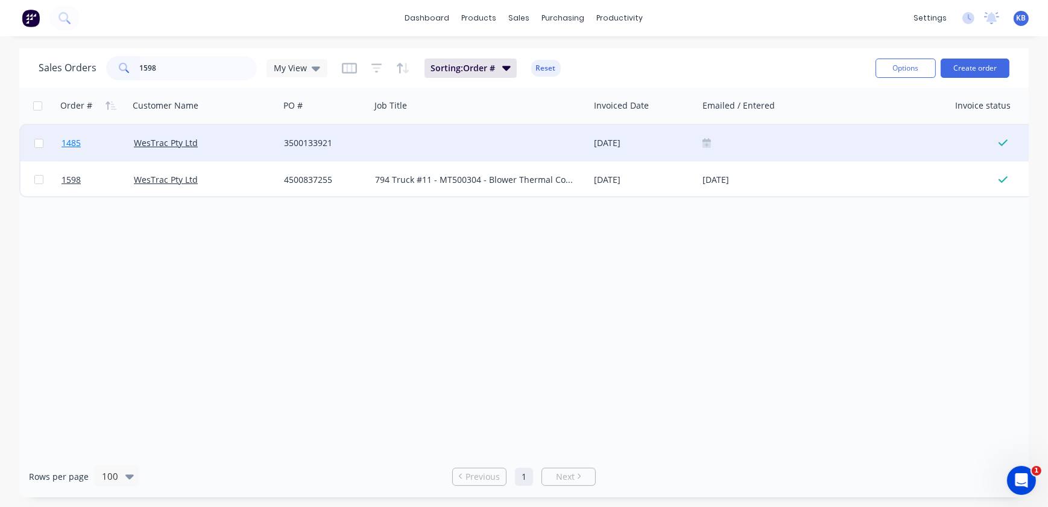
click at [71, 149] on link "1485" at bounding box center [98, 143] width 72 height 36
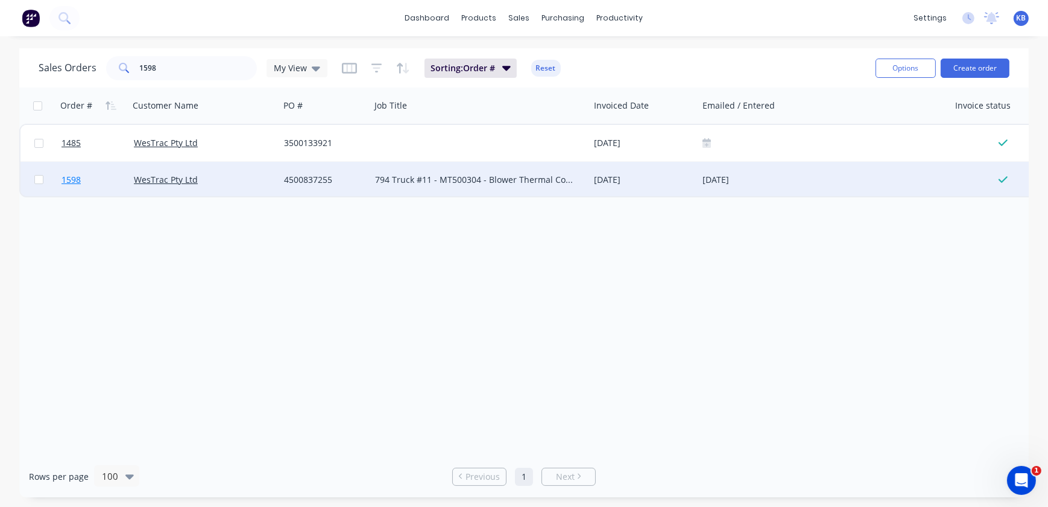
click at [86, 180] on link "1598" at bounding box center [98, 180] width 72 height 36
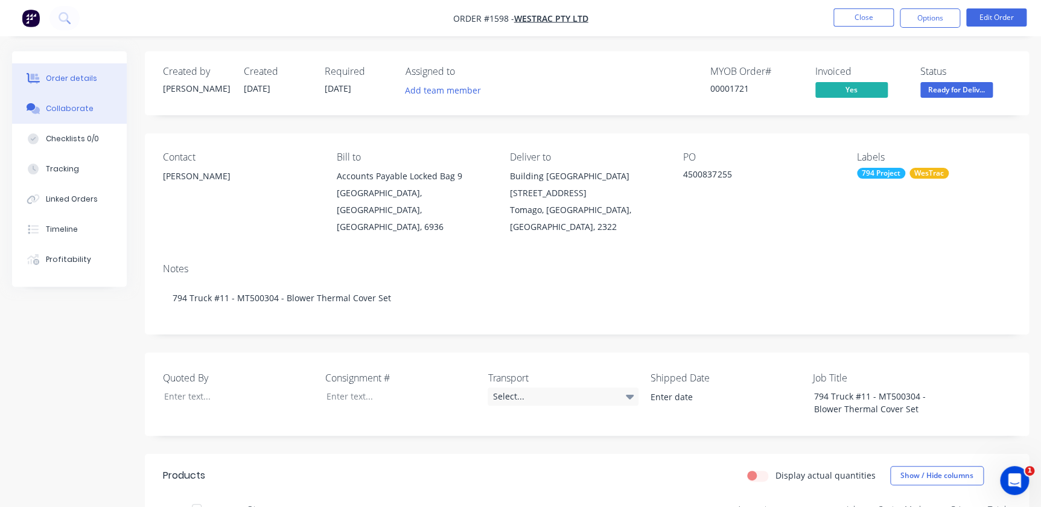
click at [74, 120] on button "Collaborate" at bounding box center [69, 109] width 115 height 30
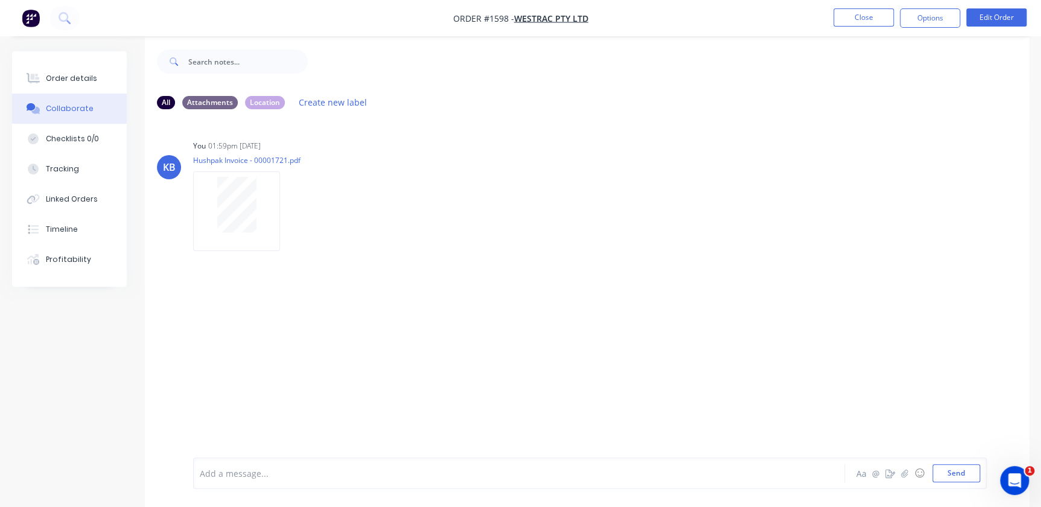
scroll to position [18, 0]
click at [969, 464] on button "Send" at bounding box center [956, 473] width 48 height 18
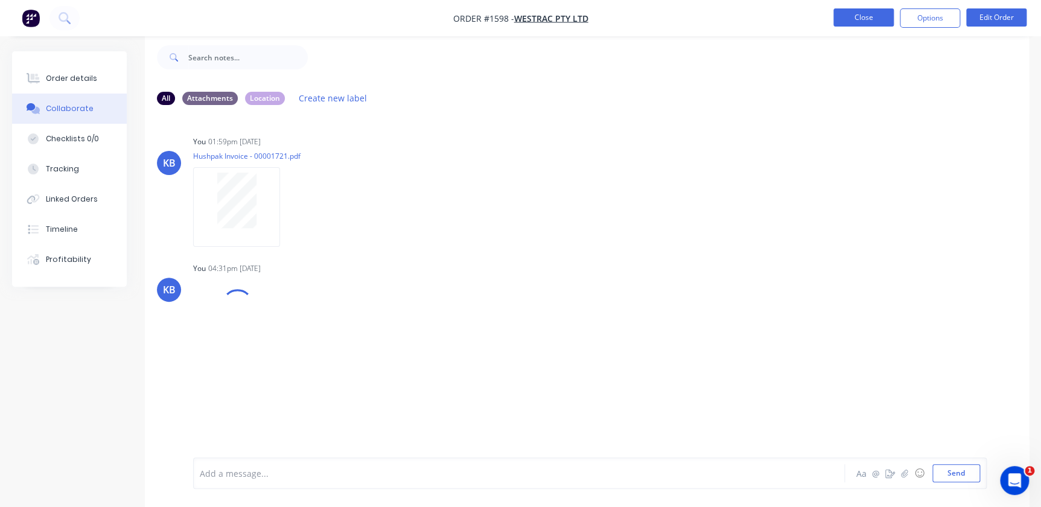
click at [866, 17] on button "Close" at bounding box center [863, 17] width 60 height 18
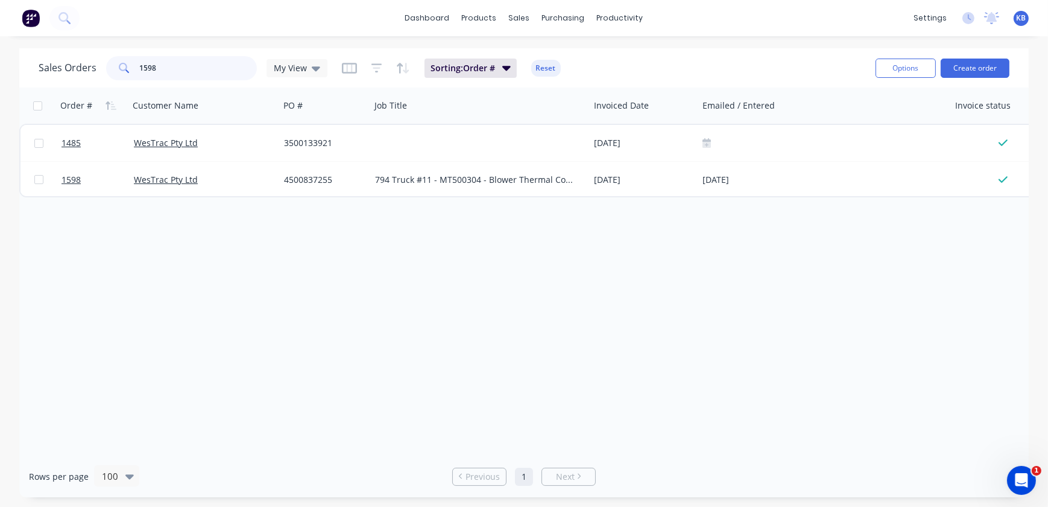
drag, startPoint x: 162, startPoint y: 68, endPoint x: 14, endPoint y: 65, distance: 148.4
click at [42, 65] on div "Sales Orders 1598 My View" at bounding box center [183, 68] width 289 height 24
type input "2"
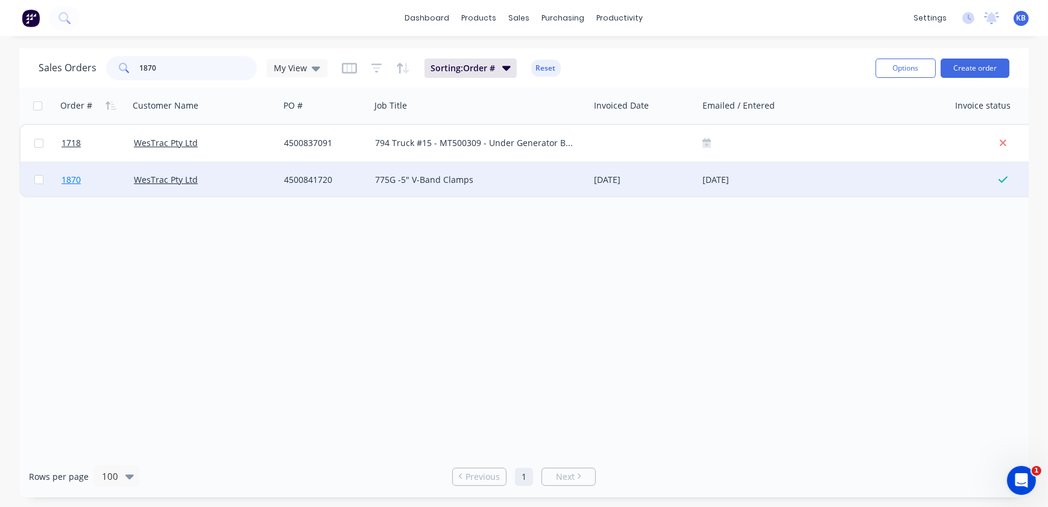
type input "1870"
click at [73, 176] on span "1870" at bounding box center [71, 180] width 19 height 12
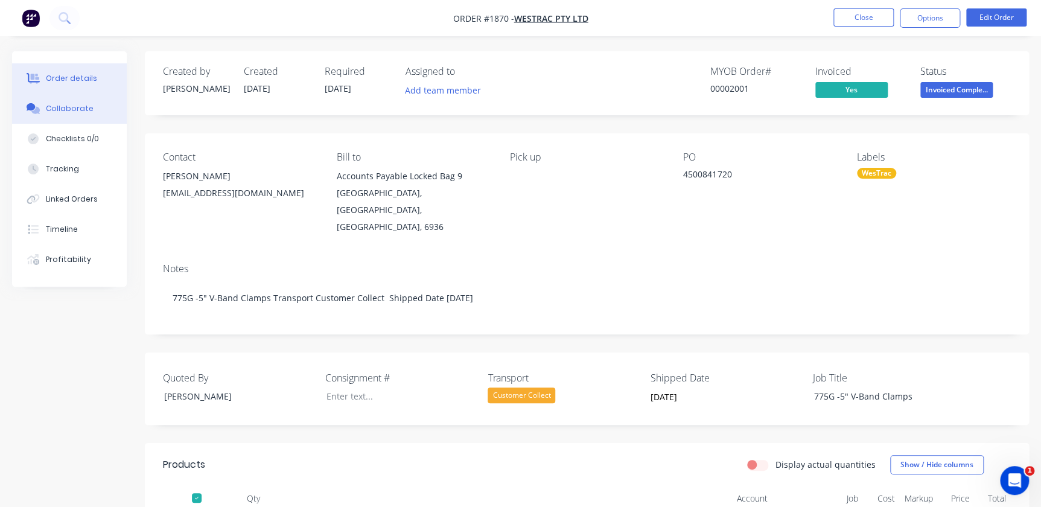
click at [64, 100] on button "Collaborate" at bounding box center [69, 109] width 115 height 30
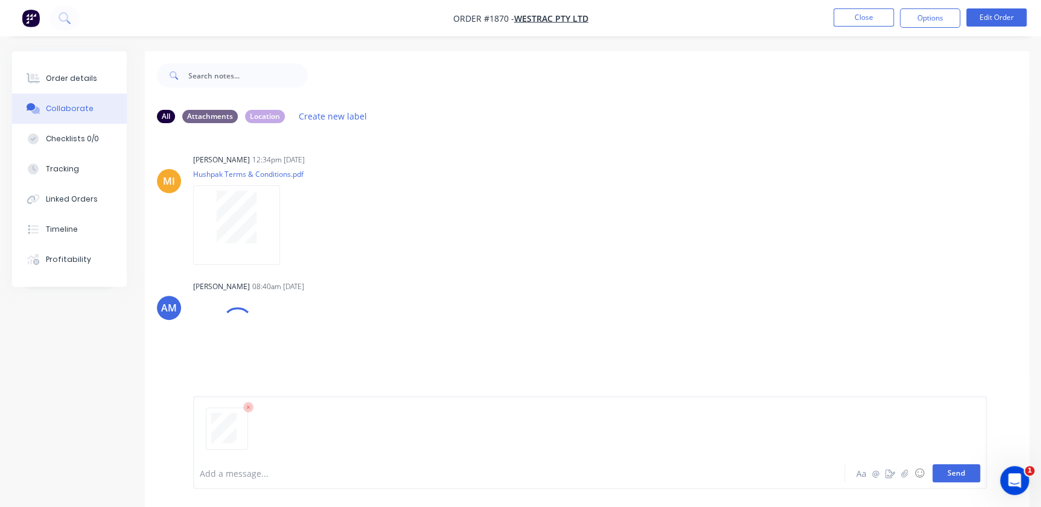
drag, startPoint x: 972, startPoint y: 458, endPoint x: 960, endPoint y: 468, distance: 15.0
click at [971, 460] on div at bounding box center [590, 433] width 780 height 62
click at [960, 468] on button "Send" at bounding box center [956, 473] width 48 height 18
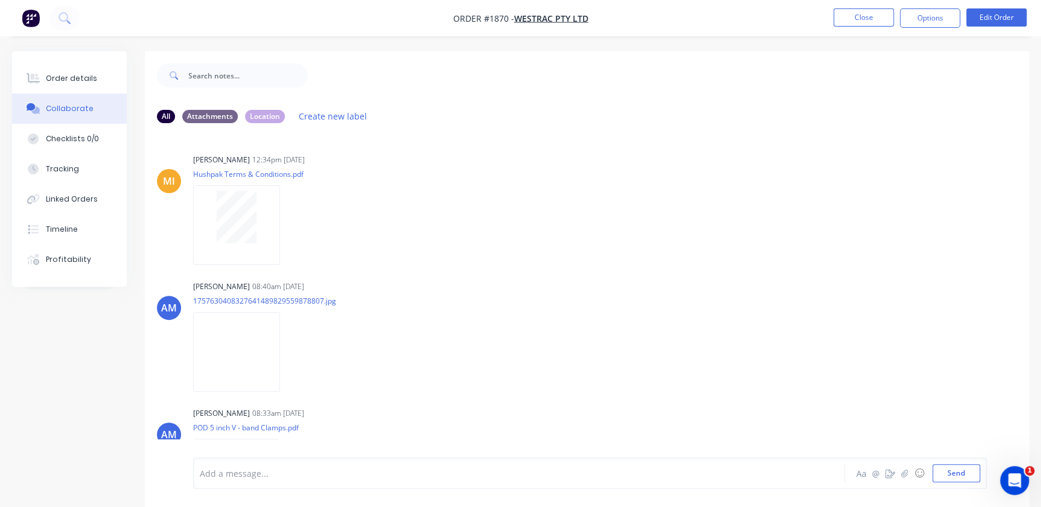
scroll to position [193, 0]
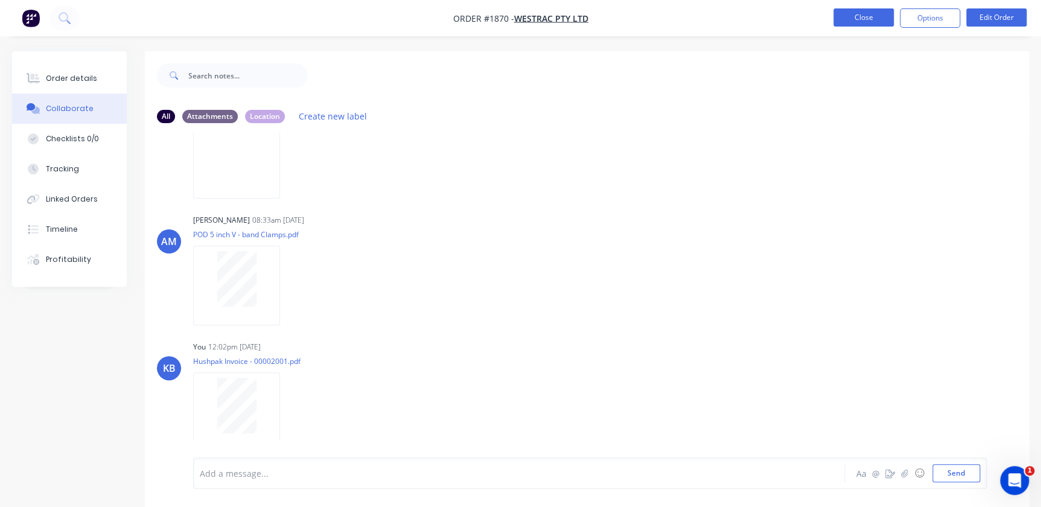
click at [846, 17] on button "Close" at bounding box center [863, 17] width 60 height 18
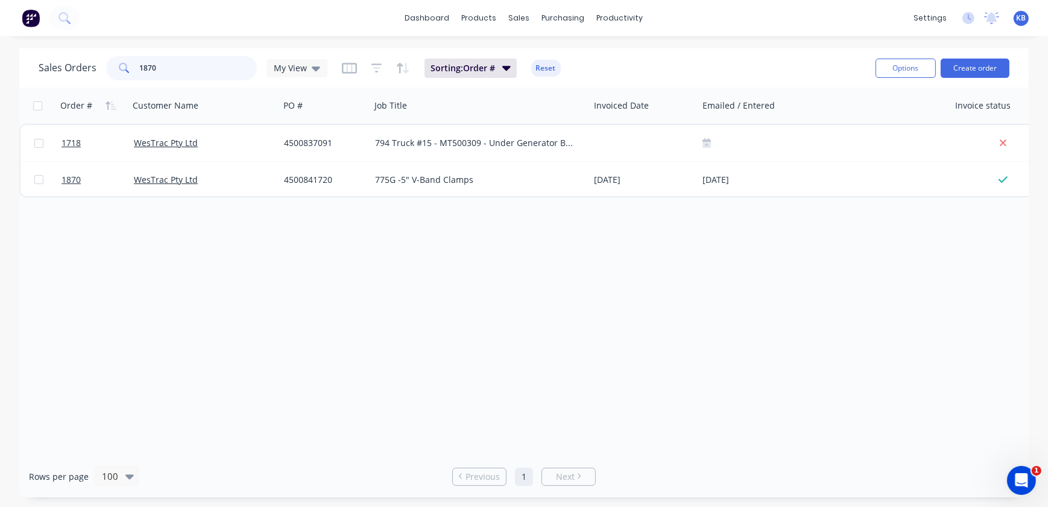
drag, startPoint x: 156, startPoint y: 66, endPoint x: 89, endPoint y: 62, distance: 66.5
click at [93, 62] on div "Sales Orders 1870 My View" at bounding box center [183, 68] width 289 height 24
type input "1837"
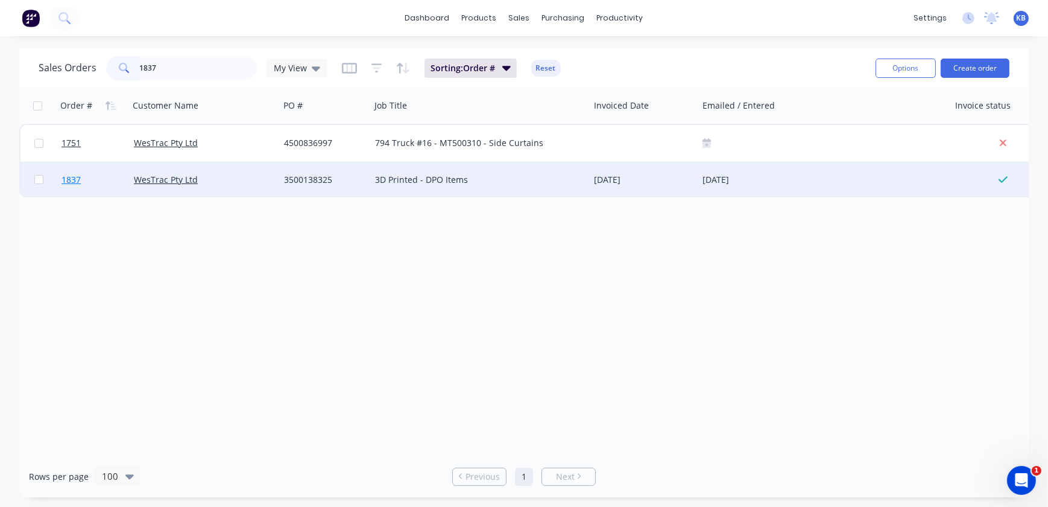
click at [88, 181] on link "1837" at bounding box center [98, 180] width 72 height 36
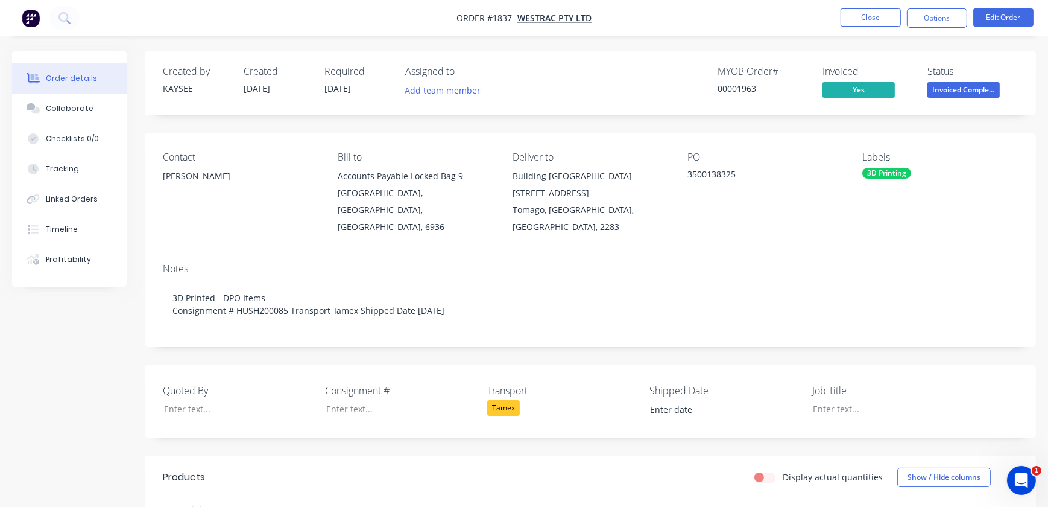
type input "[DATE]"
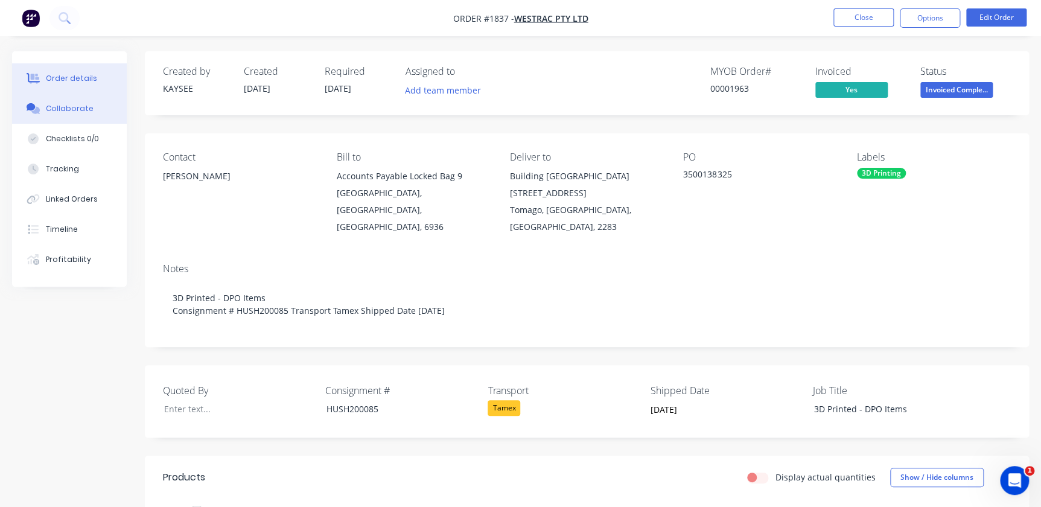
click at [46, 120] on button "Collaborate" at bounding box center [69, 109] width 115 height 30
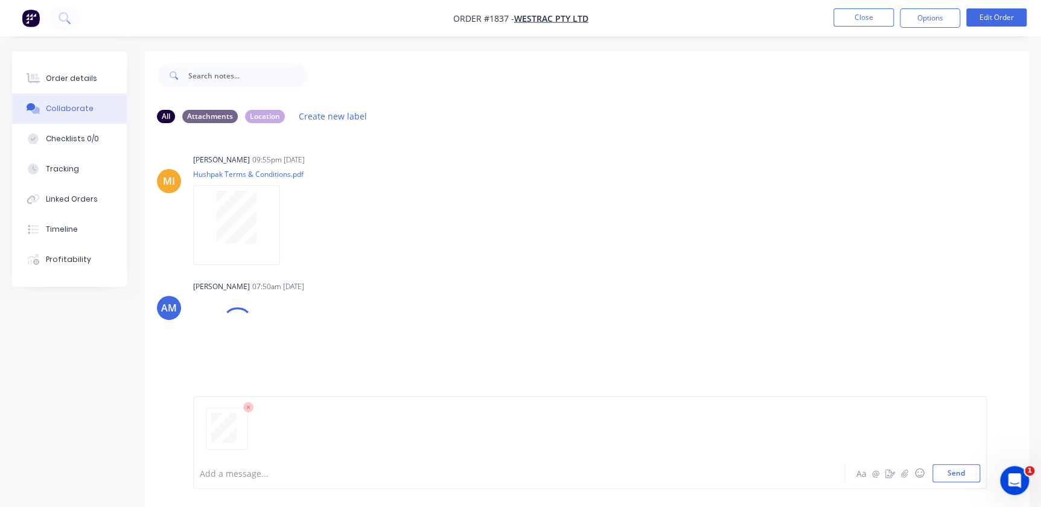
click at [979, 470] on div "Add a message... Aa @ ☺ Send" at bounding box center [589, 442] width 793 height 93
click at [970, 474] on button "Send" at bounding box center [956, 473] width 48 height 18
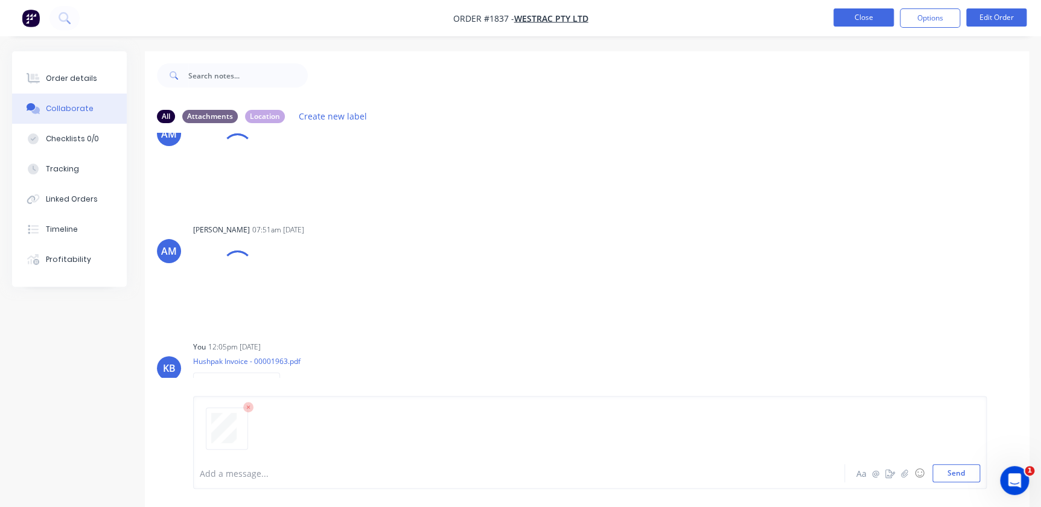
click at [853, 16] on button "Close" at bounding box center [863, 17] width 60 height 18
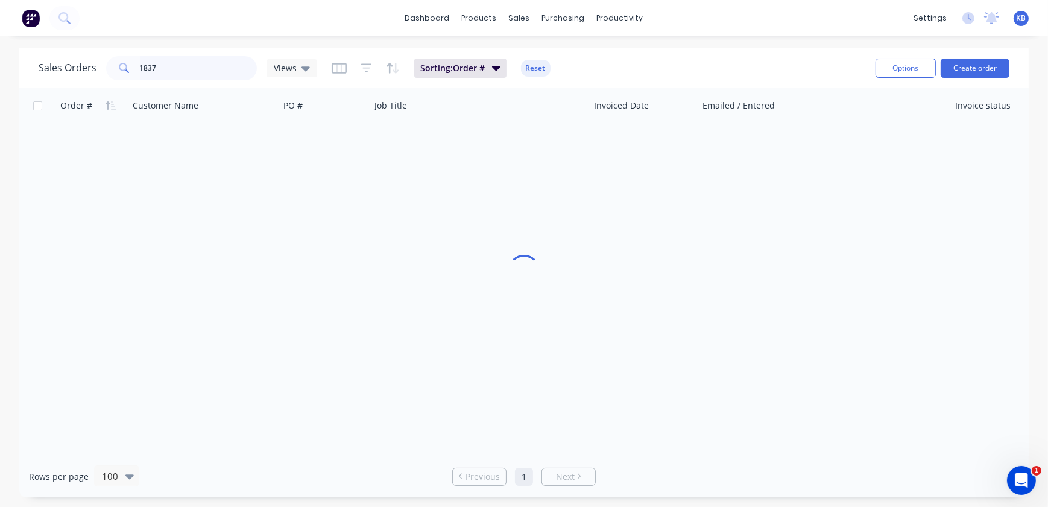
click at [162, 71] on input "1837" at bounding box center [199, 68] width 118 height 24
type input "1838"
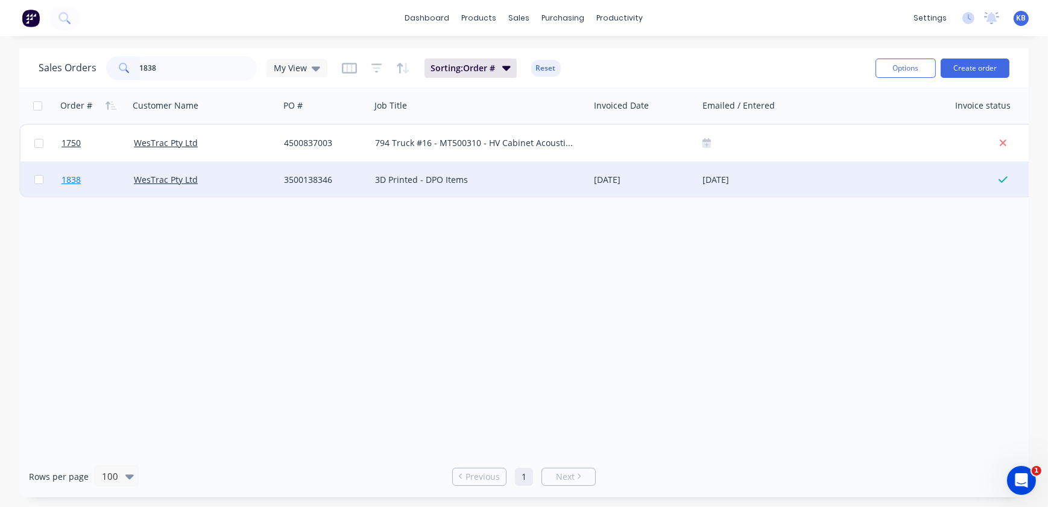
click at [68, 177] on span "1838" at bounding box center [71, 180] width 19 height 12
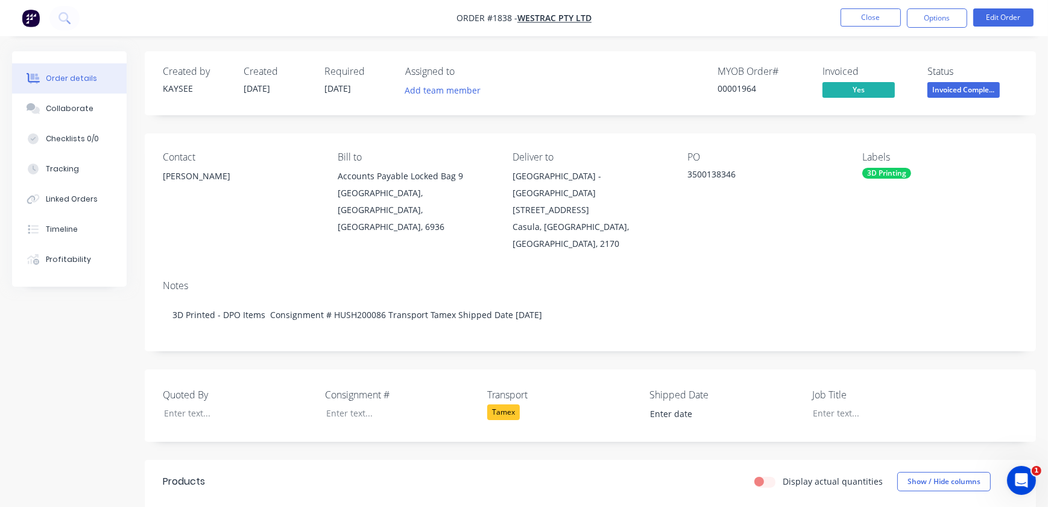
type input "[DATE]"
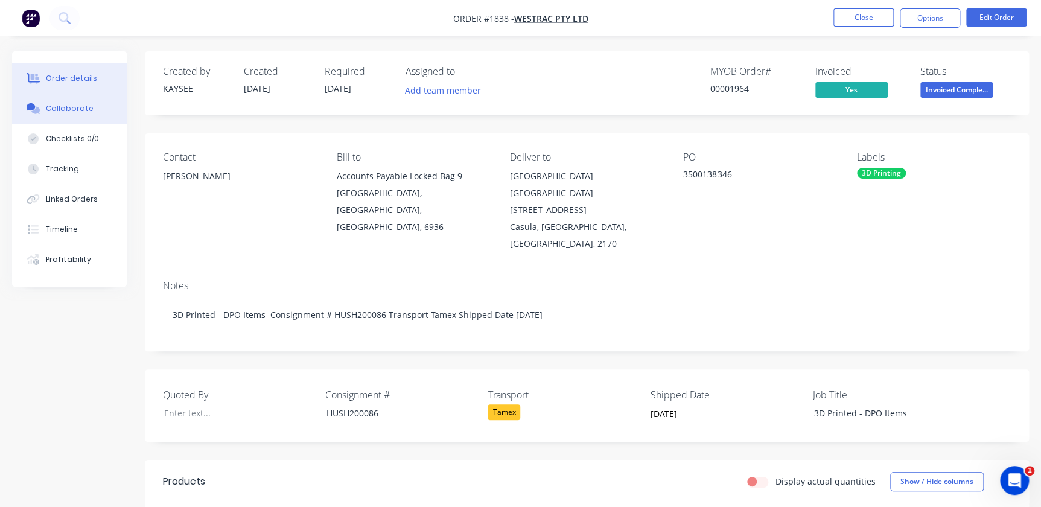
click at [96, 116] on button "Collaborate" at bounding box center [69, 109] width 115 height 30
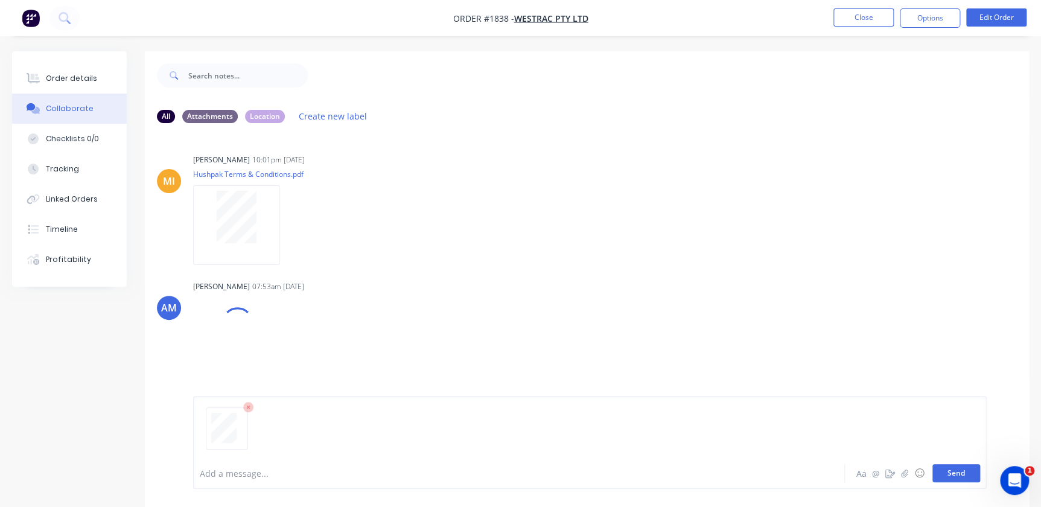
click at [963, 472] on button "Send" at bounding box center [956, 473] width 48 height 18
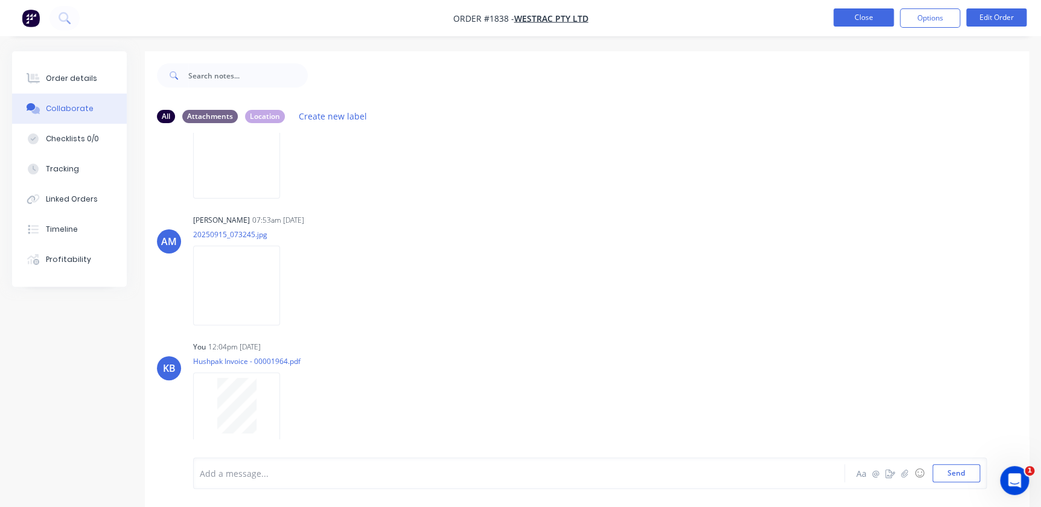
click at [876, 25] on button "Close" at bounding box center [863, 17] width 60 height 18
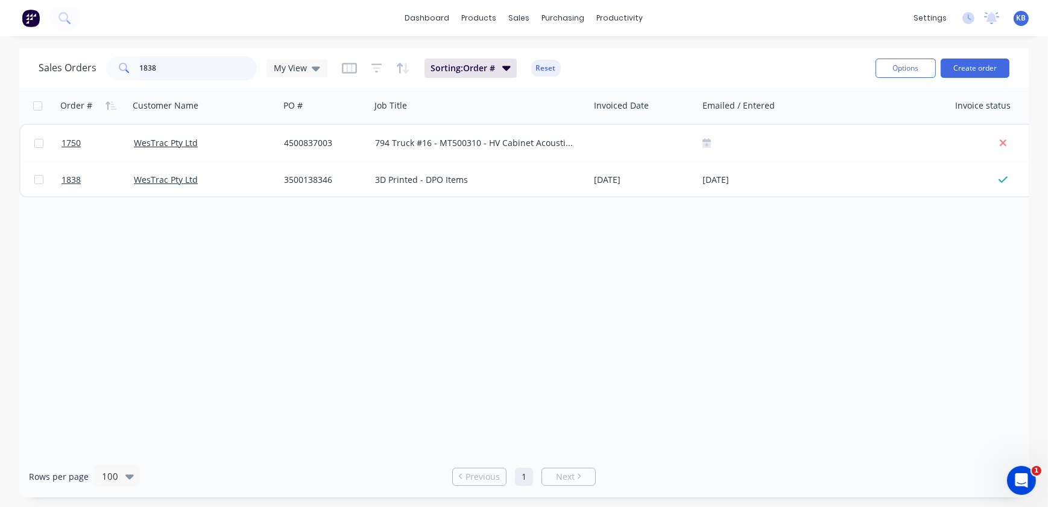
click at [173, 75] on input "1838" at bounding box center [199, 68] width 118 height 24
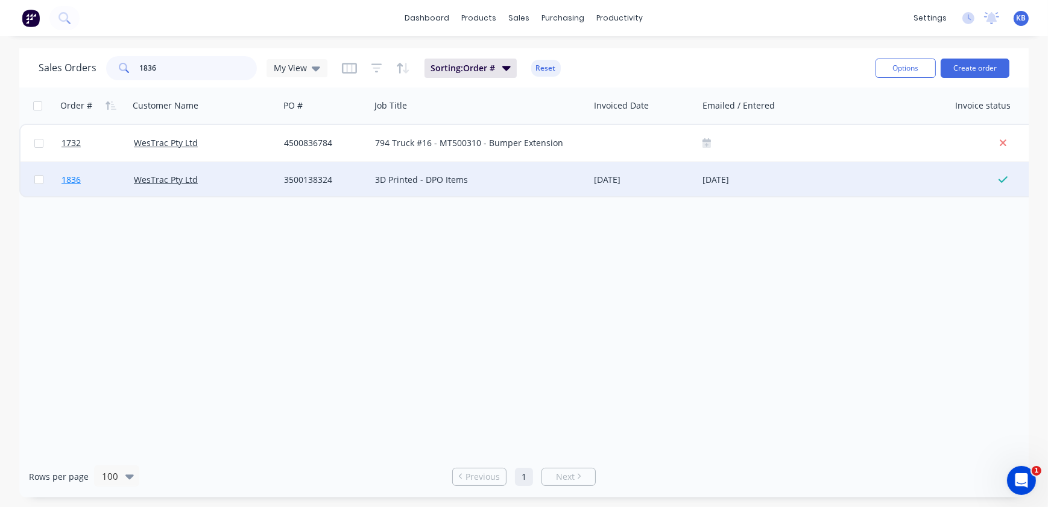
type input "1836"
click at [65, 180] on span "1836" at bounding box center [71, 180] width 19 height 12
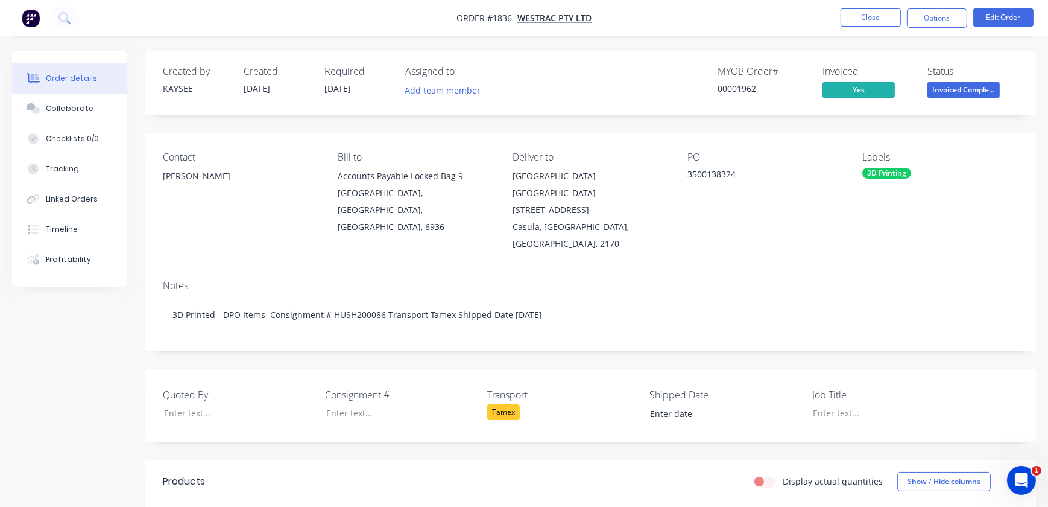
type input "[DATE]"
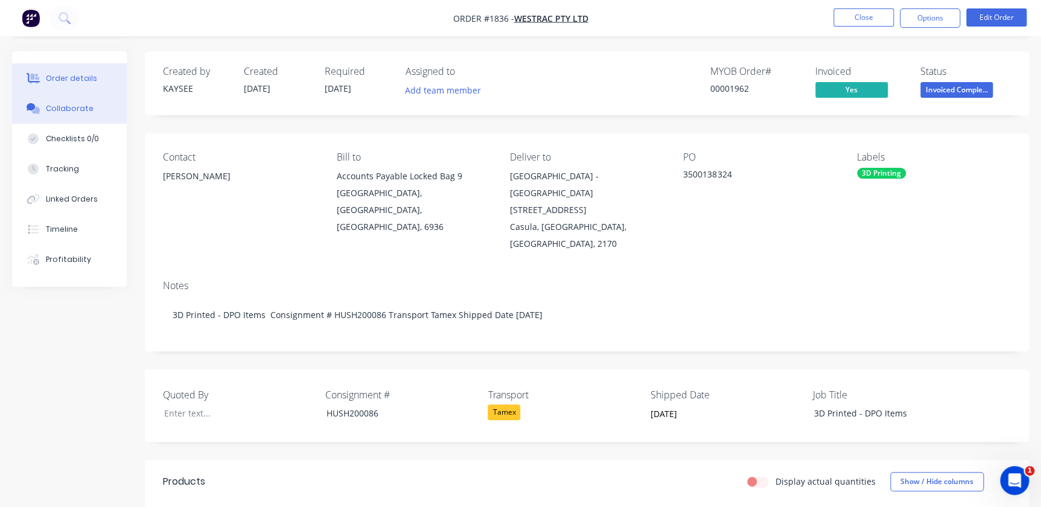
click at [87, 103] on button "Collaborate" at bounding box center [69, 109] width 115 height 30
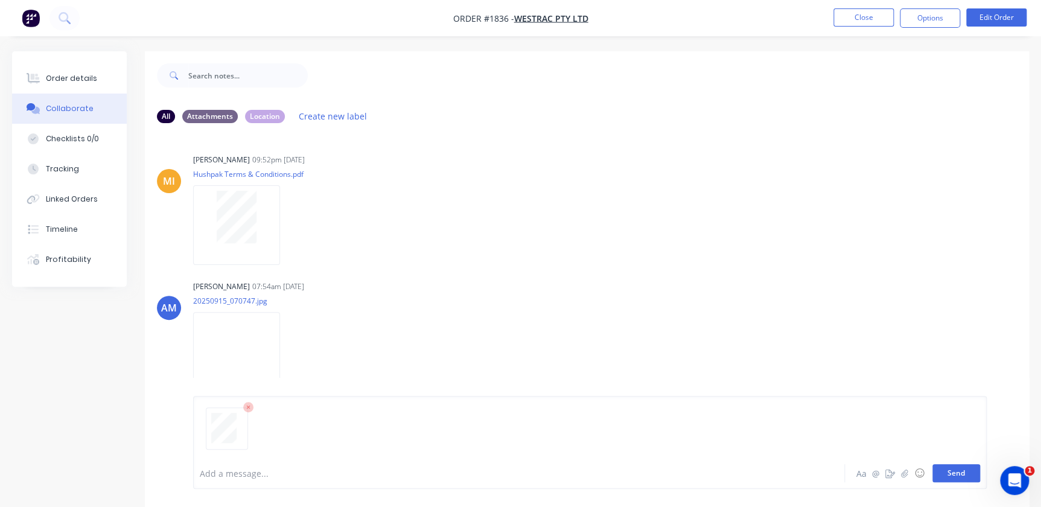
click at [954, 475] on button "Send" at bounding box center [956, 473] width 48 height 18
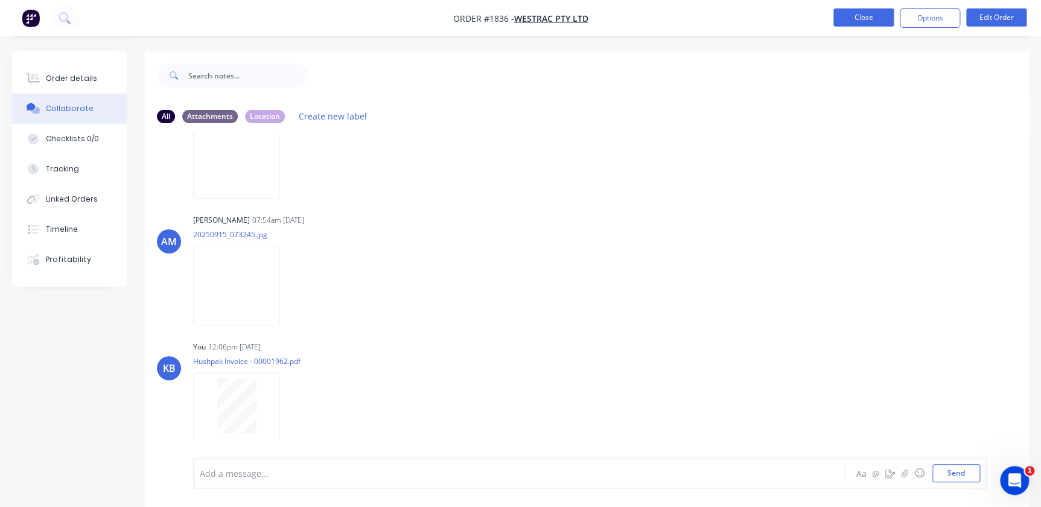
click at [885, 17] on button "Close" at bounding box center [863, 17] width 60 height 18
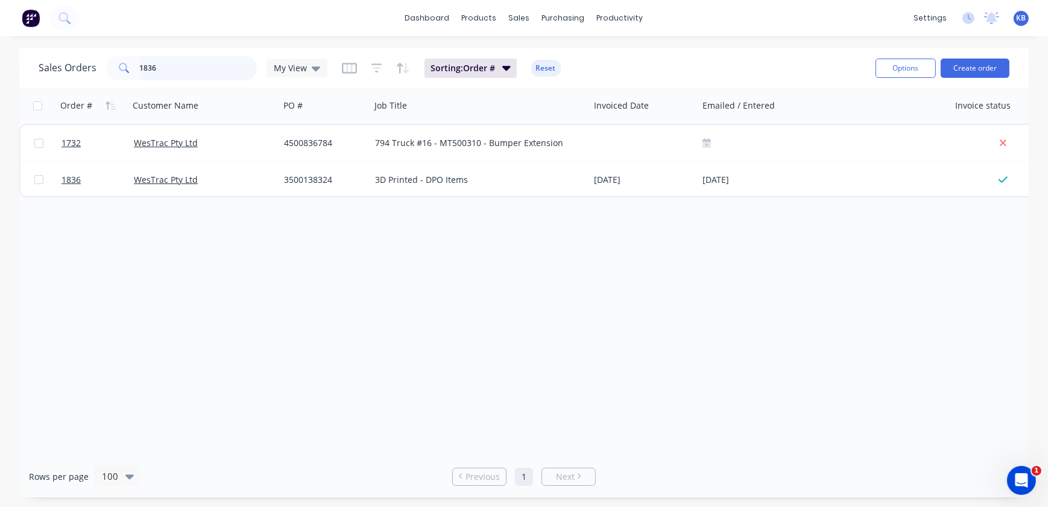
click at [176, 69] on input "1836" at bounding box center [199, 68] width 118 height 24
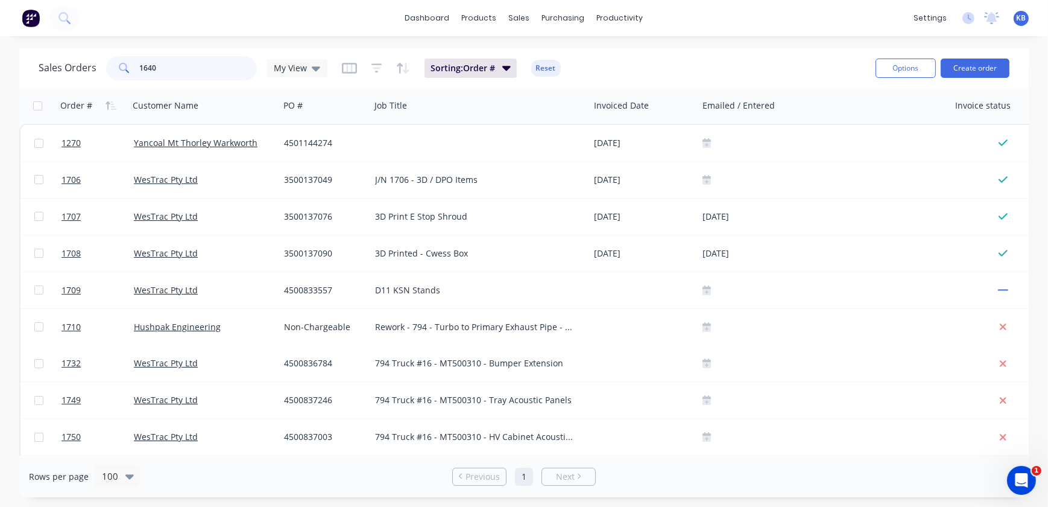
type input "1640"
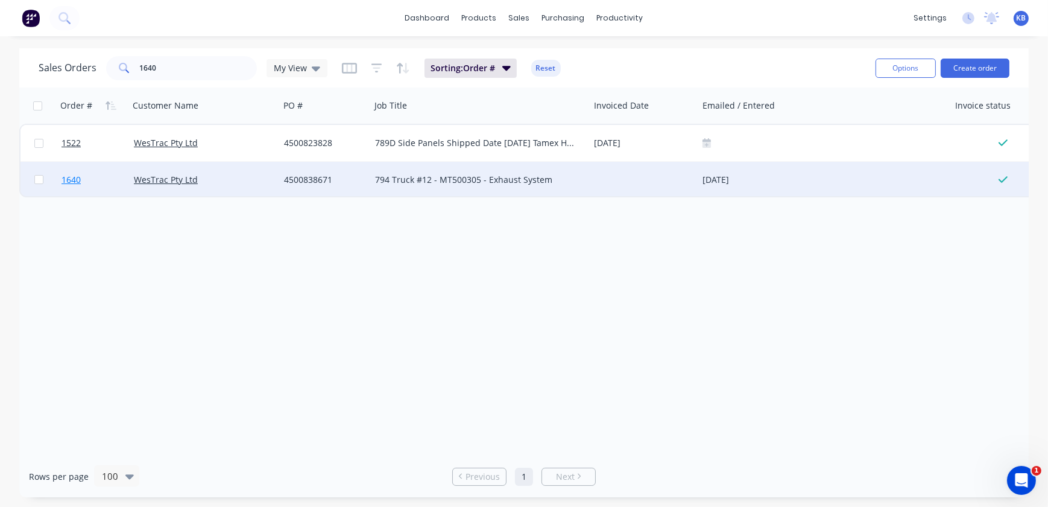
click at [78, 177] on span "1640" at bounding box center [71, 180] width 19 height 12
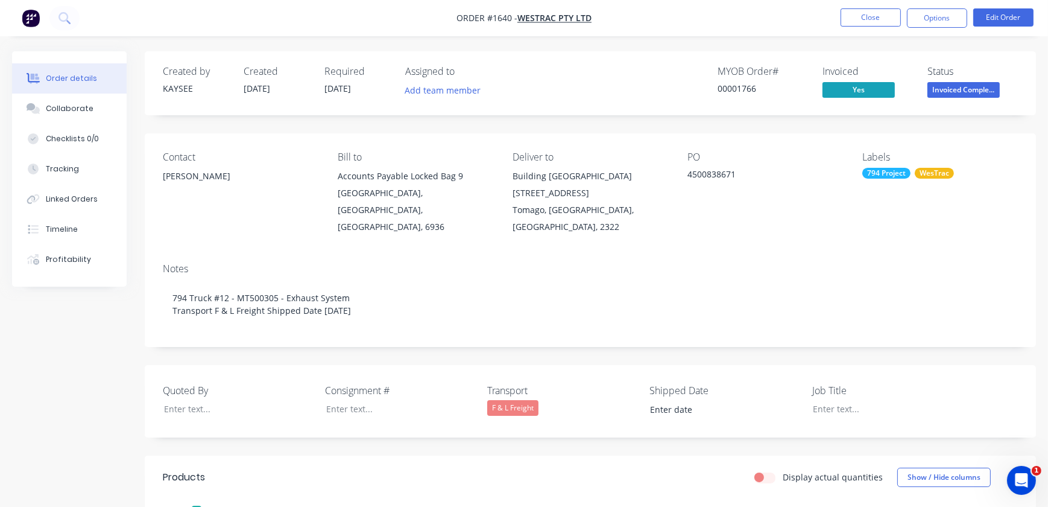
type input "[DATE]"
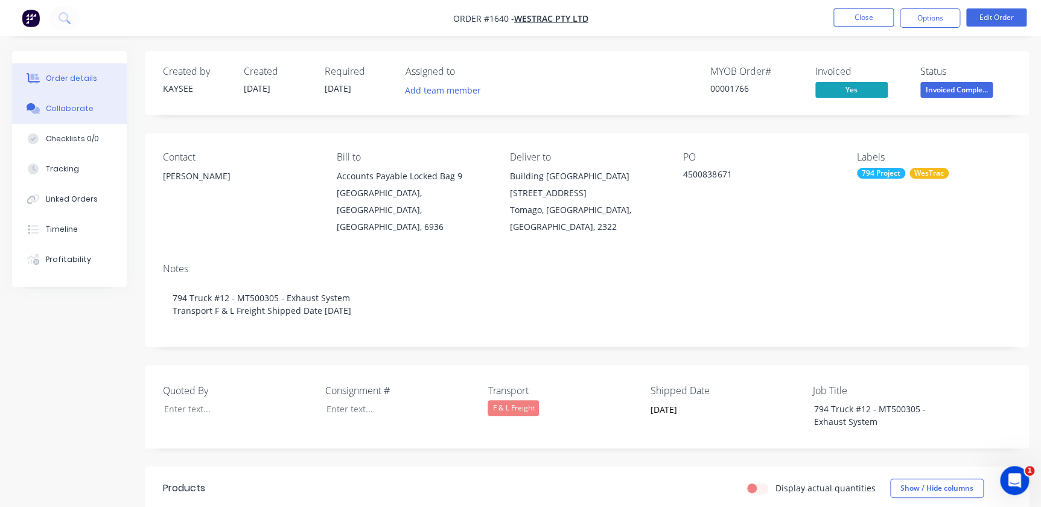
click at [71, 107] on div "Collaborate" at bounding box center [70, 108] width 48 height 11
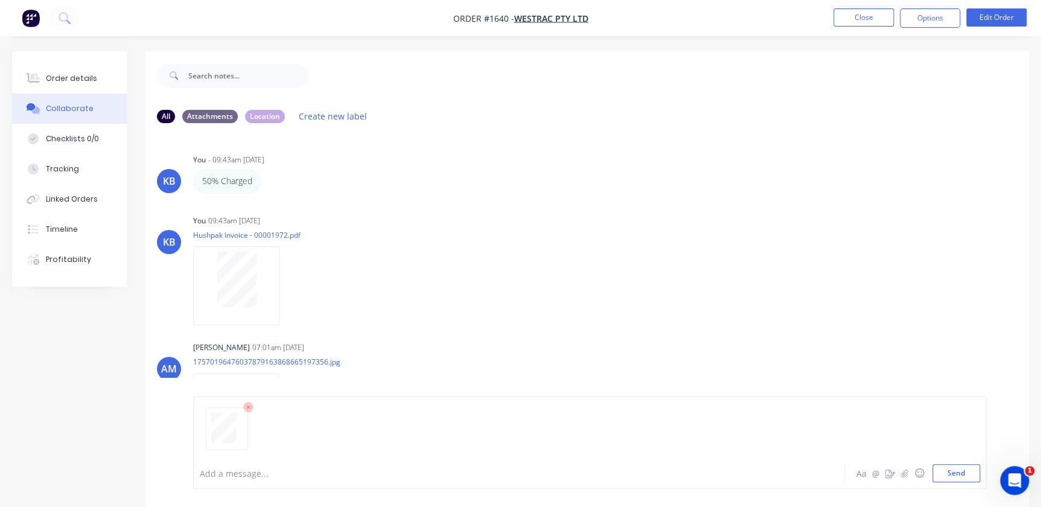
click at [941, 458] on div at bounding box center [590, 433] width 780 height 62
click at [951, 475] on button "Send" at bounding box center [956, 473] width 48 height 18
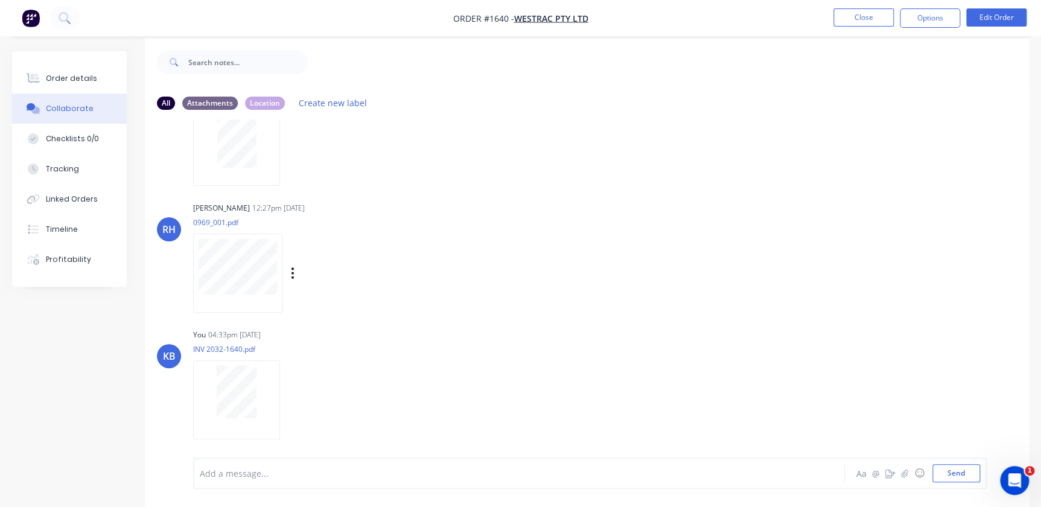
scroll to position [18, 0]
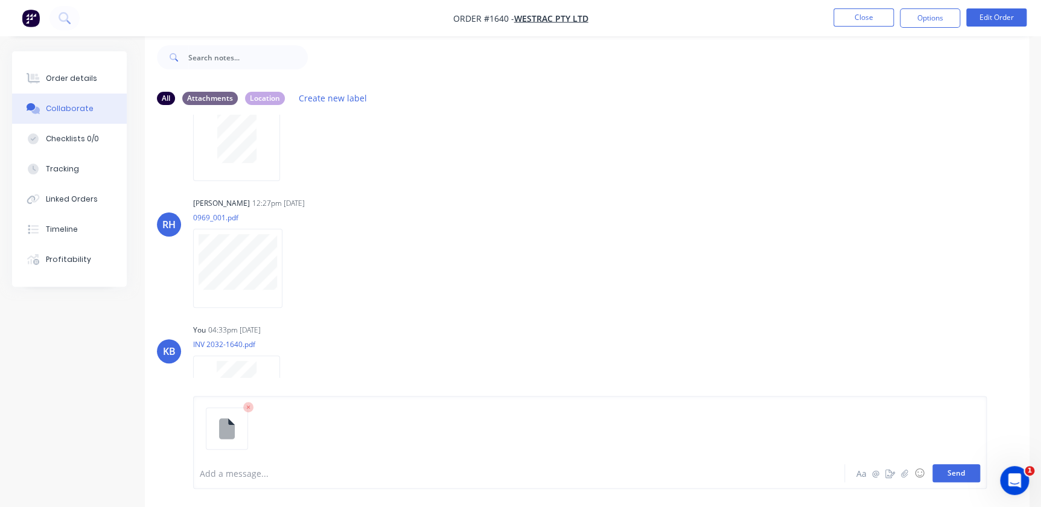
click at [965, 465] on button "Send" at bounding box center [956, 473] width 48 height 18
click at [857, 30] on nav "Order #1640 - WesTrac Pty Ltd Close Options Edit Order" at bounding box center [520, 18] width 1041 height 36
click at [855, 24] on button "Close" at bounding box center [863, 17] width 60 height 18
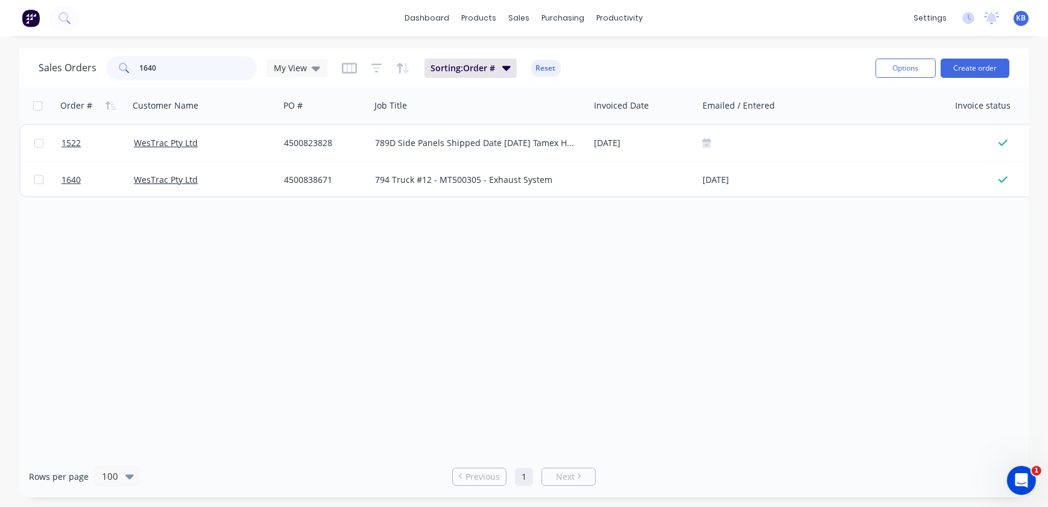
drag, startPoint x: 192, startPoint y: 68, endPoint x: 30, endPoint y: 65, distance: 161.7
click at [97, 66] on div "Sales Orders 1640 My View" at bounding box center [183, 68] width 289 height 24
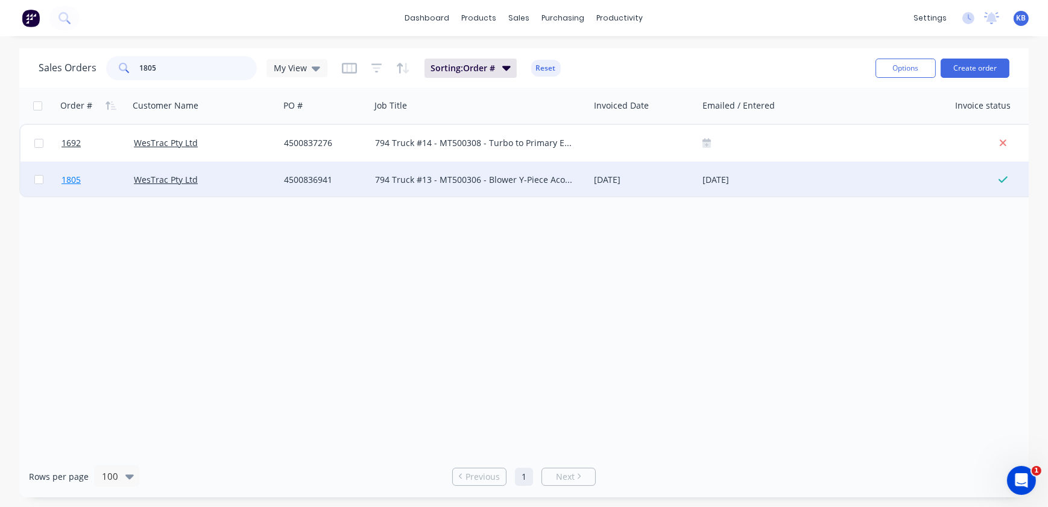
type input "1805"
click at [79, 171] on link "1805" at bounding box center [98, 180] width 72 height 36
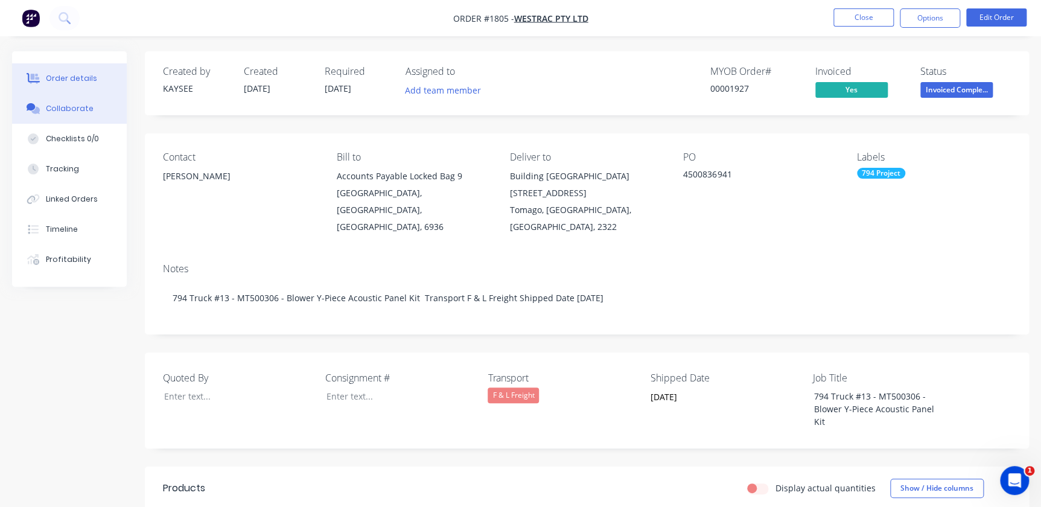
click at [50, 107] on div "Collaborate" at bounding box center [70, 108] width 48 height 11
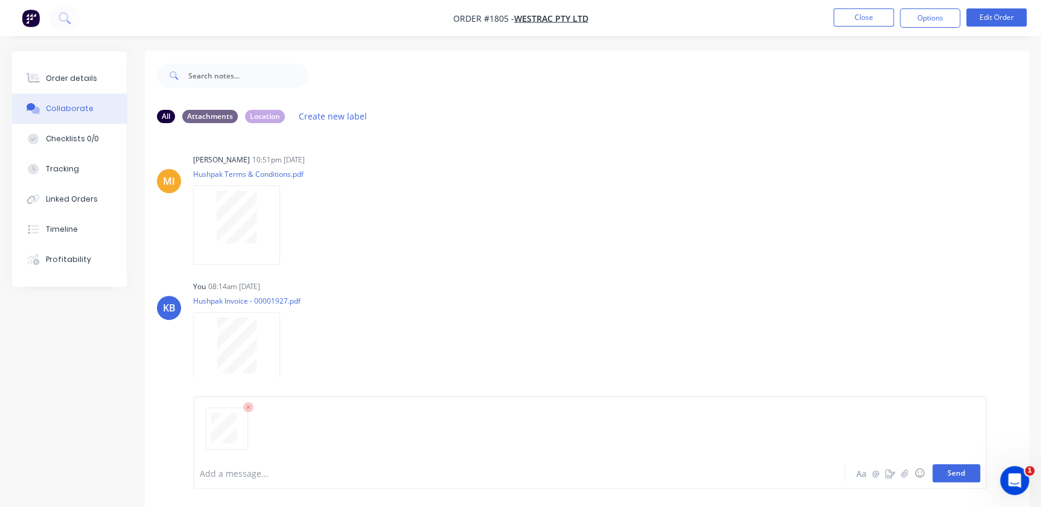
click at [965, 470] on button "Send" at bounding box center [956, 473] width 48 height 18
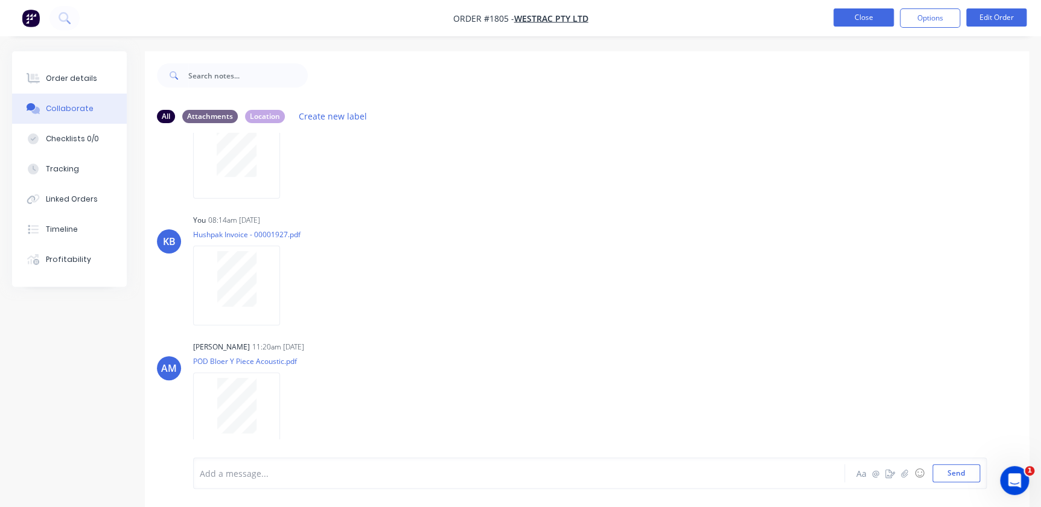
click at [846, 13] on button "Close" at bounding box center [863, 17] width 60 height 18
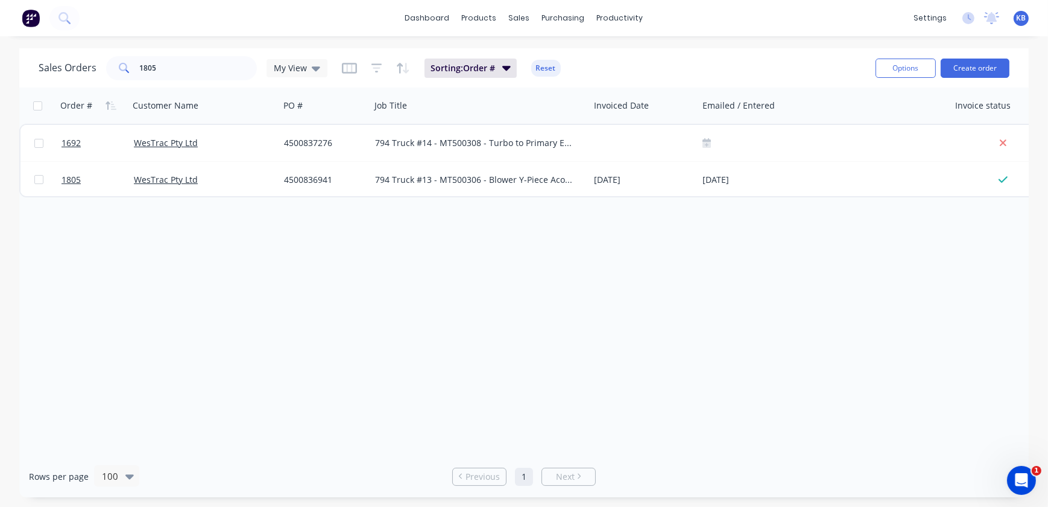
drag, startPoint x: 205, startPoint y: 39, endPoint x: 189, endPoint y: 63, distance: 28.3
click at [189, 62] on div "dashboard products sales purchasing productivity dashboard products Product Cat…" at bounding box center [524, 253] width 1048 height 507
drag, startPoint x: 189, startPoint y: 63, endPoint x: 0, endPoint y: 66, distance: 189.4
click at [25, 68] on div "Sales Orders 1805 My View Sorting: Order # Reset Options Create order" at bounding box center [524, 67] width 1010 height 39
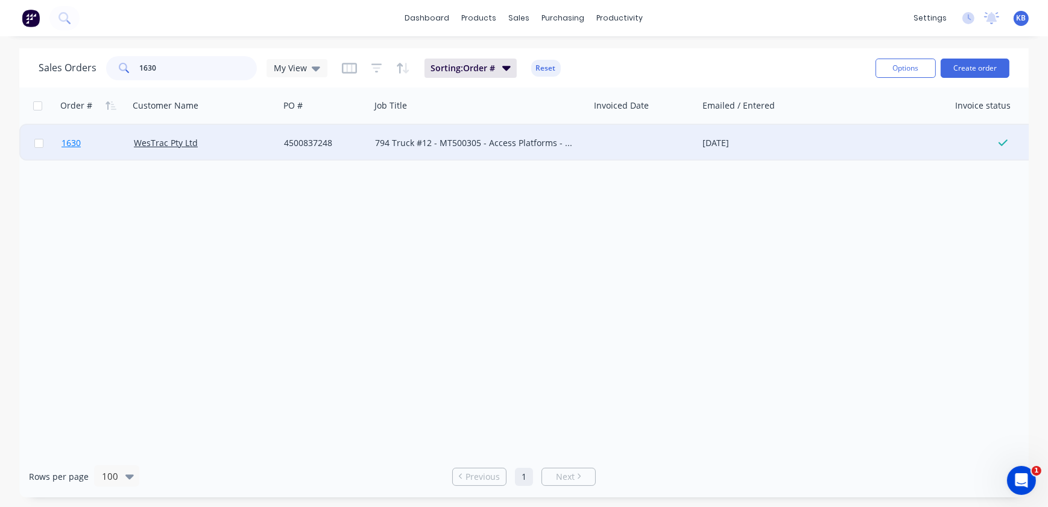
type input "1630"
click at [86, 136] on link "1630" at bounding box center [98, 143] width 72 height 36
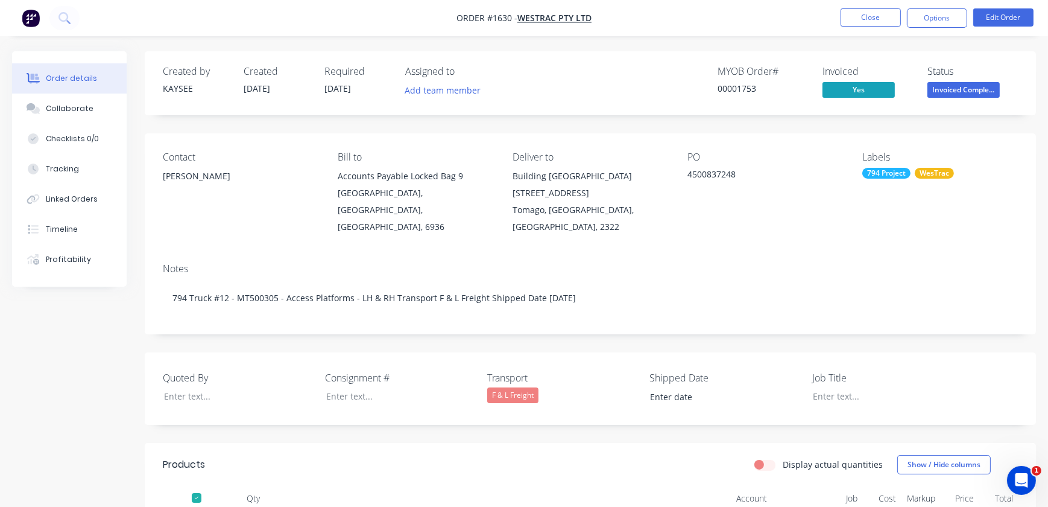
type input "[DATE]"
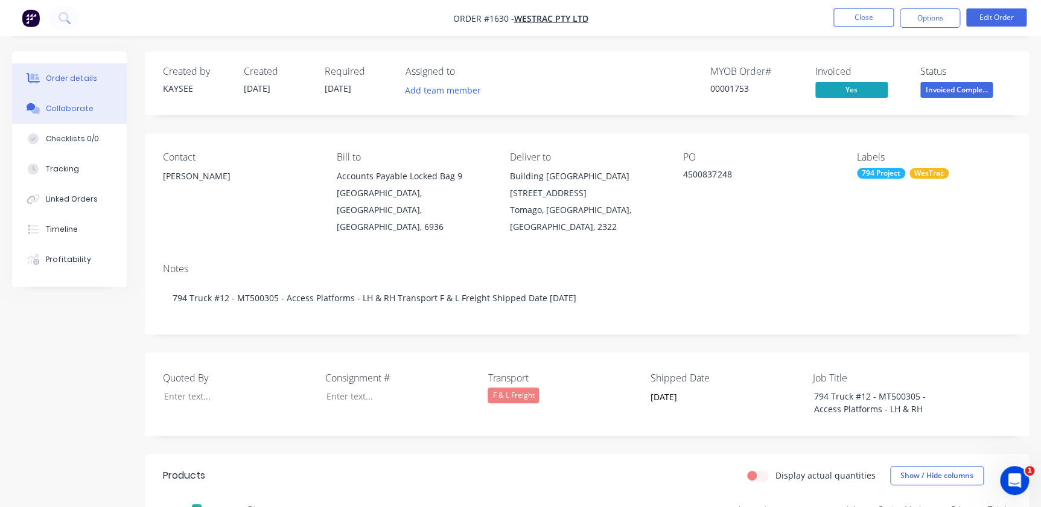
click at [70, 112] on div "Collaborate" at bounding box center [70, 108] width 48 height 11
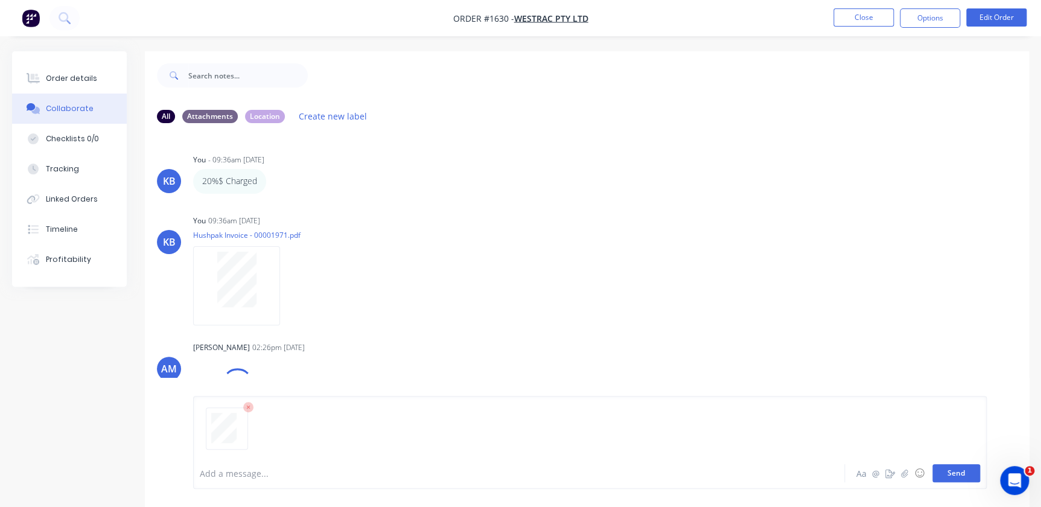
click at [959, 475] on button "Send" at bounding box center [956, 473] width 48 height 18
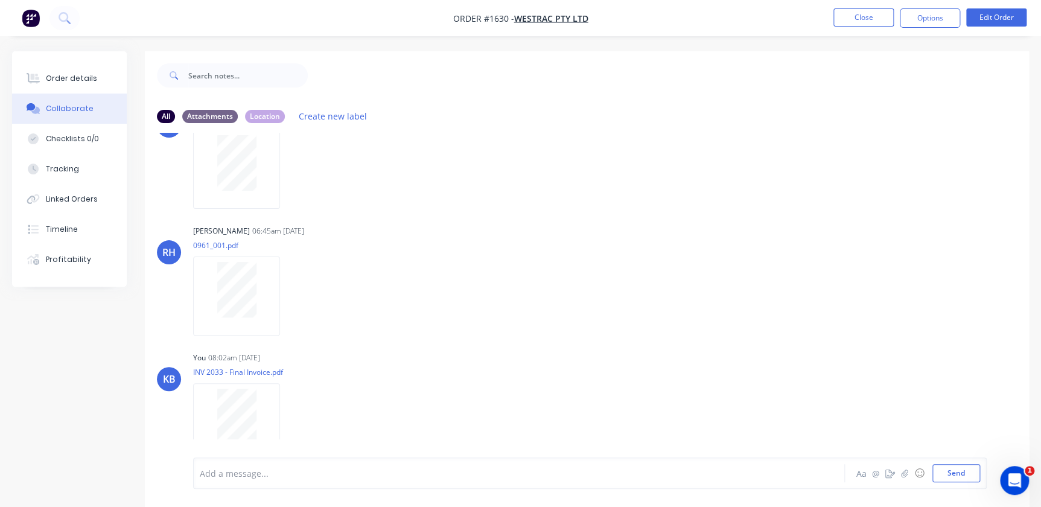
scroll to position [1130, 0]
click at [973, 475] on button "Send" at bounding box center [956, 473] width 48 height 18
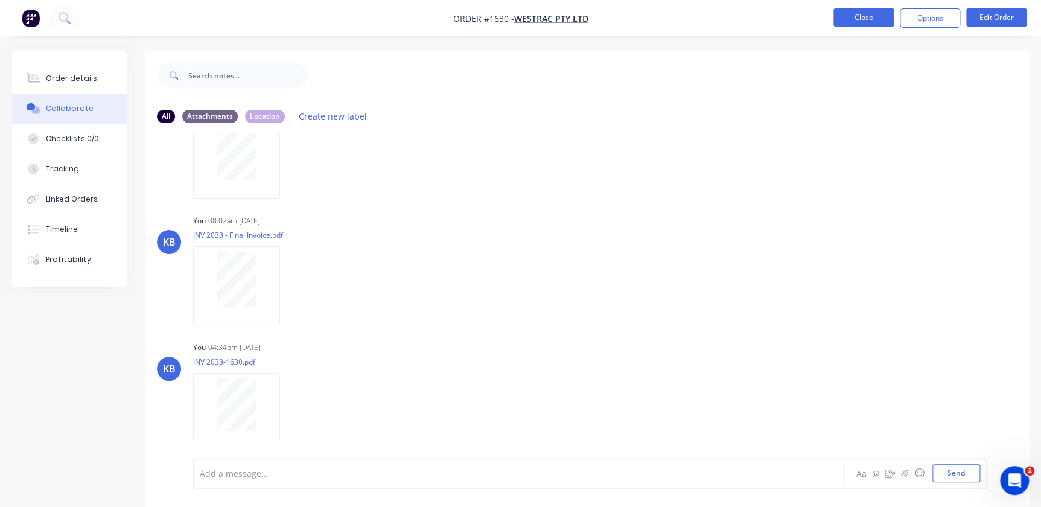
click at [843, 23] on button "Close" at bounding box center [863, 17] width 60 height 18
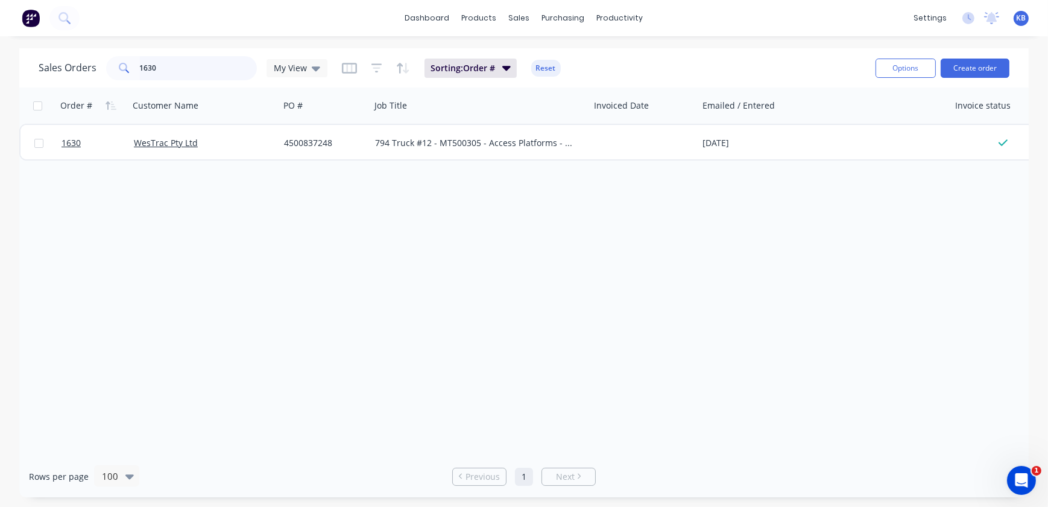
drag, startPoint x: 166, startPoint y: 63, endPoint x: 6, endPoint y: 58, distance: 160.6
click at [66, 60] on div "Sales Orders 1630 My View" at bounding box center [183, 68] width 289 height 24
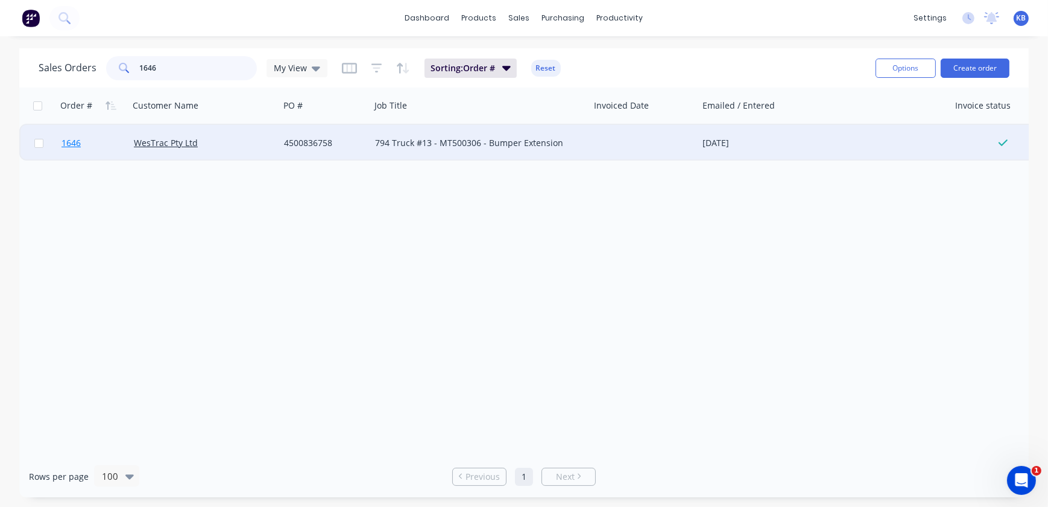
type input "1646"
click at [75, 135] on link "1646" at bounding box center [98, 143] width 72 height 36
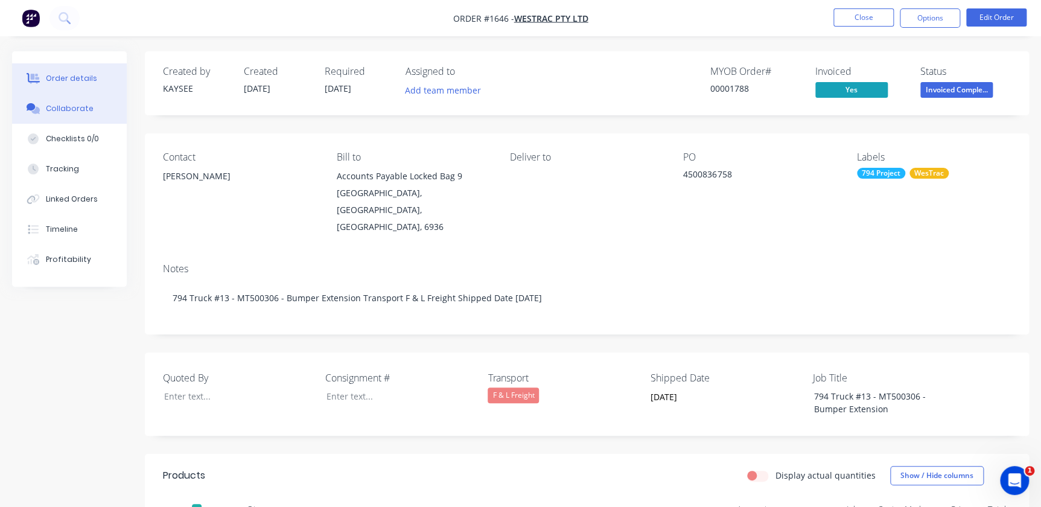
click at [75, 110] on div "Collaborate" at bounding box center [70, 108] width 48 height 11
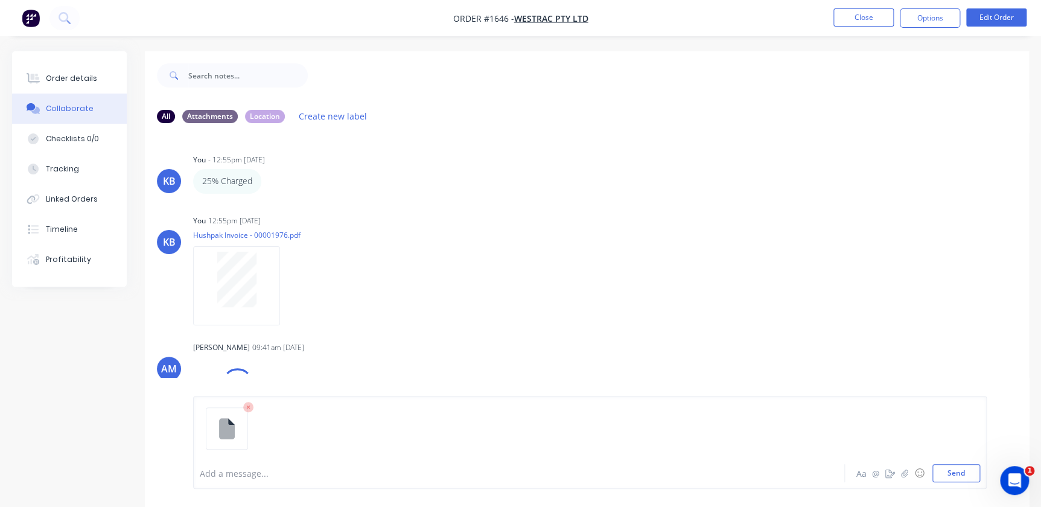
click at [246, 405] on icon at bounding box center [248, 407] width 11 height 11
drag, startPoint x: 965, startPoint y: 473, endPoint x: 881, endPoint y: 446, distance: 88.1
click at [964, 474] on button "Send" at bounding box center [956, 473] width 48 height 18
click at [954, 471] on button "Send" at bounding box center [956, 473] width 48 height 18
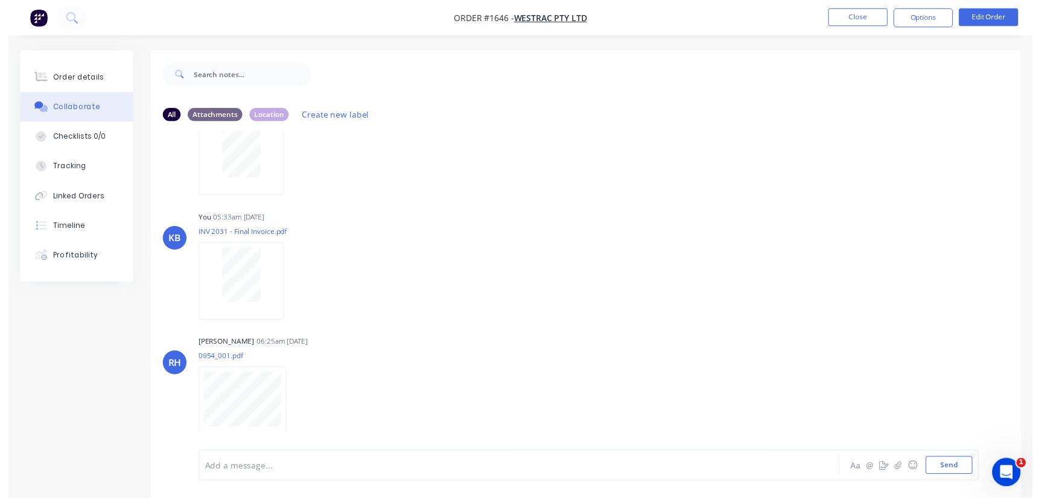
scroll to position [760, 0]
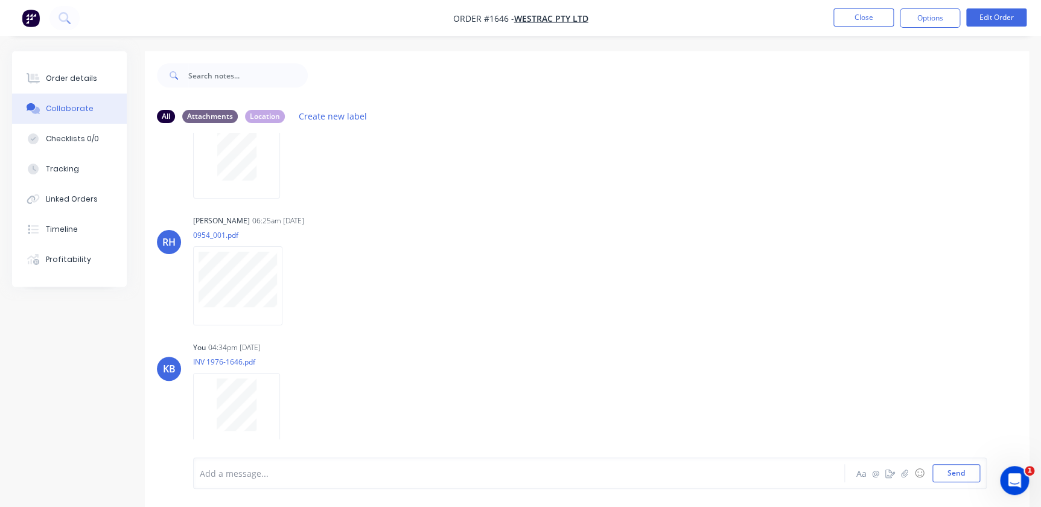
click at [874, 28] on nav "Order #1646 - WesTrac Pty Ltd Close Options Edit Order" at bounding box center [520, 18] width 1041 height 36
click at [889, 19] on button "Close" at bounding box center [863, 17] width 60 height 18
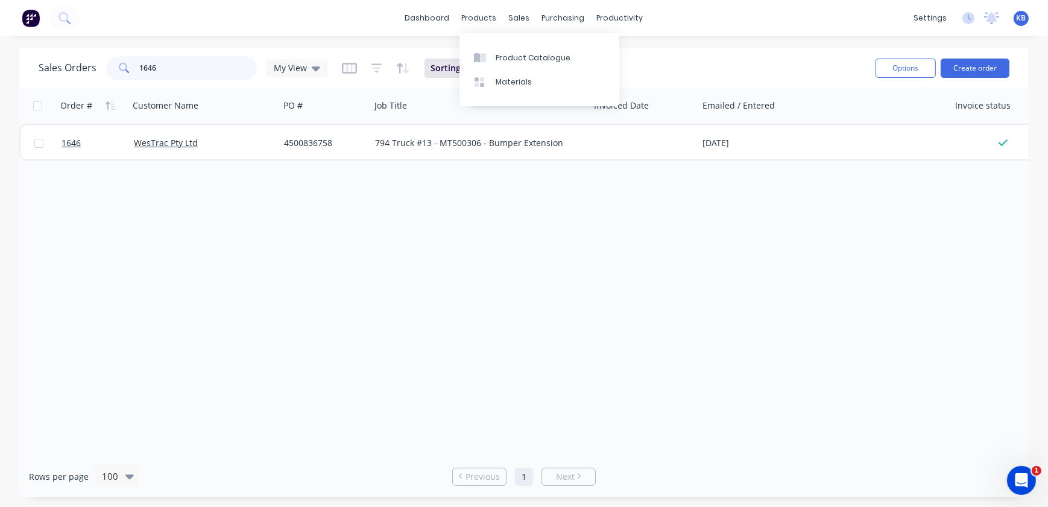
drag, startPoint x: 159, startPoint y: 63, endPoint x: 0, endPoint y: 62, distance: 159.3
click at [16, 62] on div "Sales Orders 1646 My View Sorting: Order # Reset Options Create order Order # C…" at bounding box center [524, 272] width 1048 height 449
type input "1655"
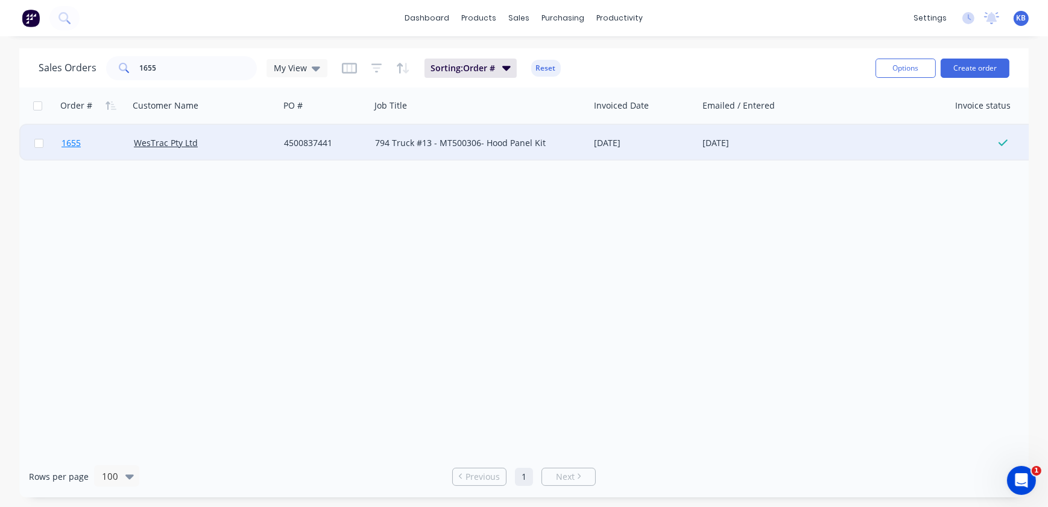
click at [92, 148] on link "1655" at bounding box center [98, 143] width 72 height 36
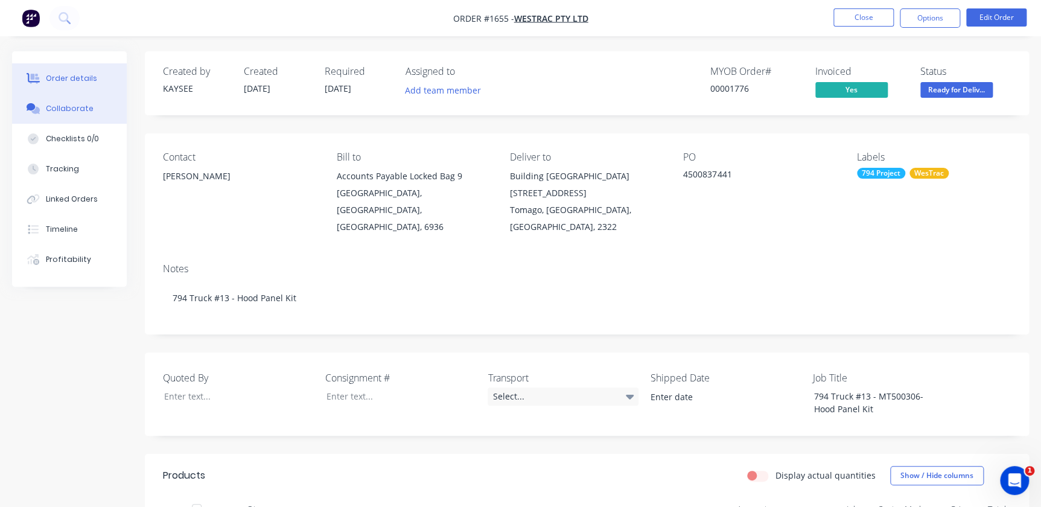
click at [95, 112] on button "Collaborate" at bounding box center [69, 109] width 115 height 30
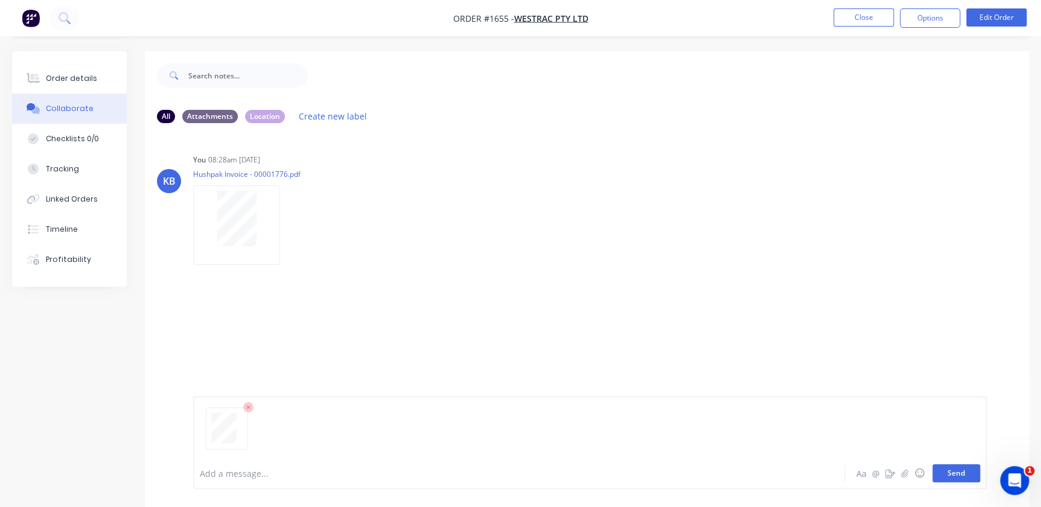
click at [956, 469] on button "Send" at bounding box center [956, 473] width 48 height 18
click at [854, 24] on button "Close" at bounding box center [863, 17] width 60 height 18
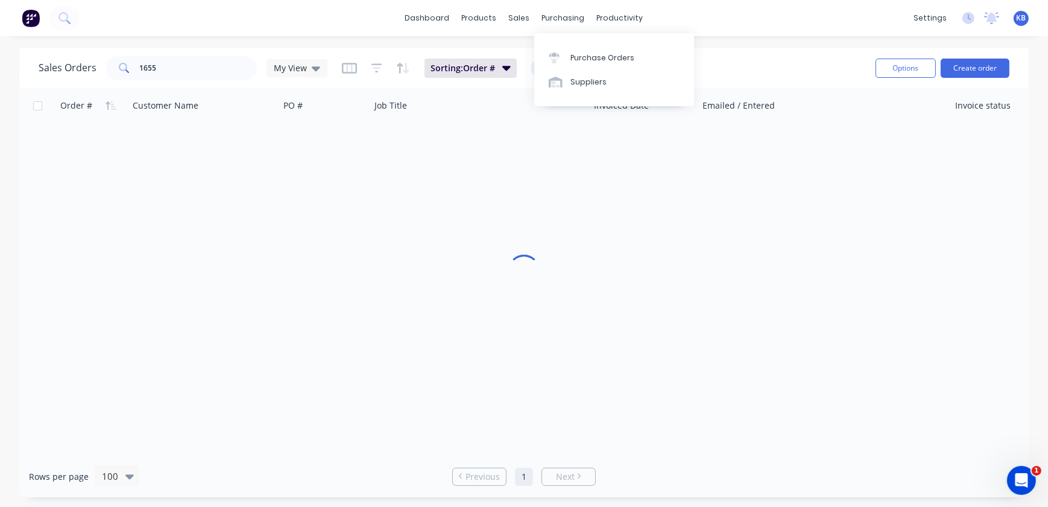
click at [625, 30] on div "Purchase Orders Suppliers" at bounding box center [614, 70] width 160 height 81
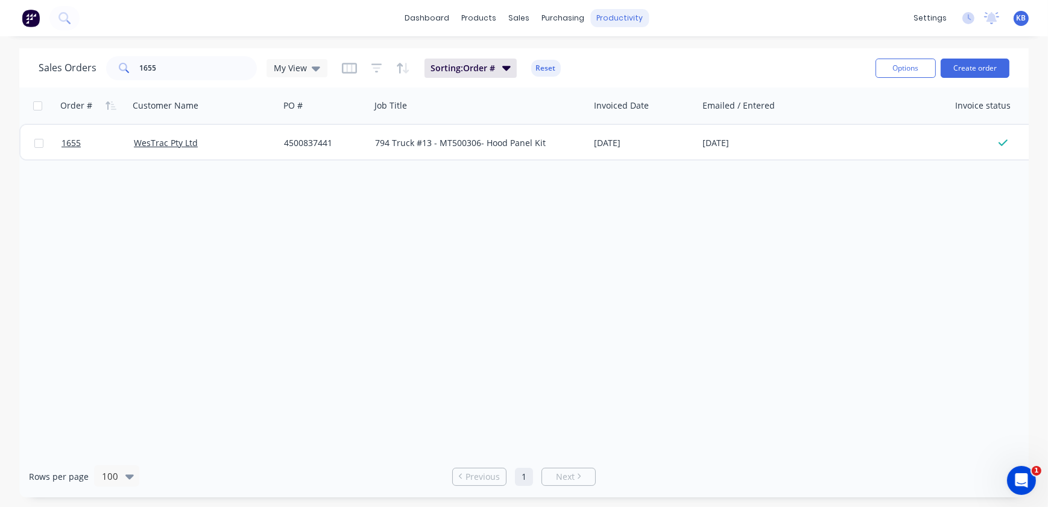
click at [623, 24] on div "productivity" at bounding box center [620, 18] width 59 height 18
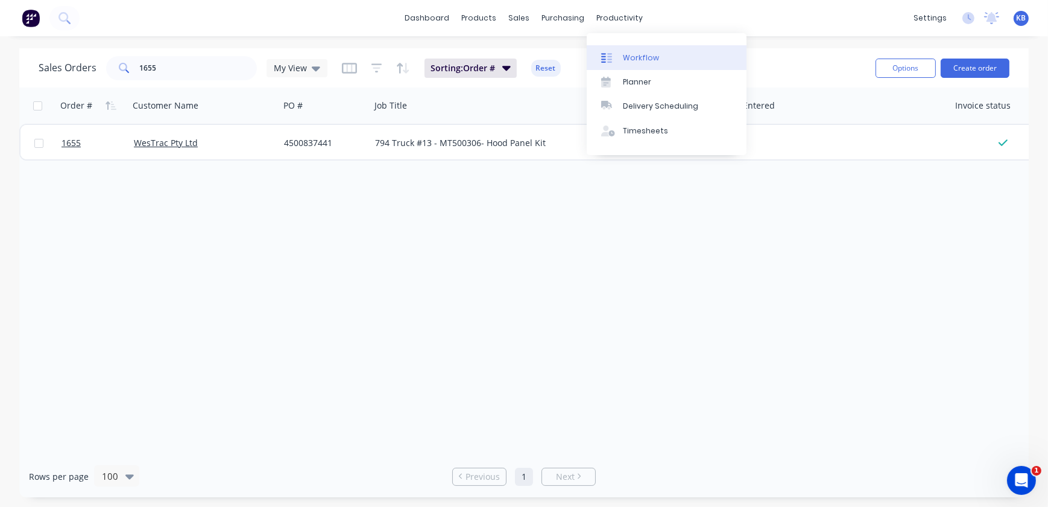
click at [630, 56] on div "Workflow" at bounding box center [641, 57] width 36 height 11
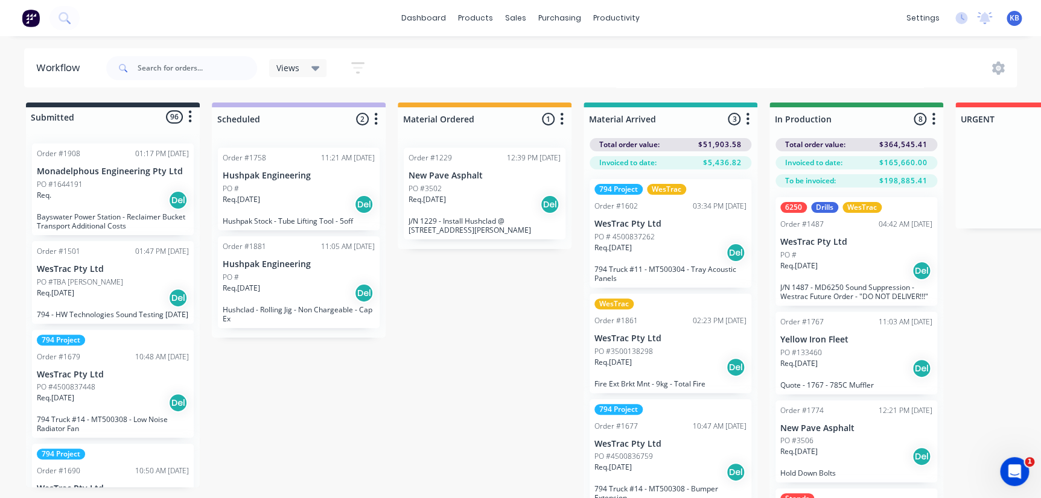
click at [314, 71] on icon at bounding box center [315, 68] width 8 height 13
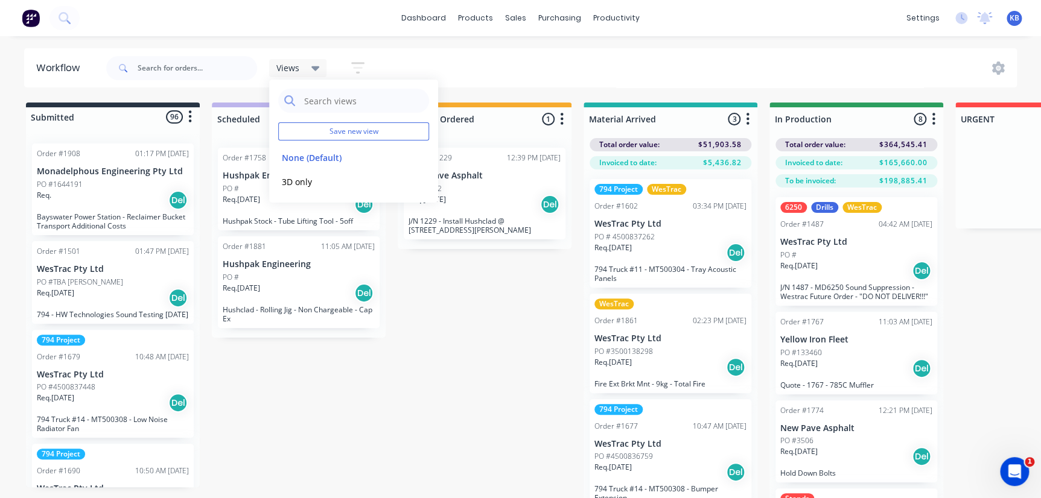
click at [307, 67] on div "Views" at bounding box center [297, 68] width 43 height 11
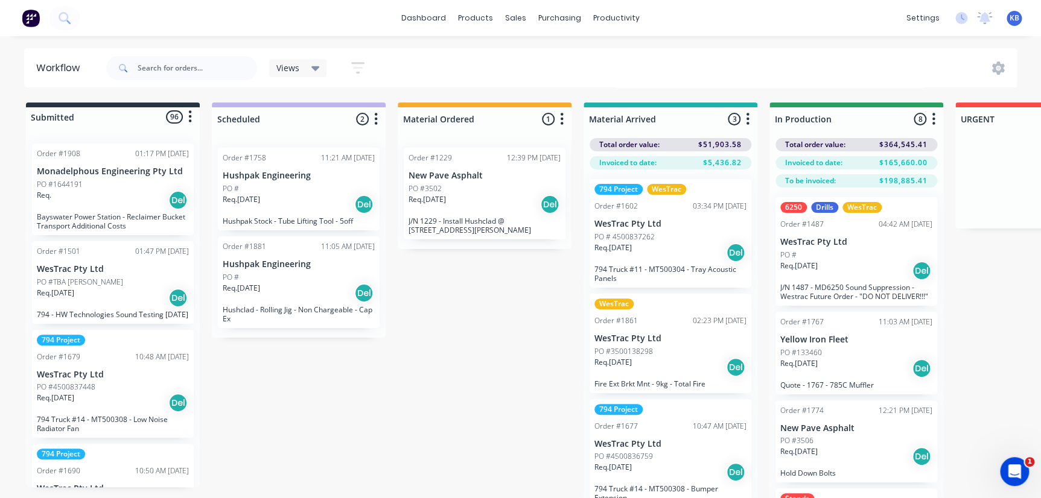
click at [313, 67] on icon at bounding box center [315, 68] width 8 height 5
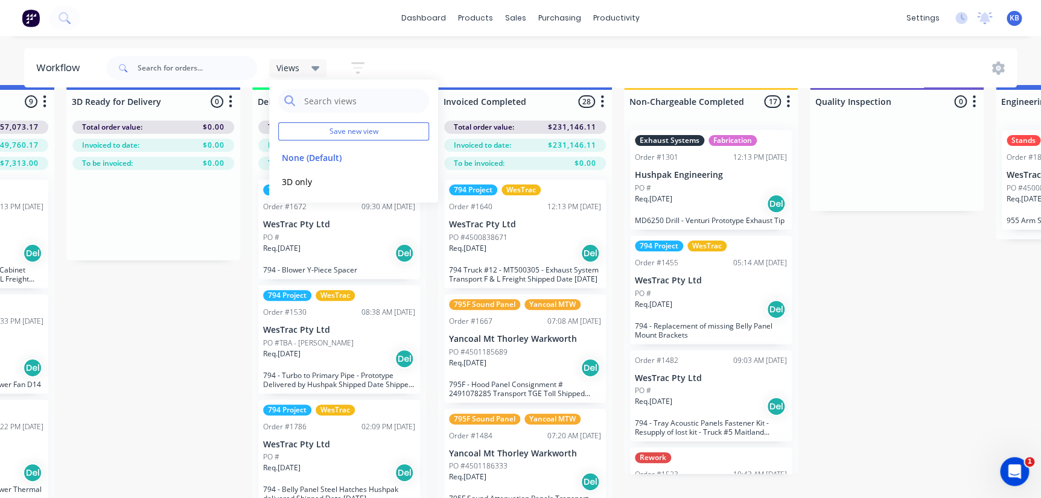
scroll to position [0, 2375]
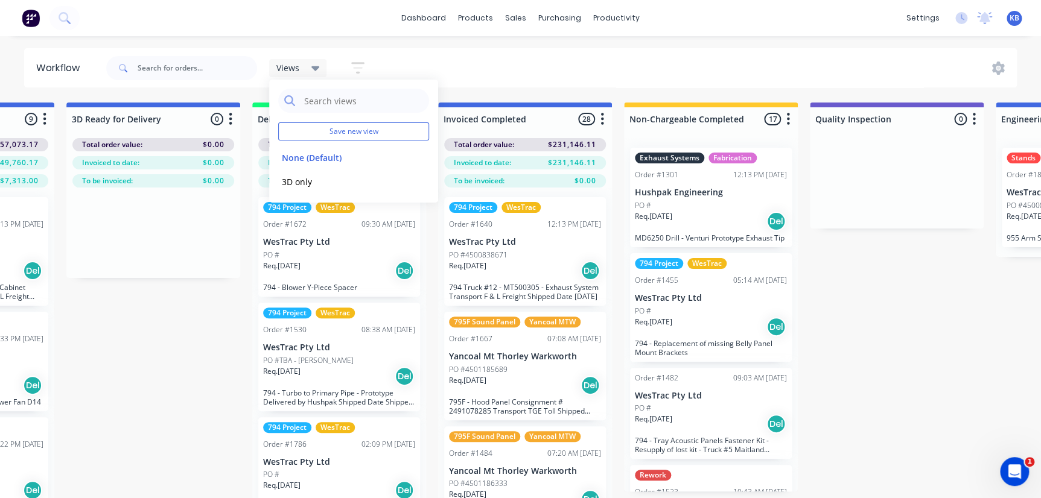
click at [474, 77] on div "Views Save new view None (Default) edit 3D only edit Show/Hide statuses Show li…" at bounding box center [560, 68] width 913 height 36
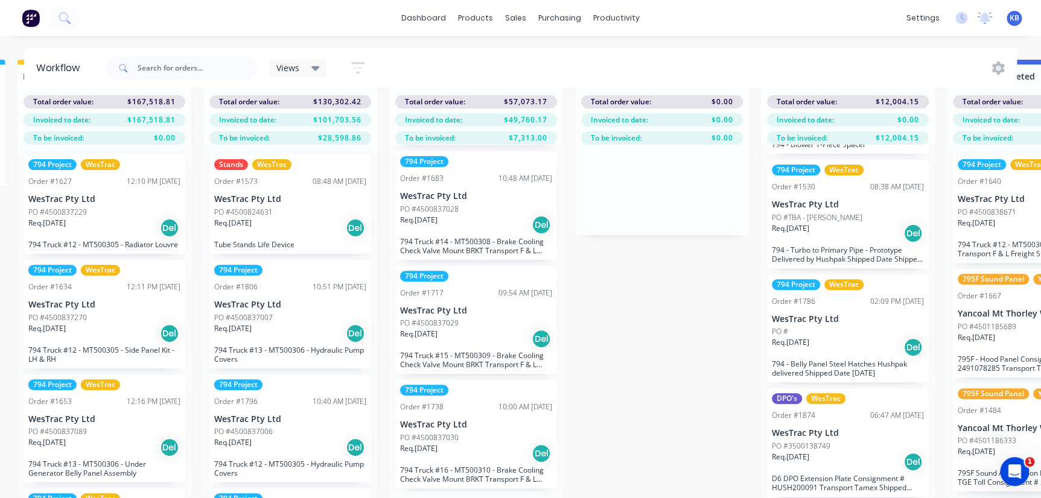
scroll to position [0, 1866]
